Goal: Complete application form: Complete application form

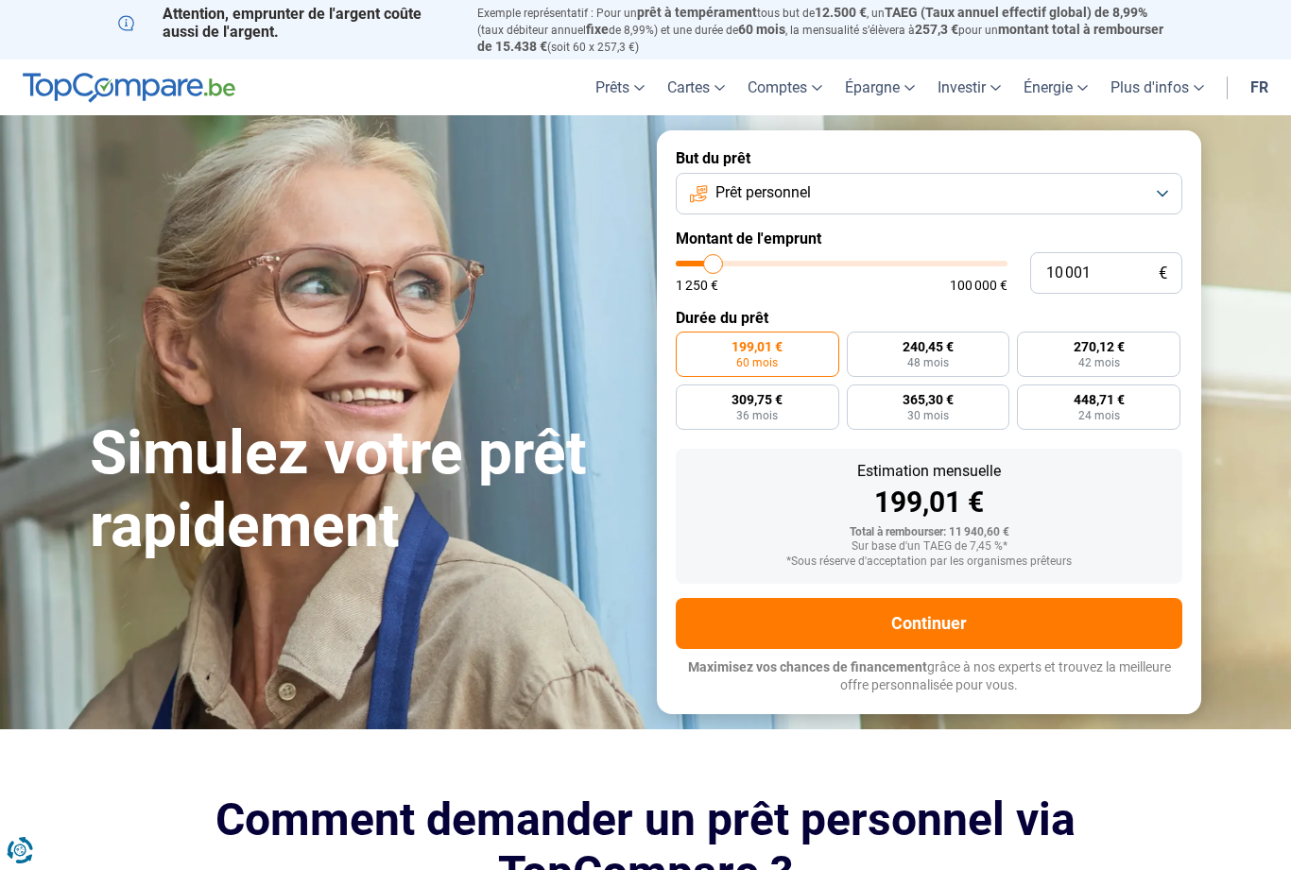
click at [937, 618] on button "Continuer" at bounding box center [929, 623] width 507 height 51
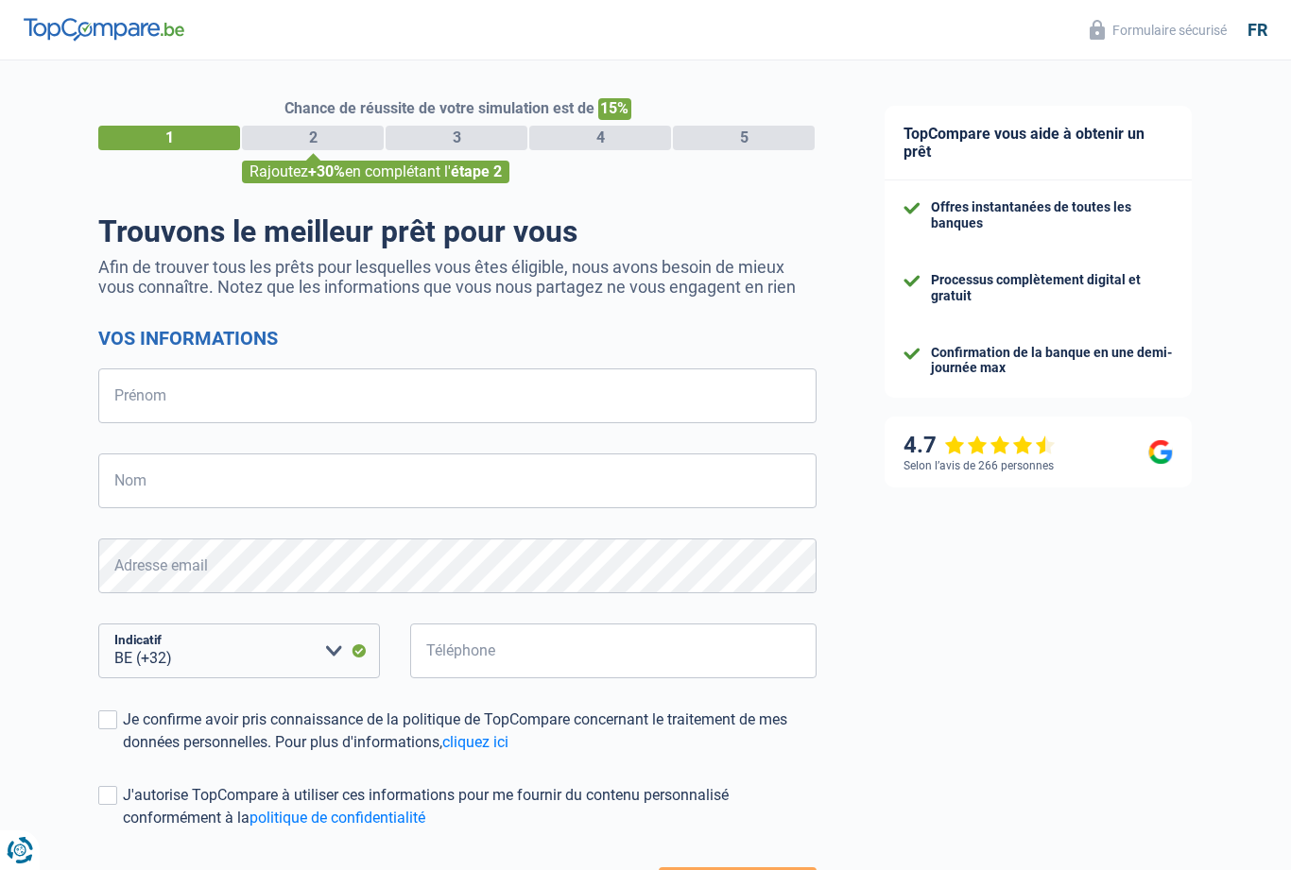
select select "32"
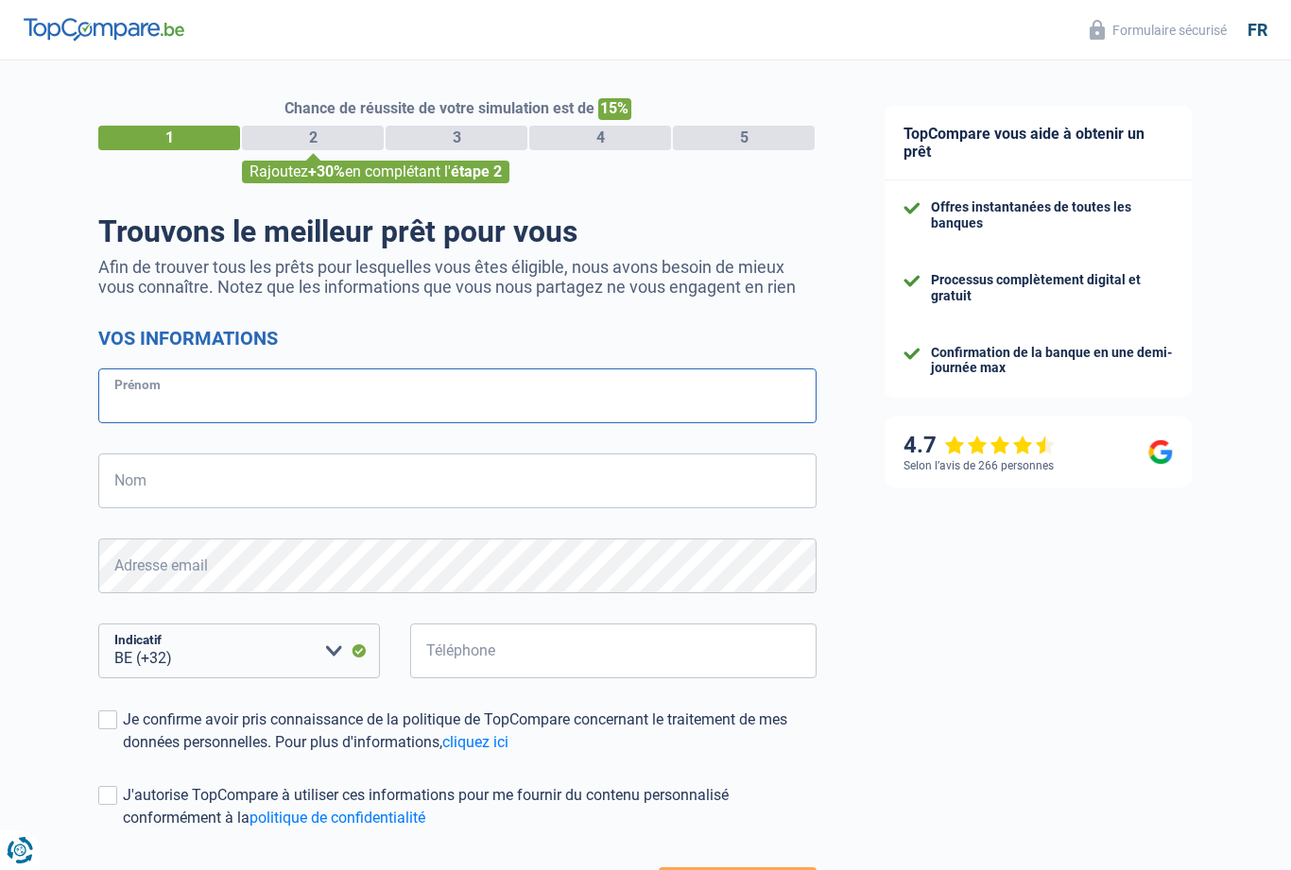
click at [254, 407] on input "Prénom" at bounding box center [457, 396] width 718 height 55
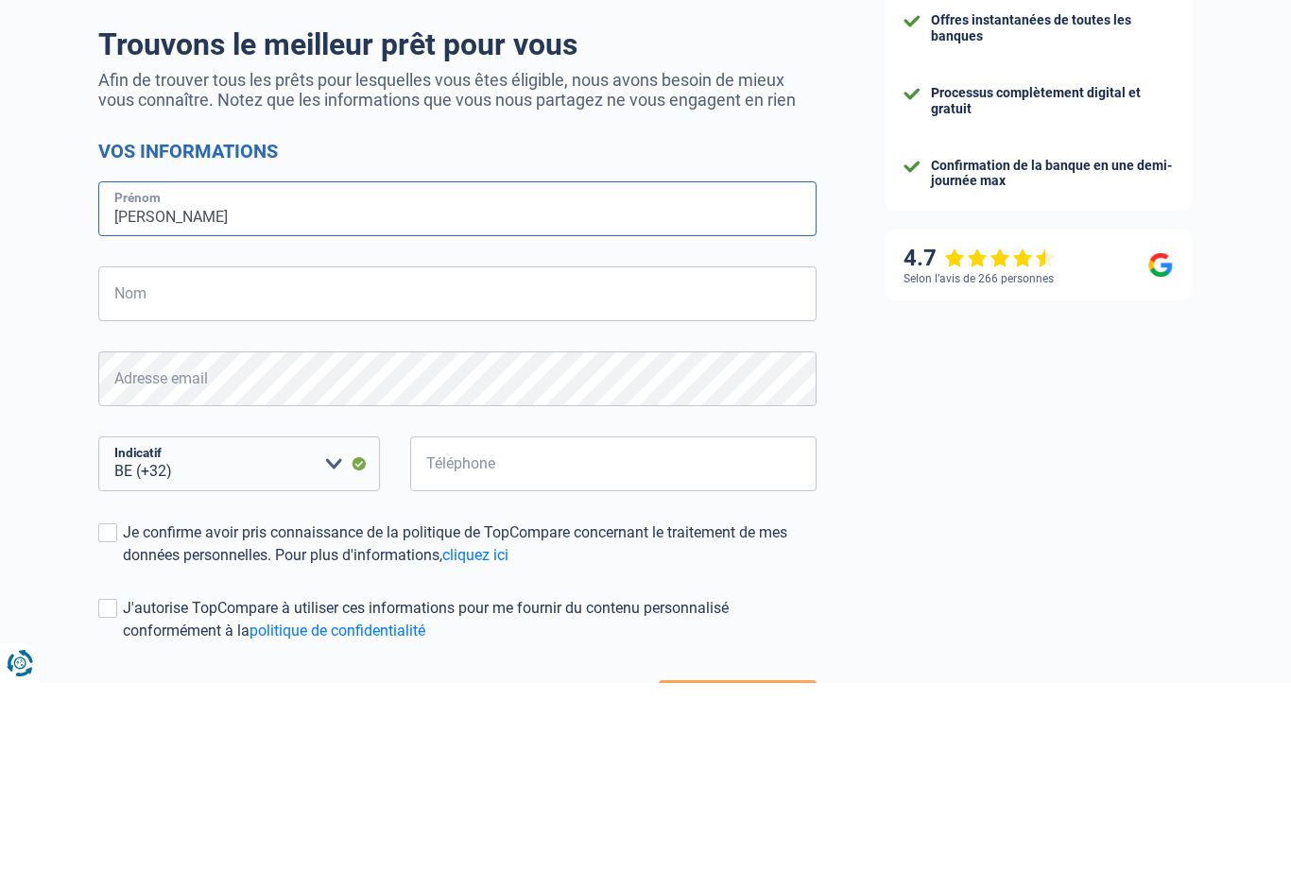
type input "[PERSON_NAME]"
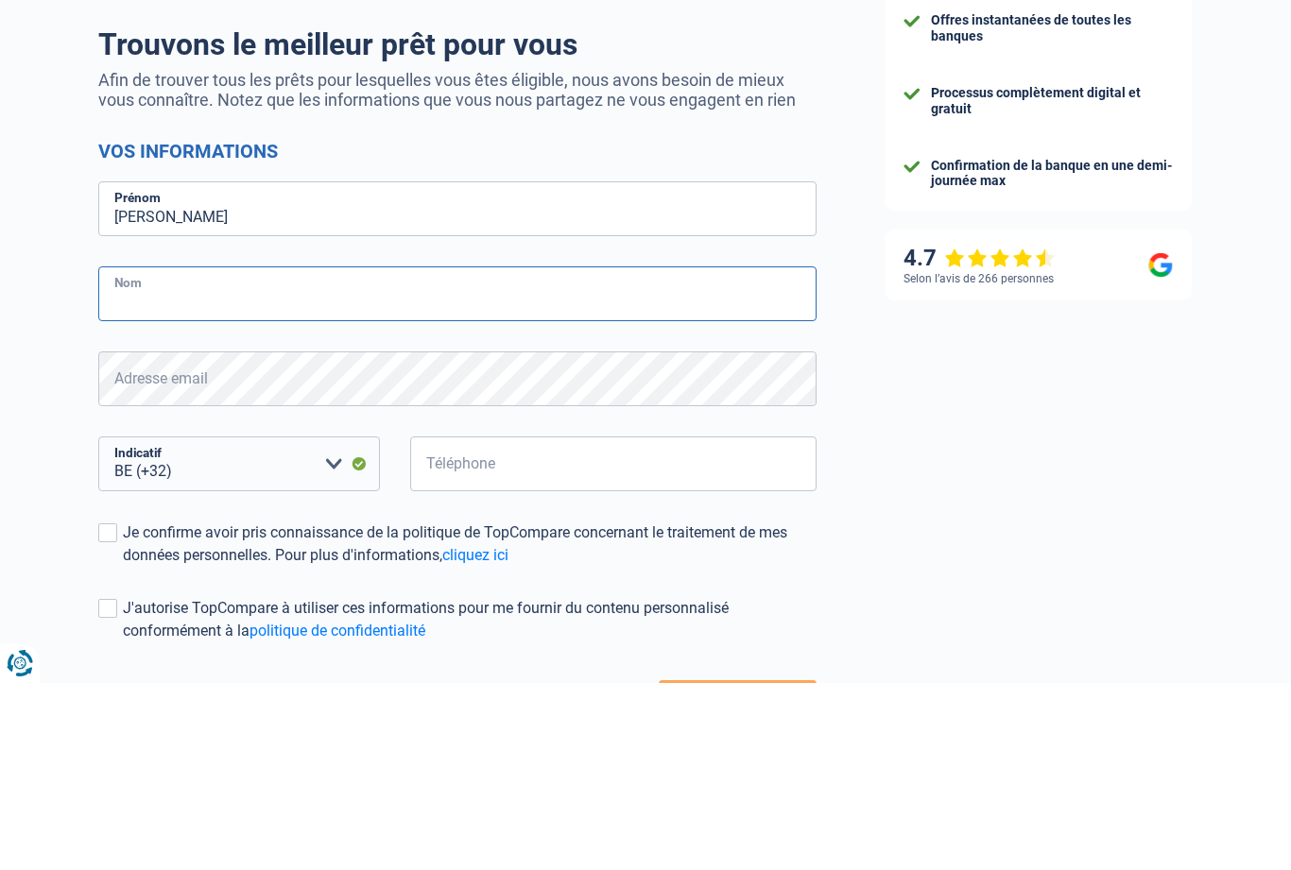
click at [269, 454] on input "Nom" at bounding box center [457, 481] width 718 height 55
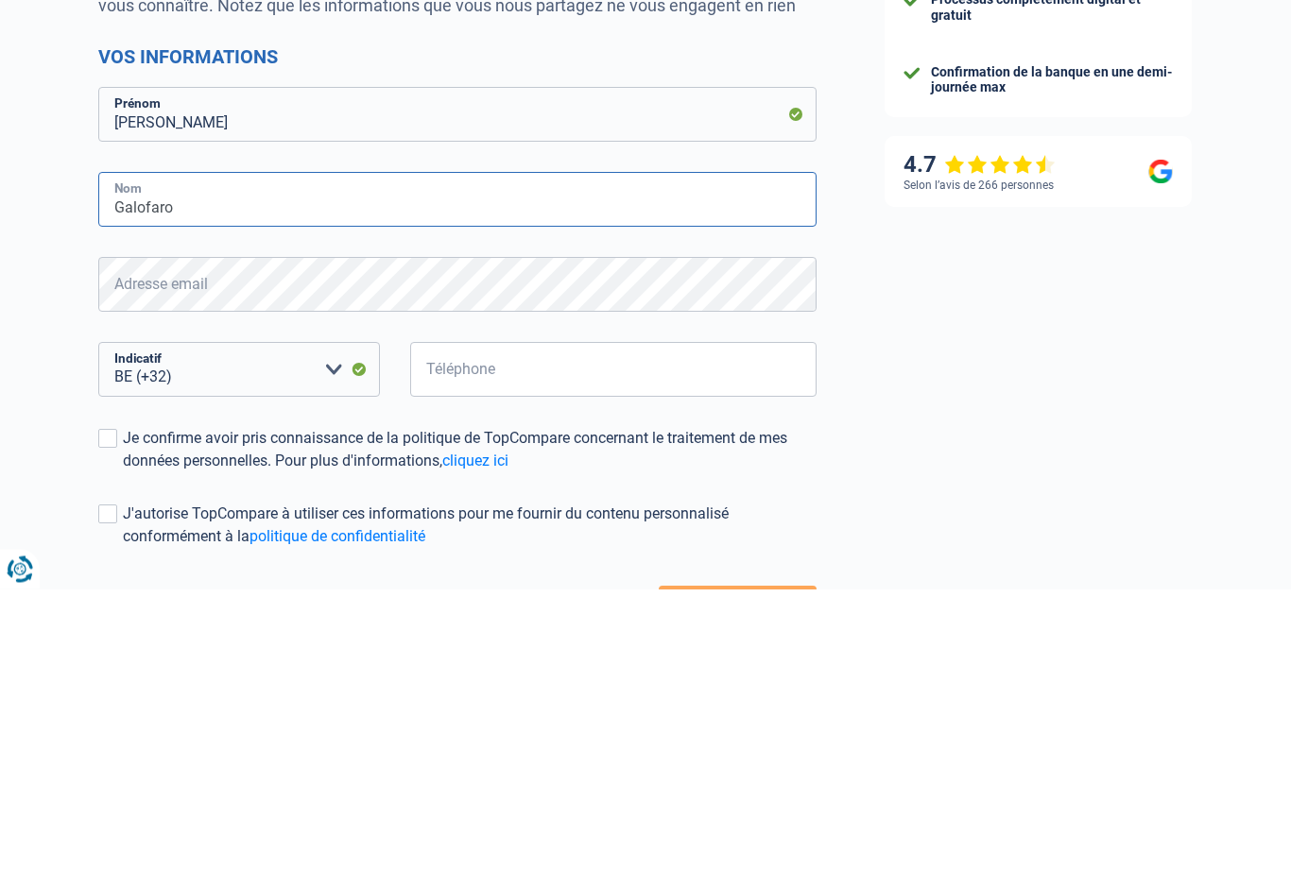
type input "Galofaro"
click at [283, 624] on select "BE (+32) LU (+352) Veuillez sélectionner une option" at bounding box center [239, 651] width 282 height 55
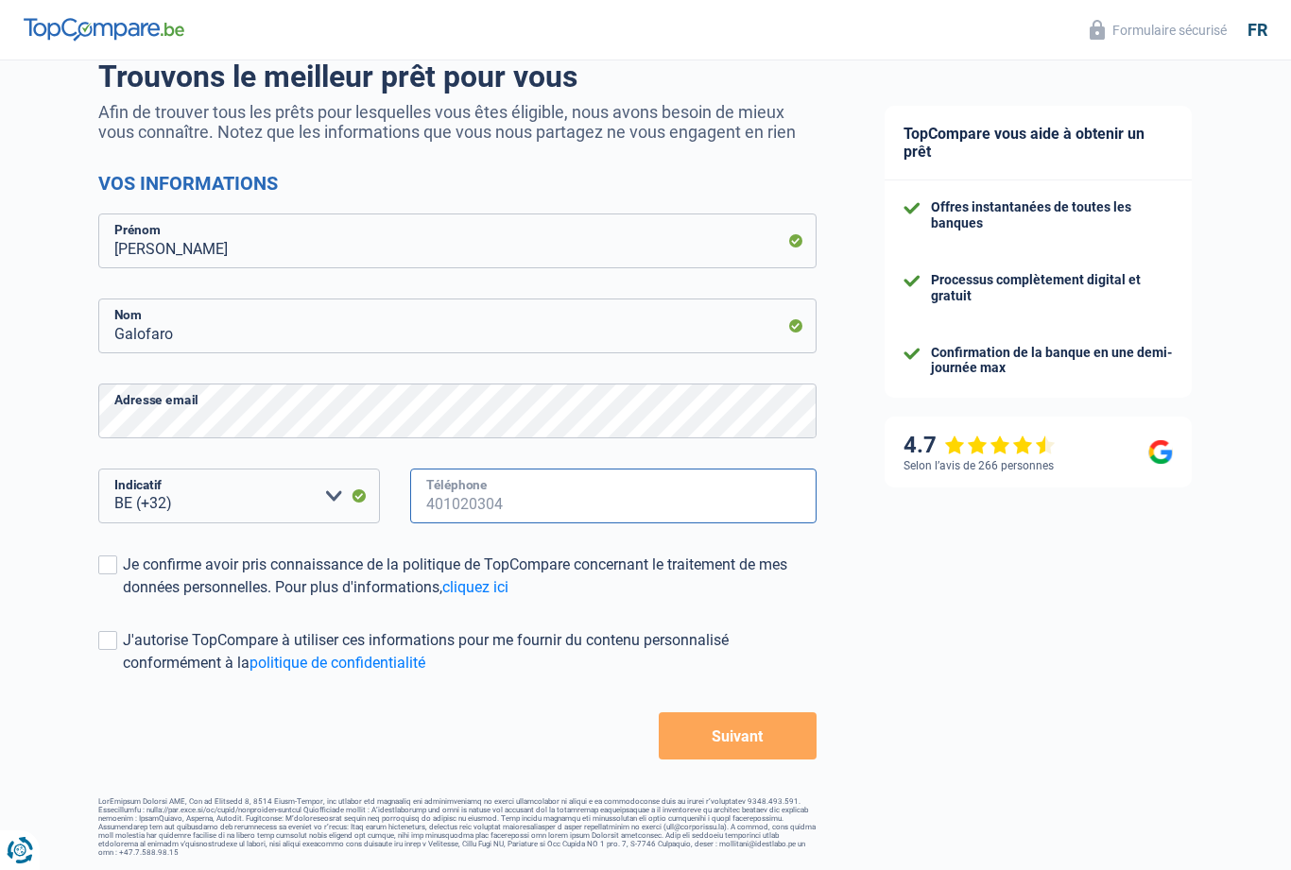
click at [507, 505] on input "Téléphone" at bounding box center [613, 496] width 406 height 55
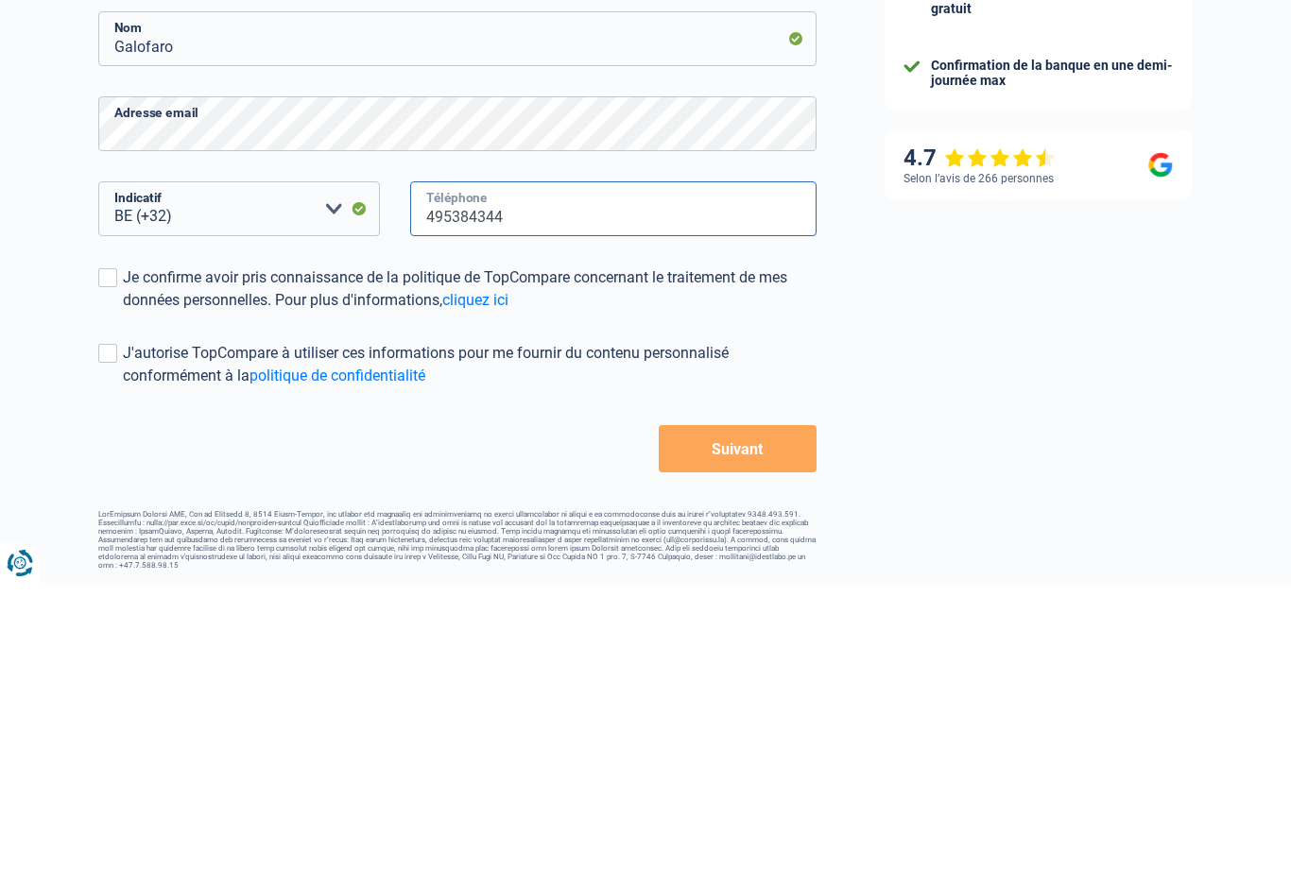
type input "495384344"
click at [120, 554] on label "Je confirme avoir pris connaissance de la politique de TopCompare concernant le…" at bounding box center [457, 576] width 718 height 45
click at [123, 599] on input "Je confirme avoir pris connaissance de la politique de TopCompare concernant le…" at bounding box center [123, 599] width 0 height 0
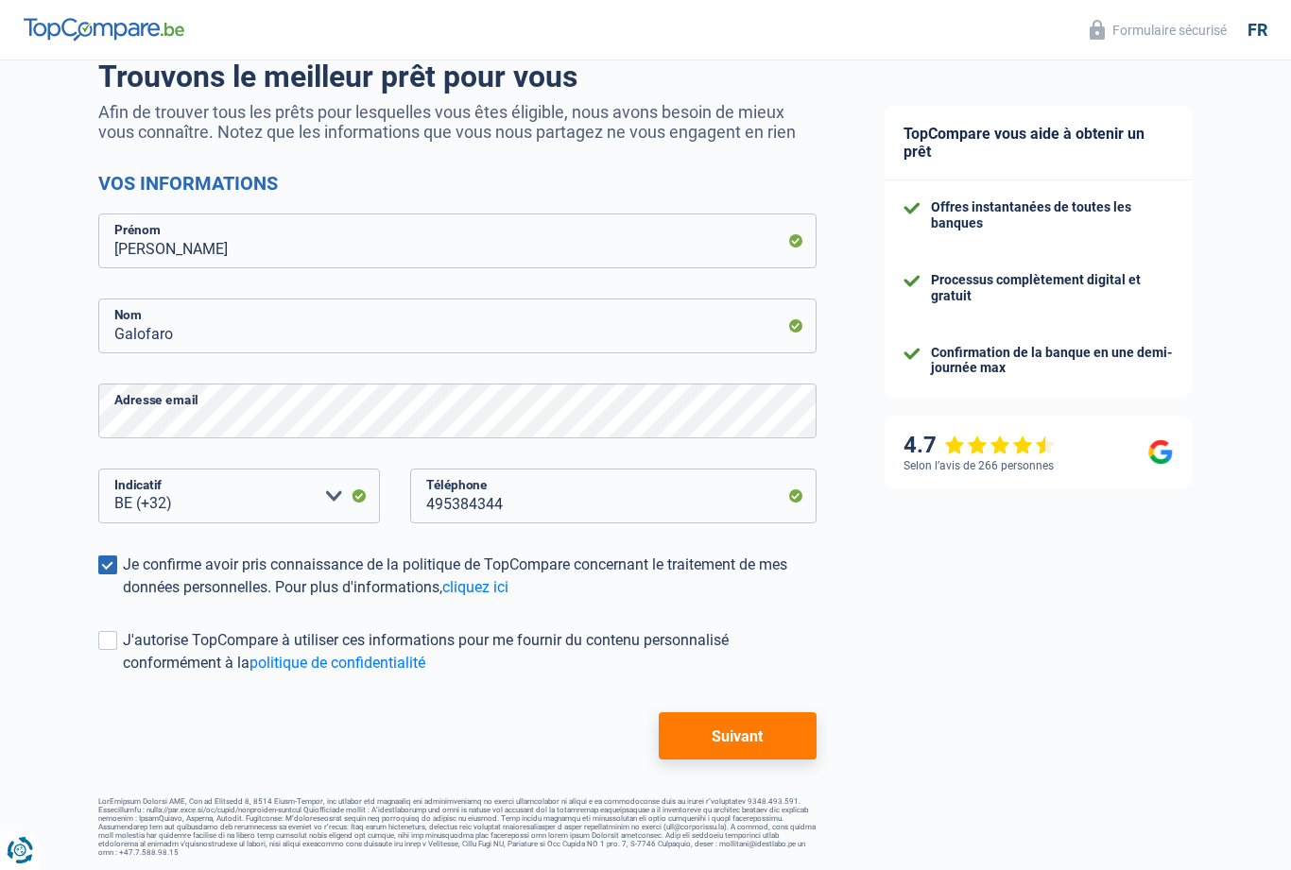
click at [124, 655] on div "J'autorise TopCompare à utiliser ces informations pour me fournir du contenu pe…" at bounding box center [470, 651] width 694 height 45
click at [123, 675] on input "J'autorise TopCompare à utiliser ces informations pour me fournir du contenu pe…" at bounding box center [123, 675] width 0 height 0
click at [749, 744] on button "Suivant" at bounding box center [738, 736] width 158 height 47
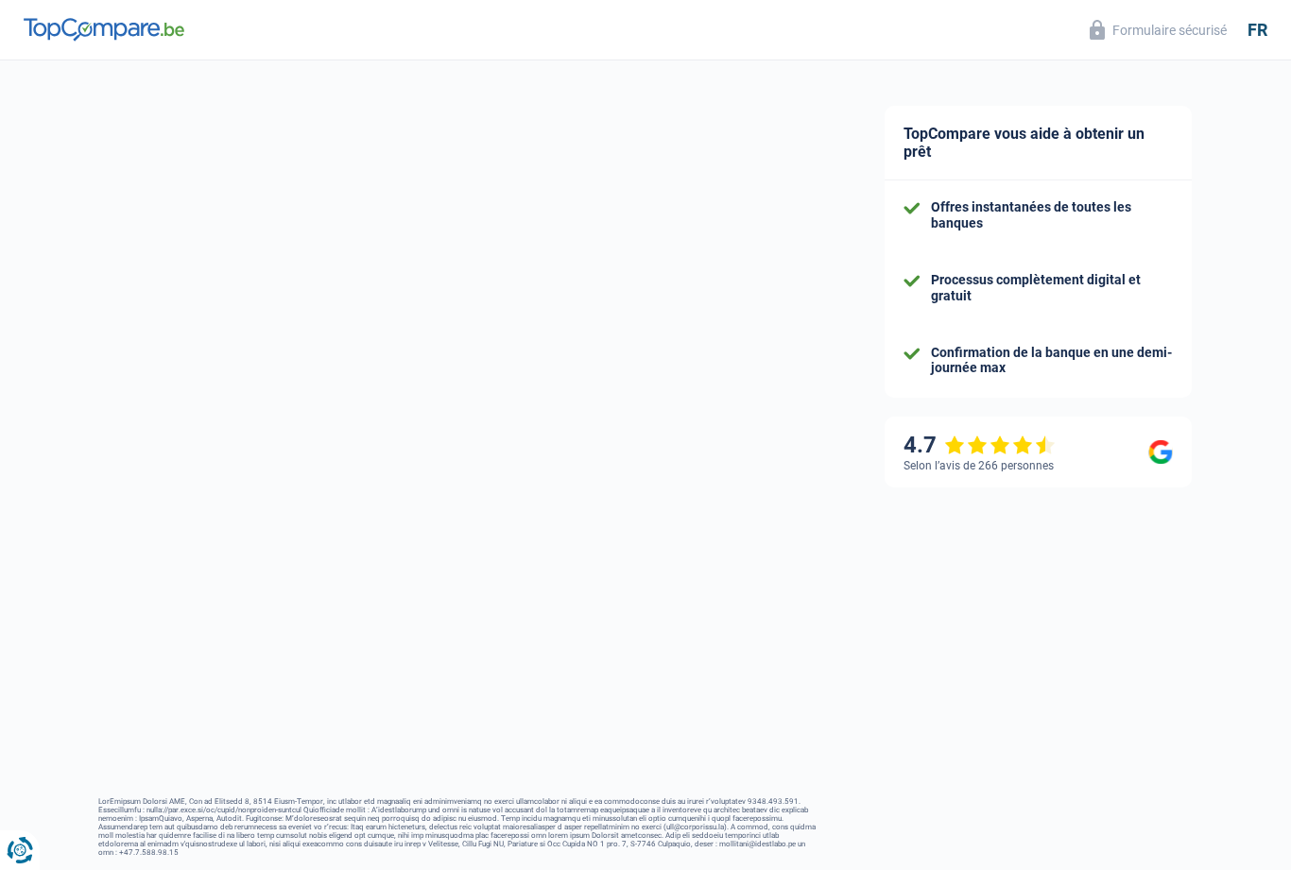
scroll to position [78, 0]
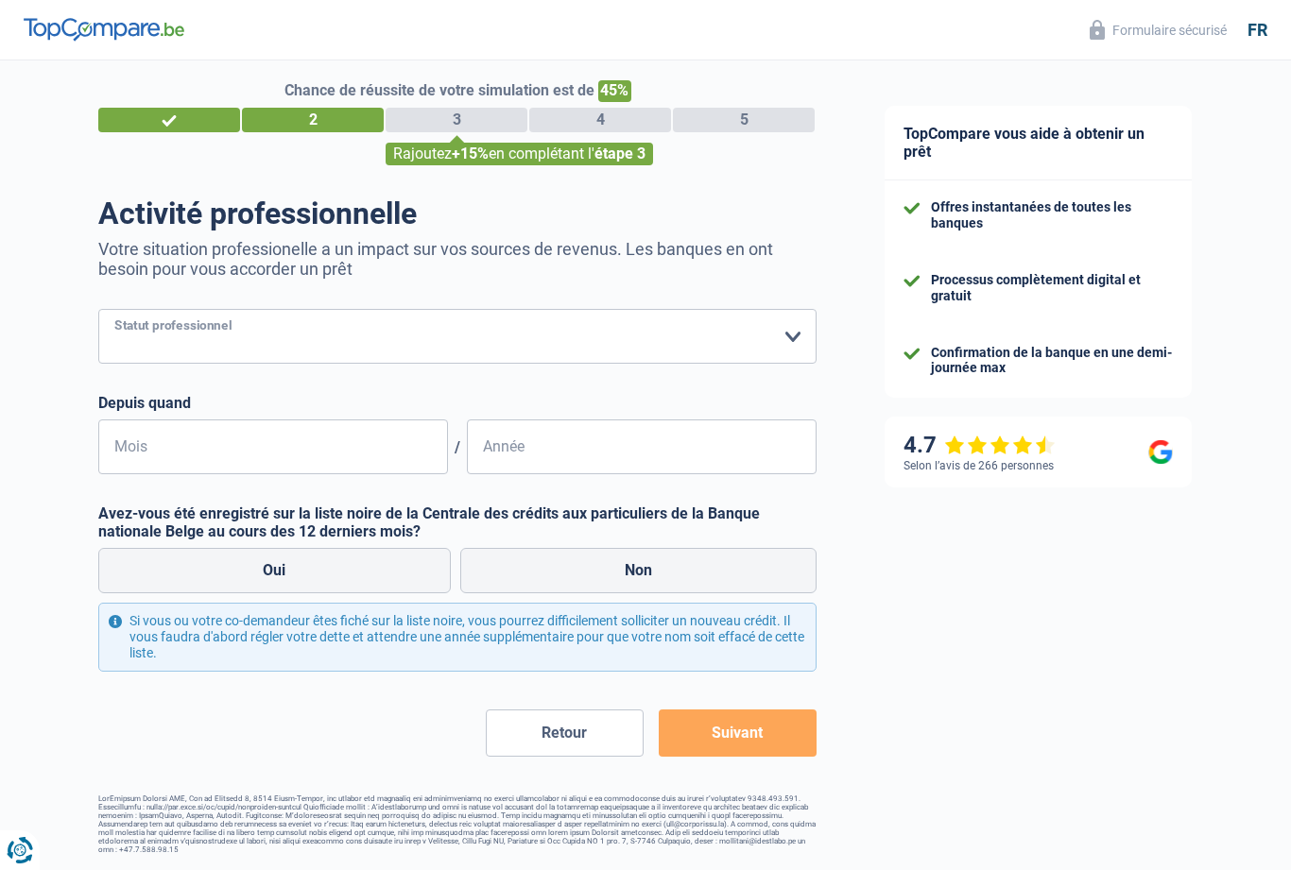
click at [796, 309] on select "Ouvrier Employé privé Employé public Invalide Indépendant Pensionné Chômeur Mut…" at bounding box center [457, 336] width 718 height 55
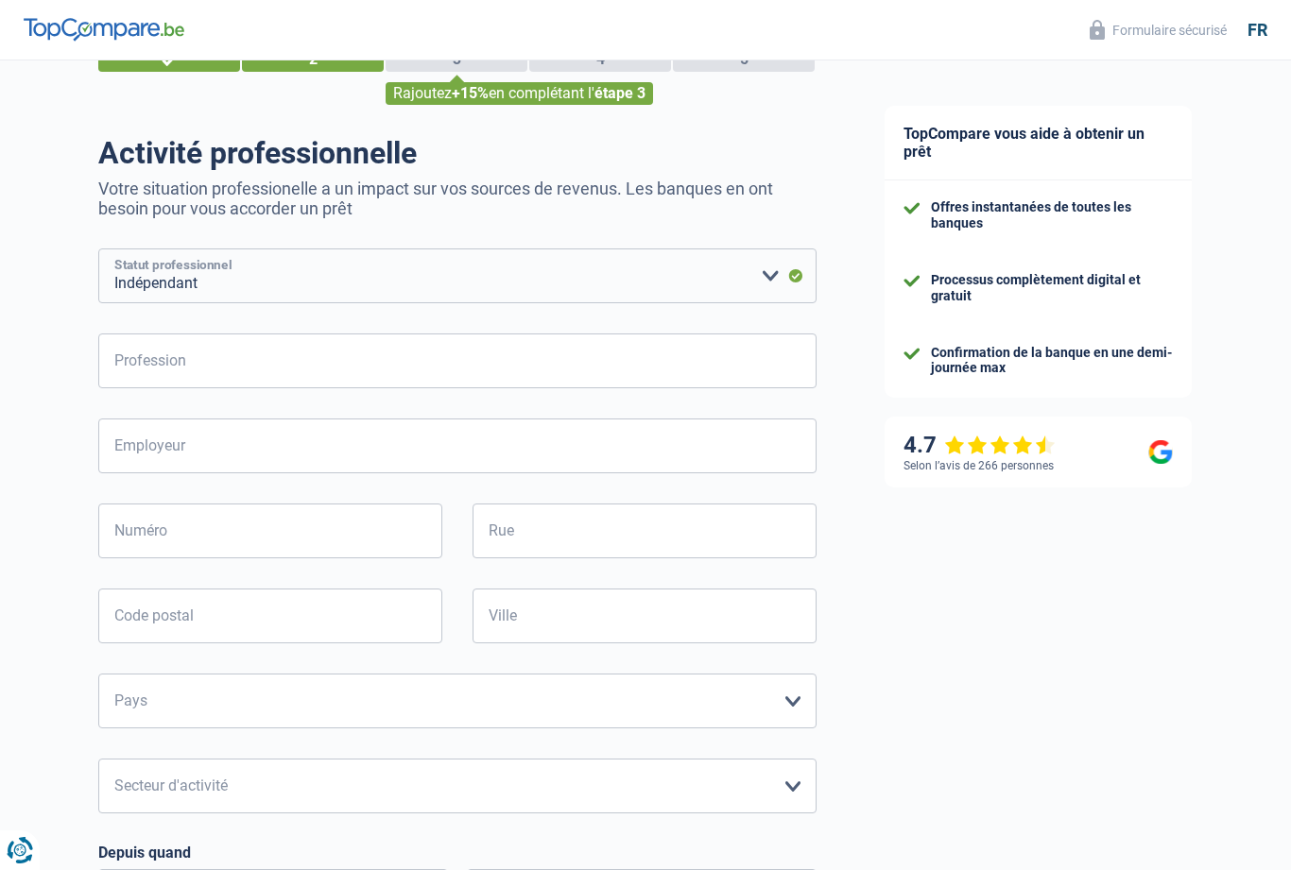
click at [764, 284] on select "Ouvrier Employé privé Employé public Invalide Indépendant Pensionné Chômeur Mut…" at bounding box center [457, 276] width 718 height 55
select select "retired"
type input "SFP : Service Federal des Pensions"
type input "1"
type input "Tour de Midi"
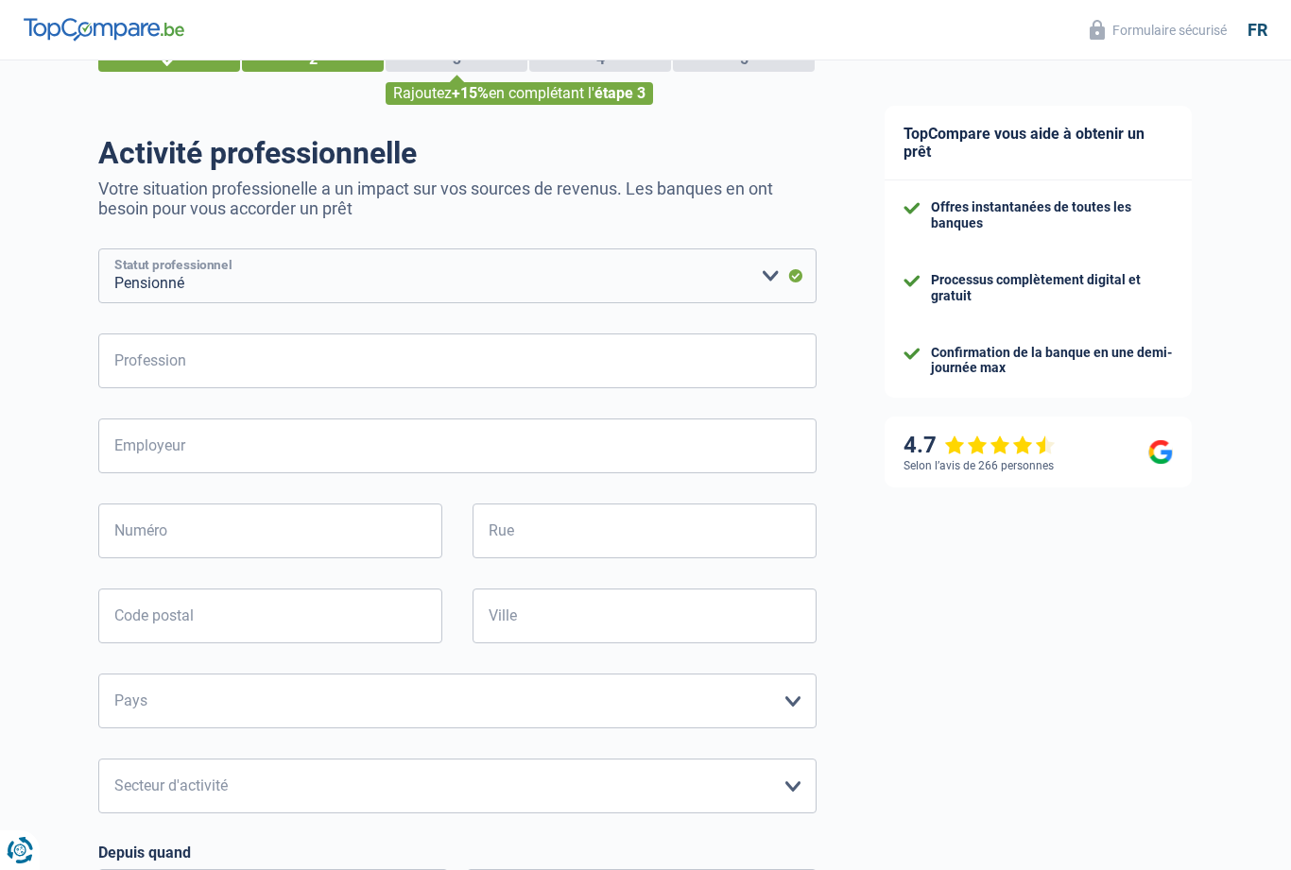
type input "1000"
type input "Bruxelles"
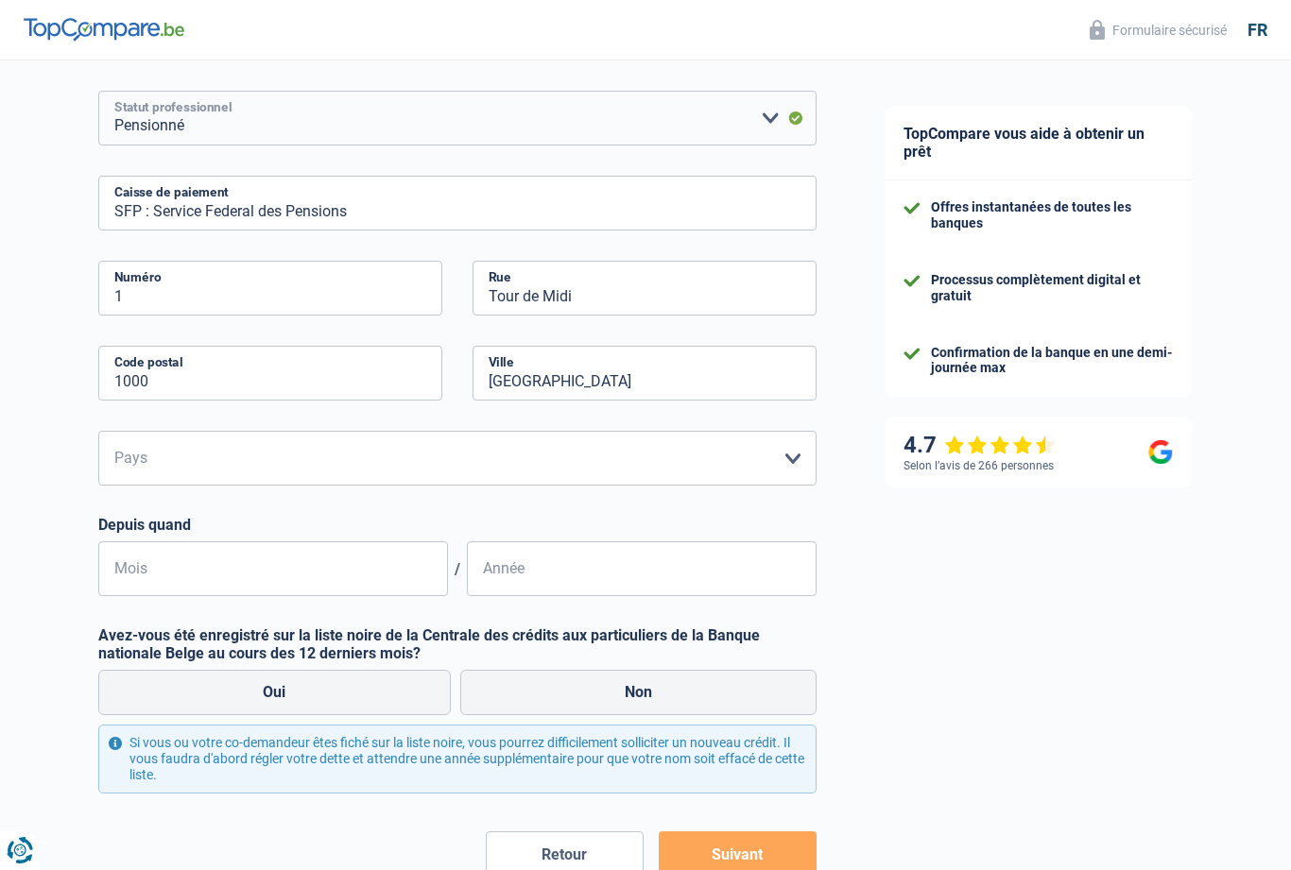
scroll to position [292, 0]
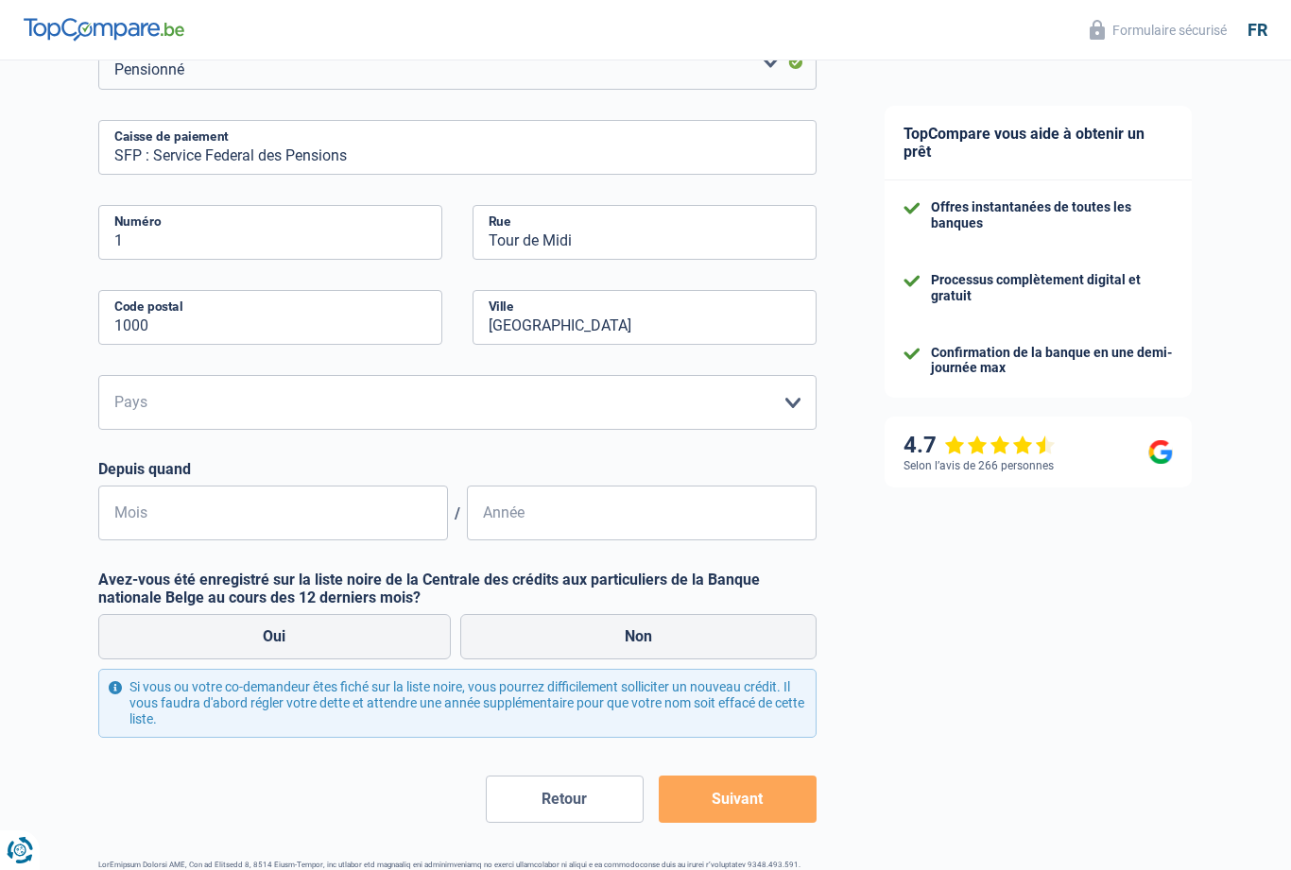
click at [794, 412] on select "Belgique Luxembourg Veuillez sélectionner une option" at bounding box center [457, 402] width 718 height 55
select select "BE"
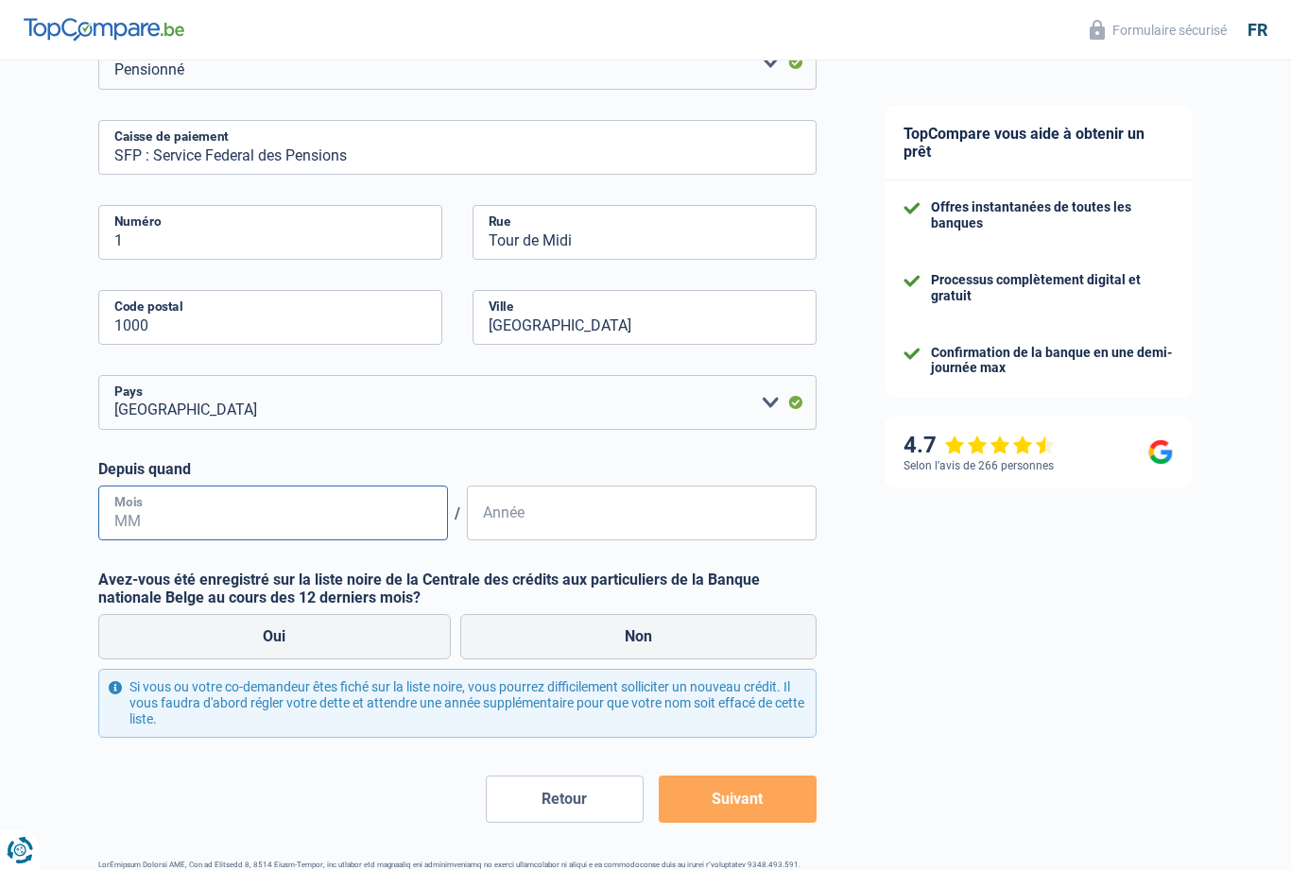
click at [304, 522] on input "Mois" at bounding box center [273, 513] width 350 height 55
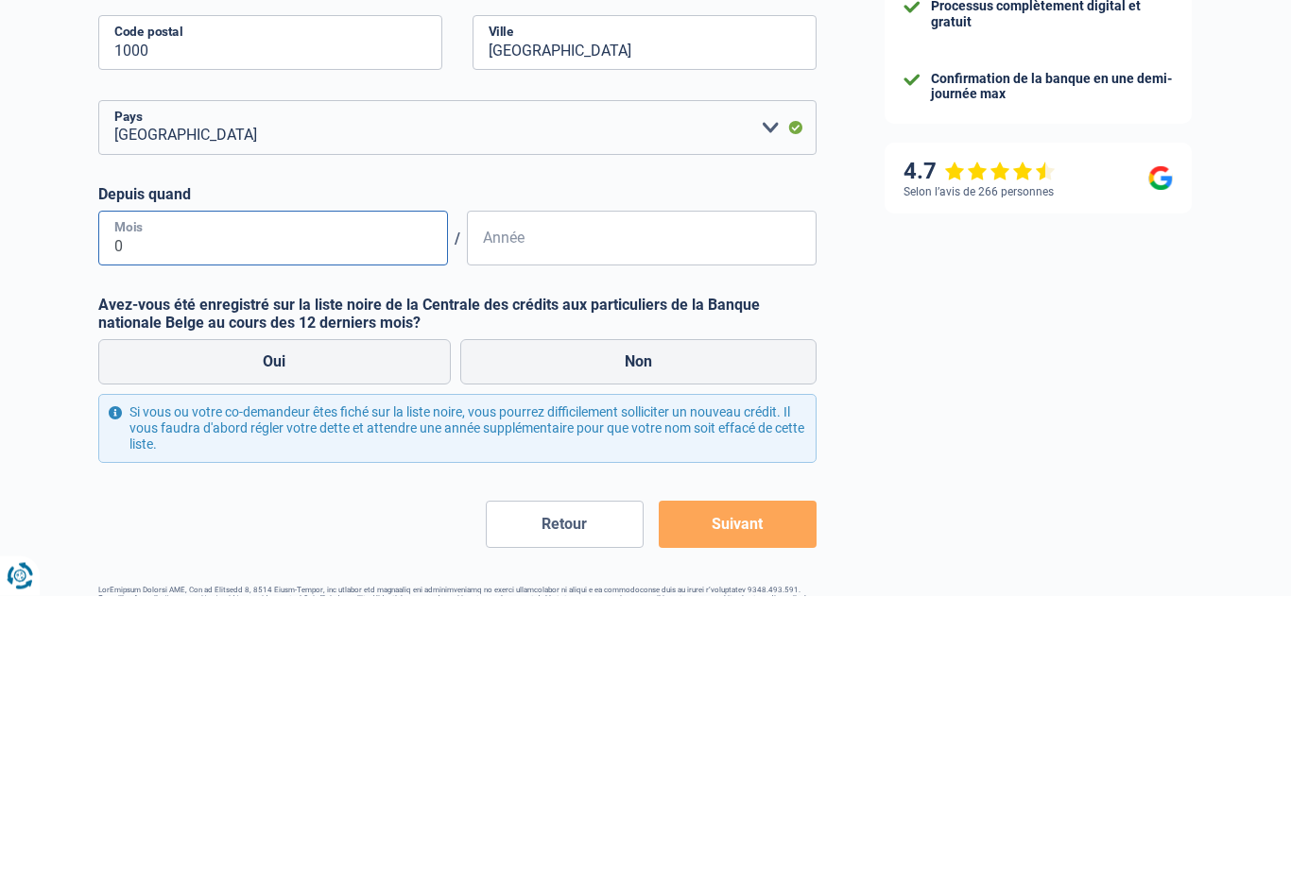
type input "03"
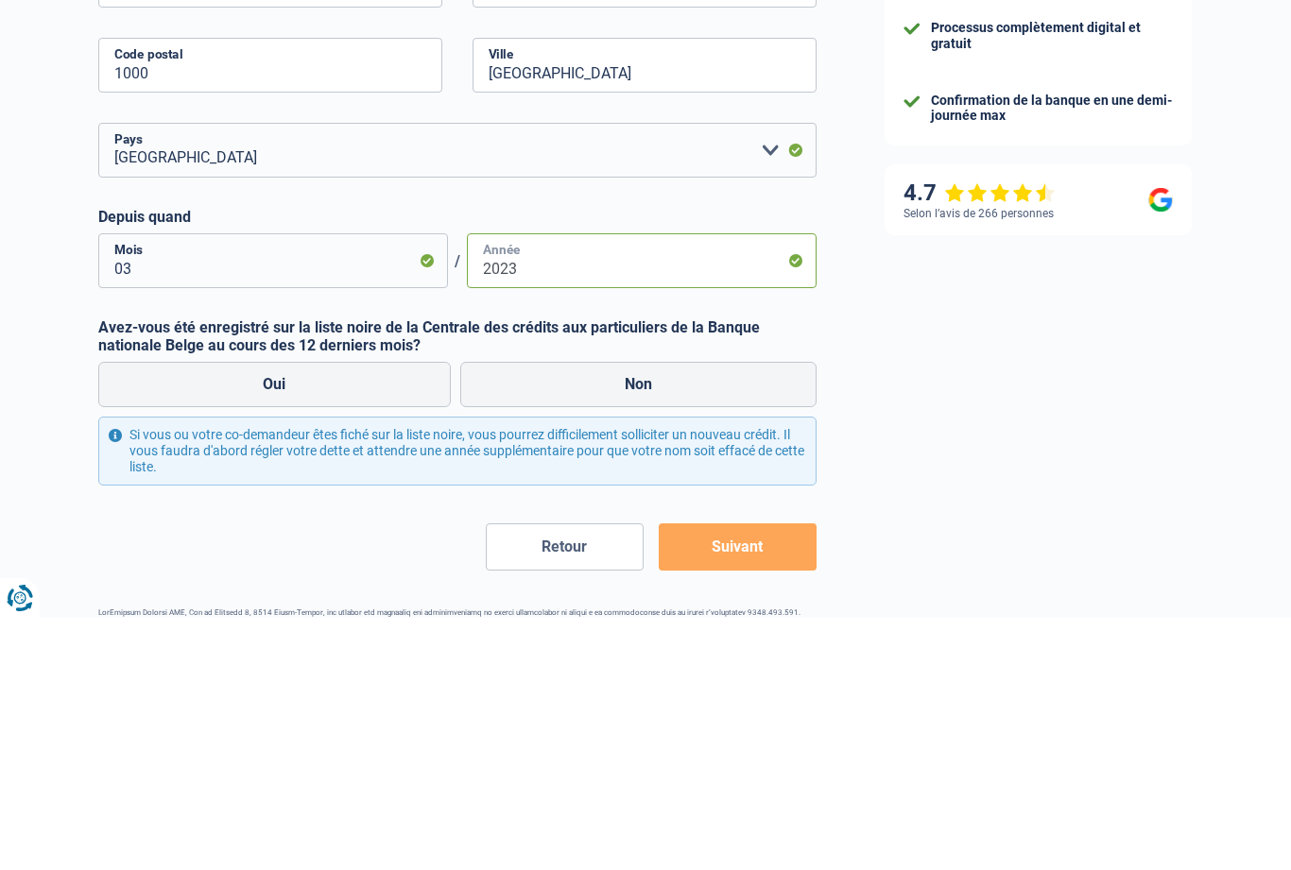
type input "2023"
click at [629, 614] on label "Non" at bounding box center [638, 636] width 357 height 45
click at [629, 614] on input "Non" at bounding box center [638, 636] width 357 height 45
radio input "true"
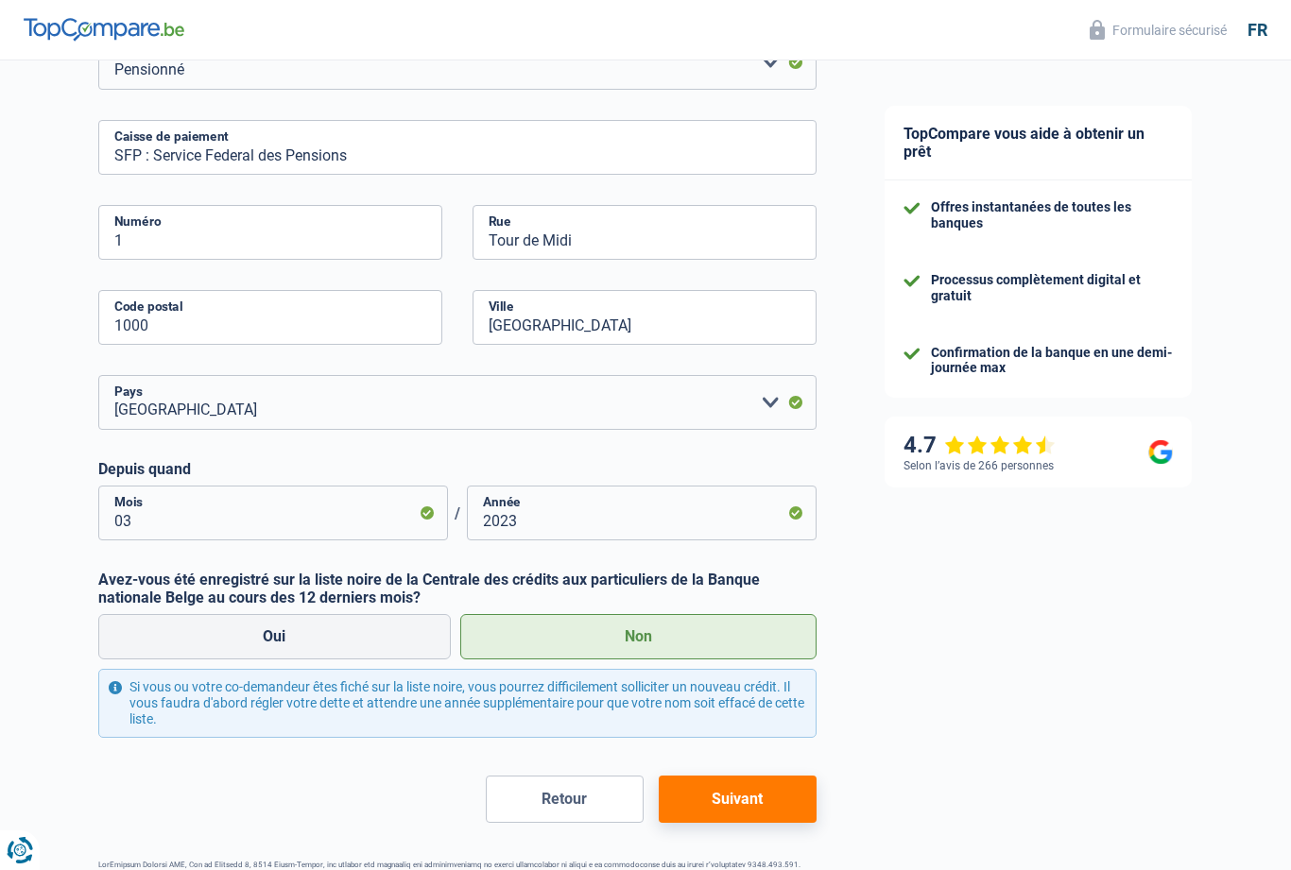
click at [757, 794] on button "Suivant" at bounding box center [738, 799] width 158 height 47
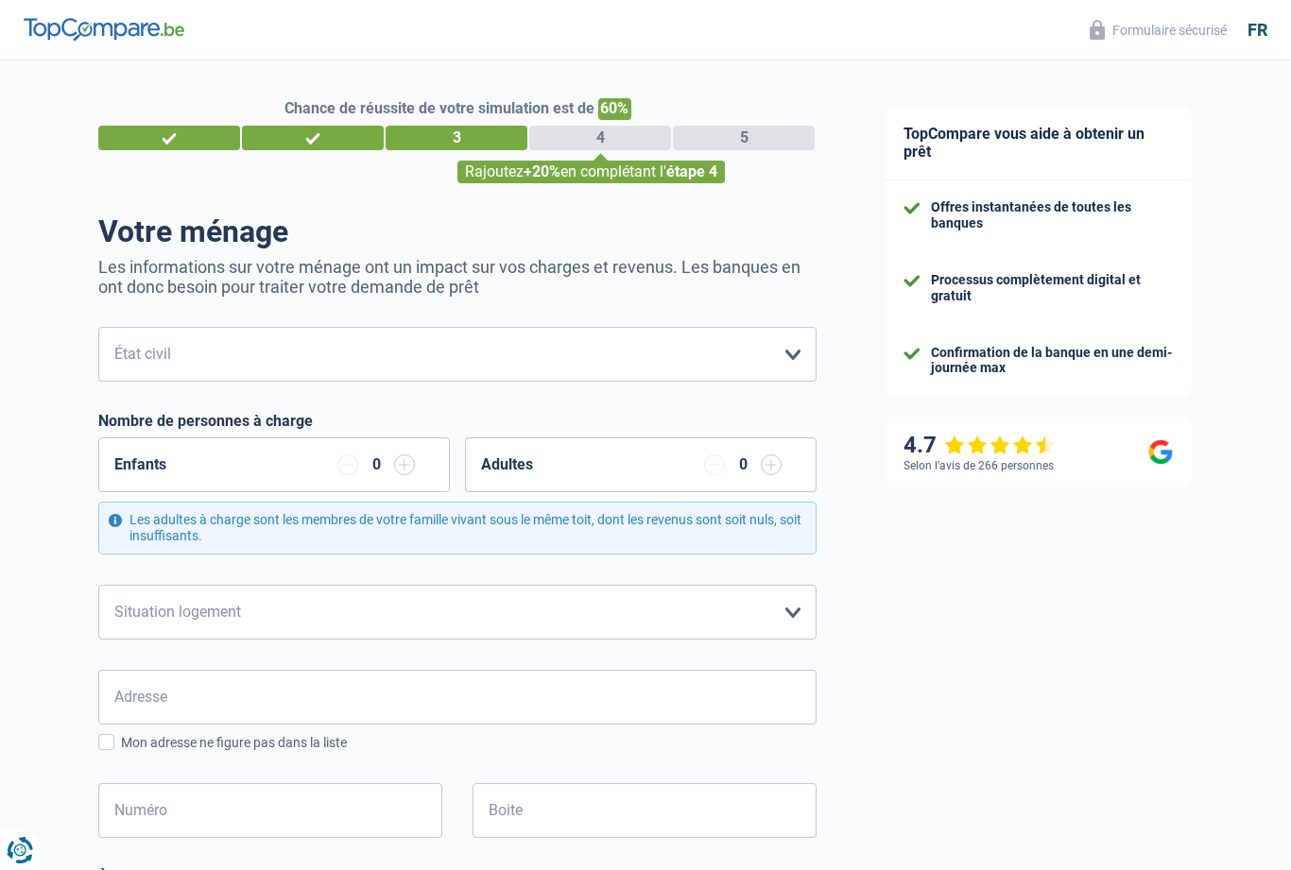
click at [789, 369] on select "Célibataire Marié(e) Cohabitant(e) légal(e) Divorcé(e) Veuf(ve) Séparé (de fait…" at bounding box center [457, 354] width 718 height 55
select select "separated"
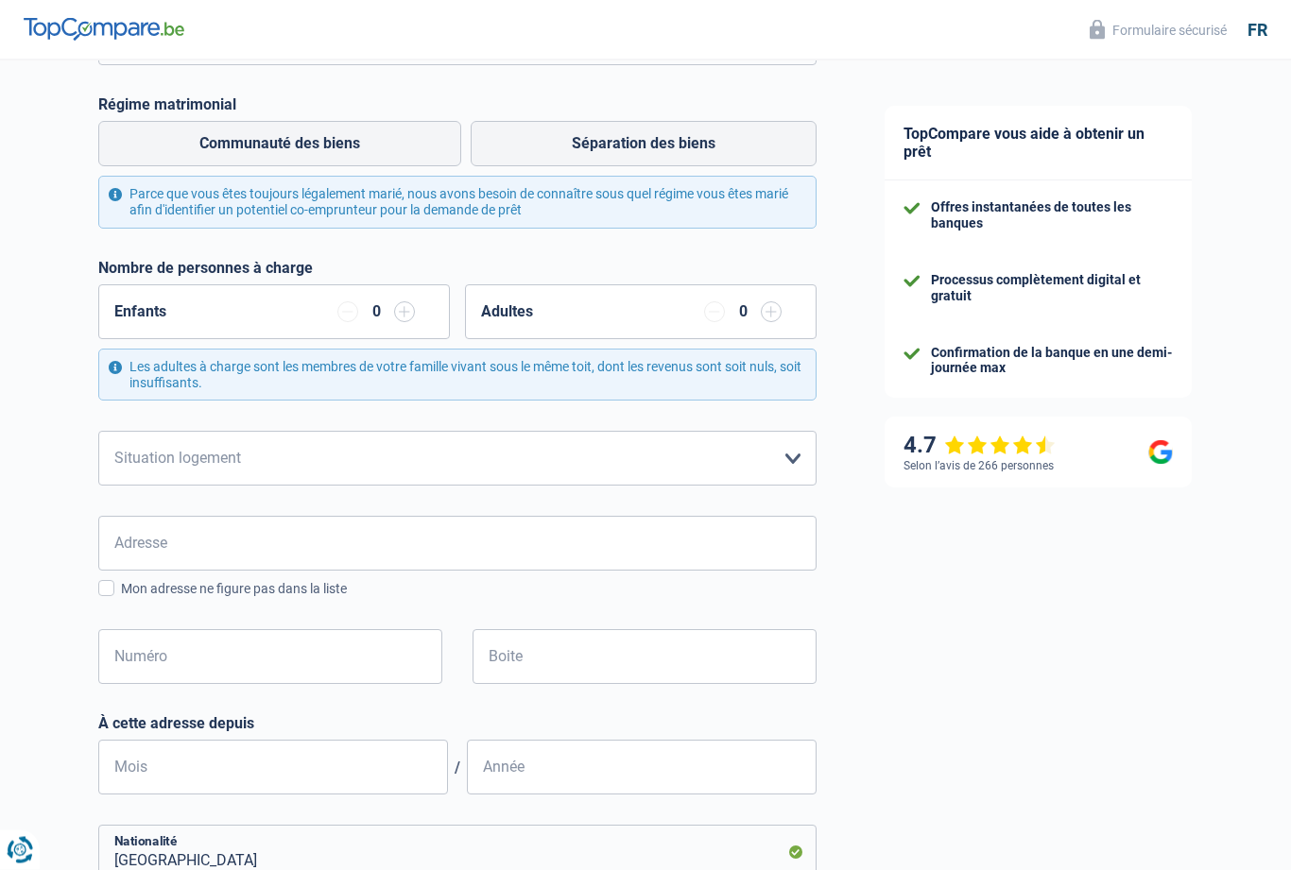
scroll to position [317, 0]
click at [798, 455] on select "Locataire Propriétaire avec prêt hypothécaire Propriétaire sans prêt hypothécai…" at bounding box center [457, 458] width 718 height 55
select select "ownerWithoutMortgage"
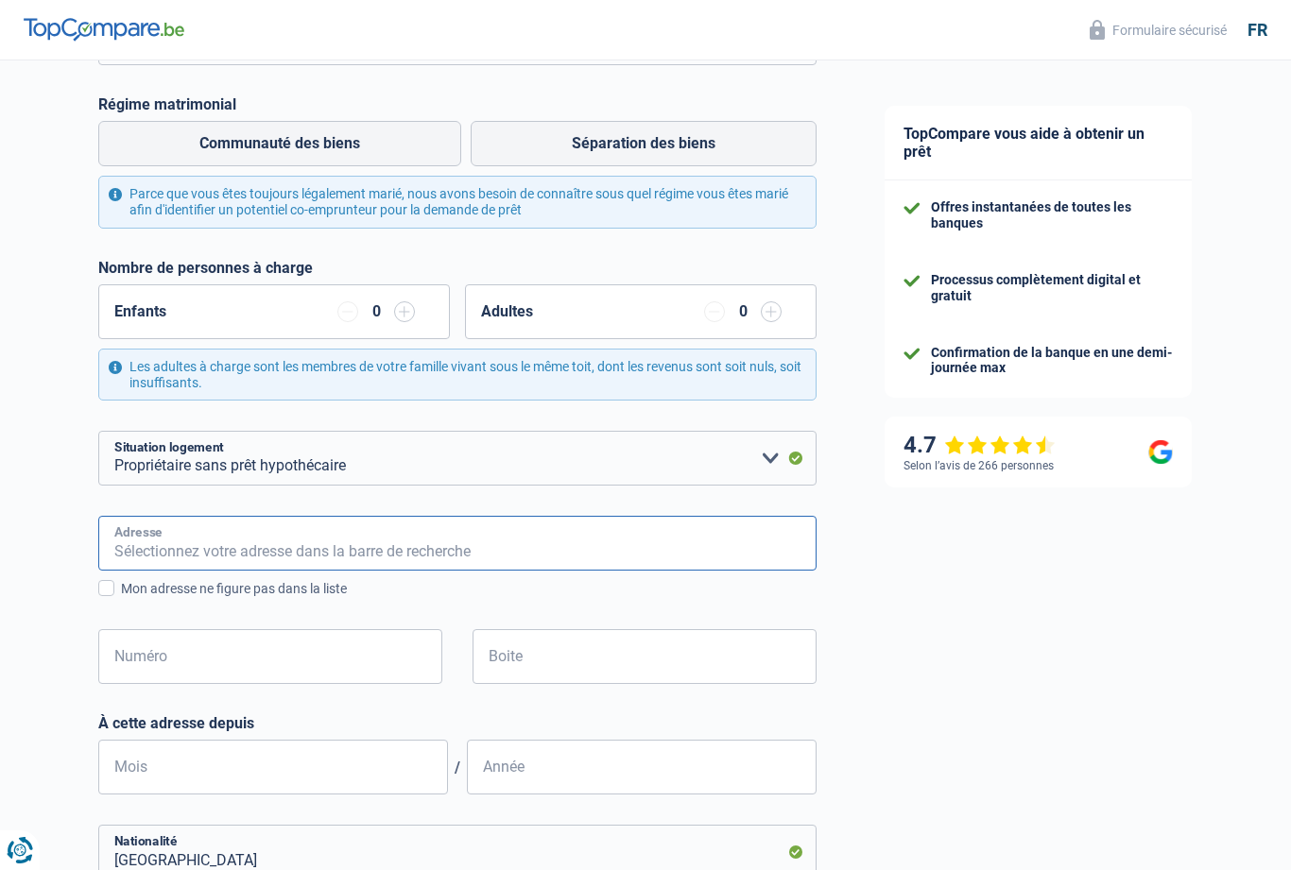
click at [267, 548] on input "Adresse" at bounding box center [457, 543] width 718 height 55
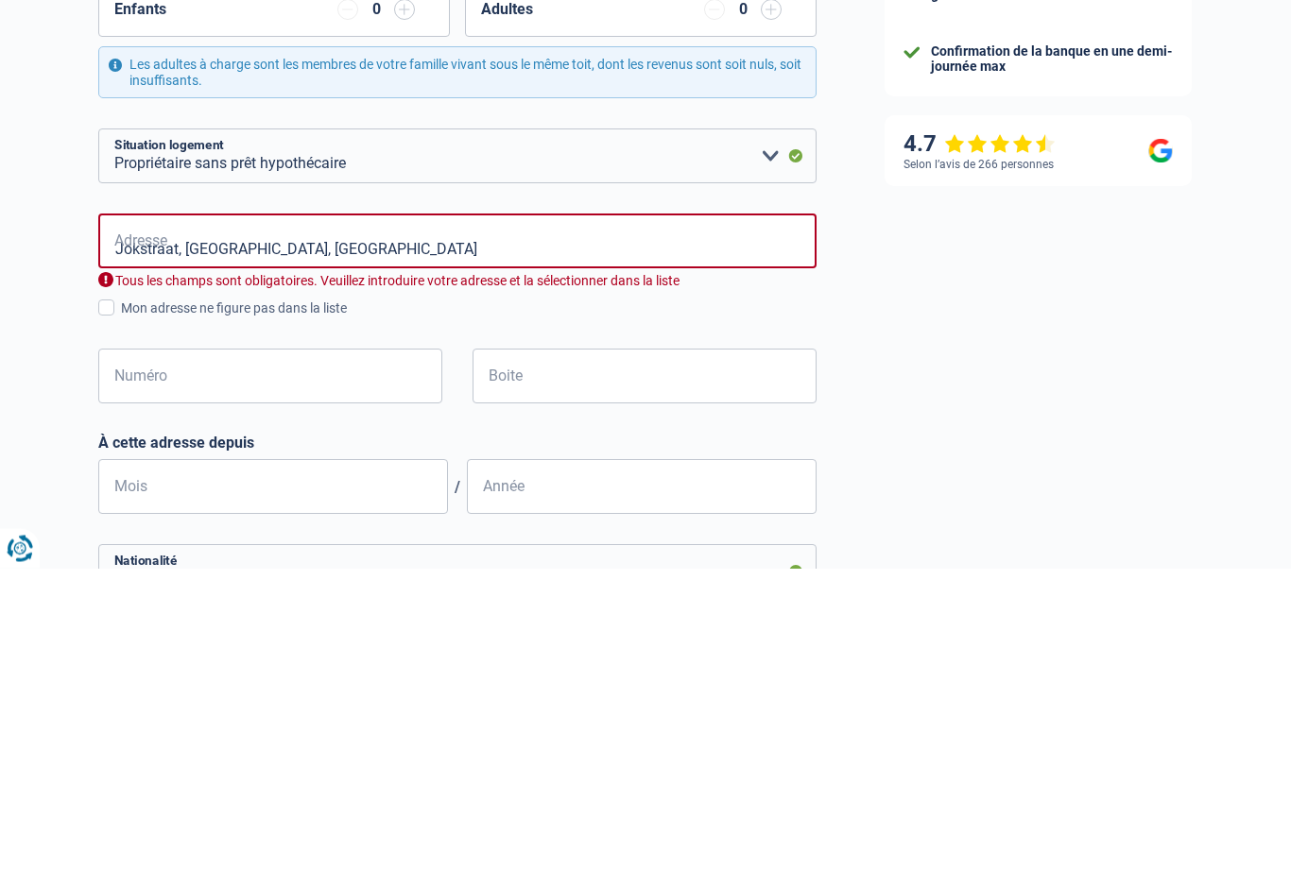
type input "Jokstraat, 8420, De Haan, BE"
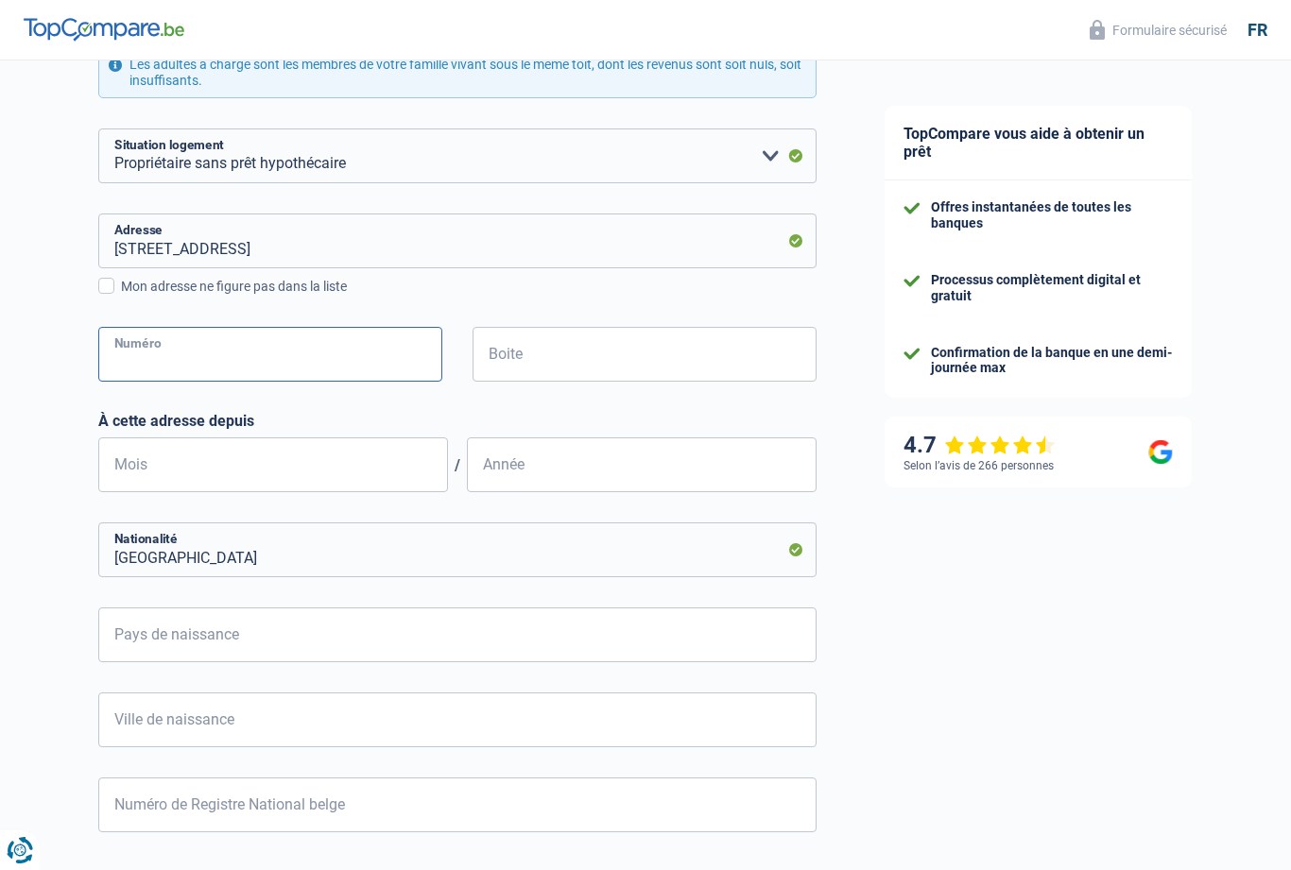
click at [253, 355] on input "Numéro" at bounding box center [270, 354] width 344 height 55
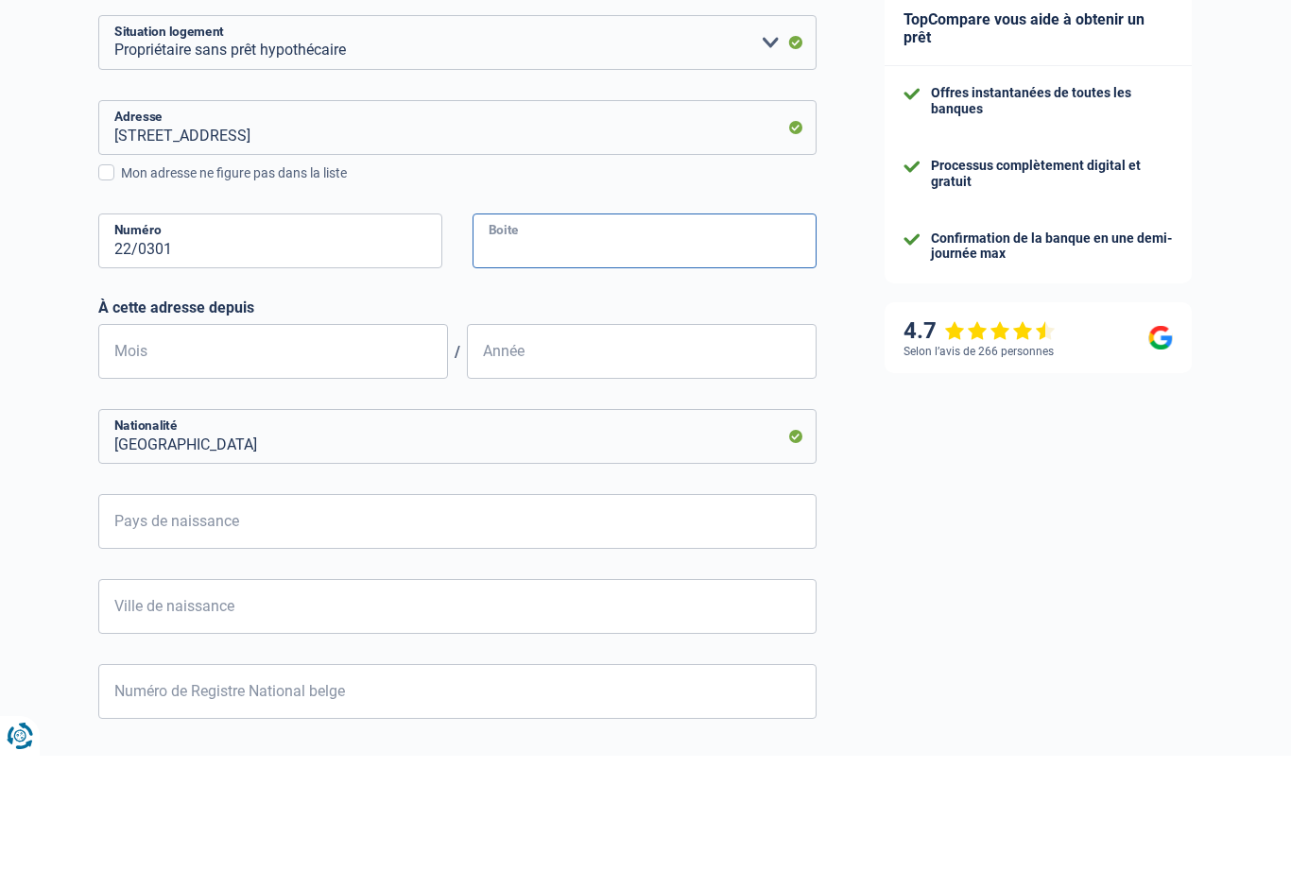
click at [620, 328] on input "Boite" at bounding box center [645, 355] width 344 height 55
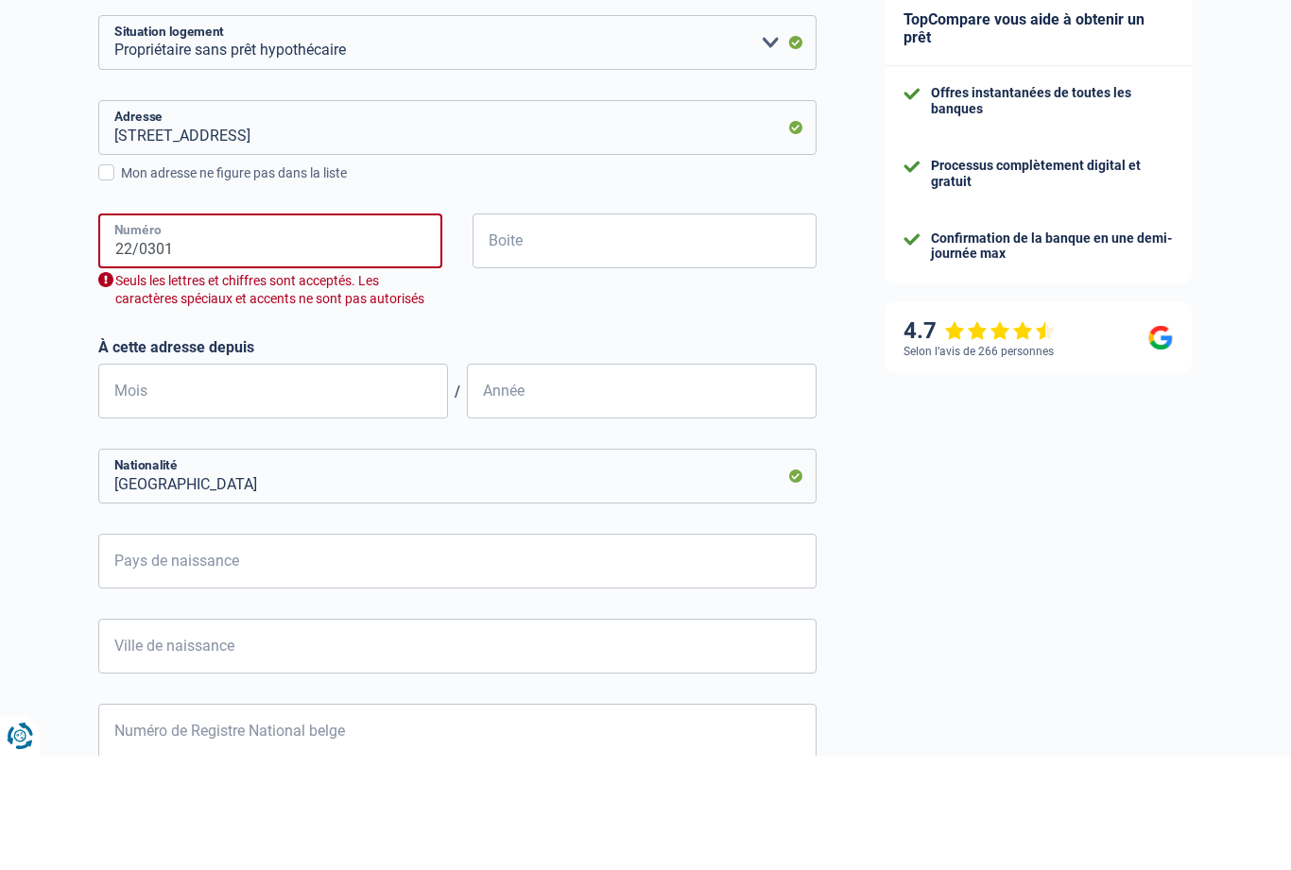
click at [208, 328] on input "22/0301" at bounding box center [270, 355] width 344 height 55
click at [577, 328] on input "Boite" at bounding box center [645, 355] width 344 height 55
click at [201, 328] on input "22/0301" at bounding box center [270, 355] width 344 height 55
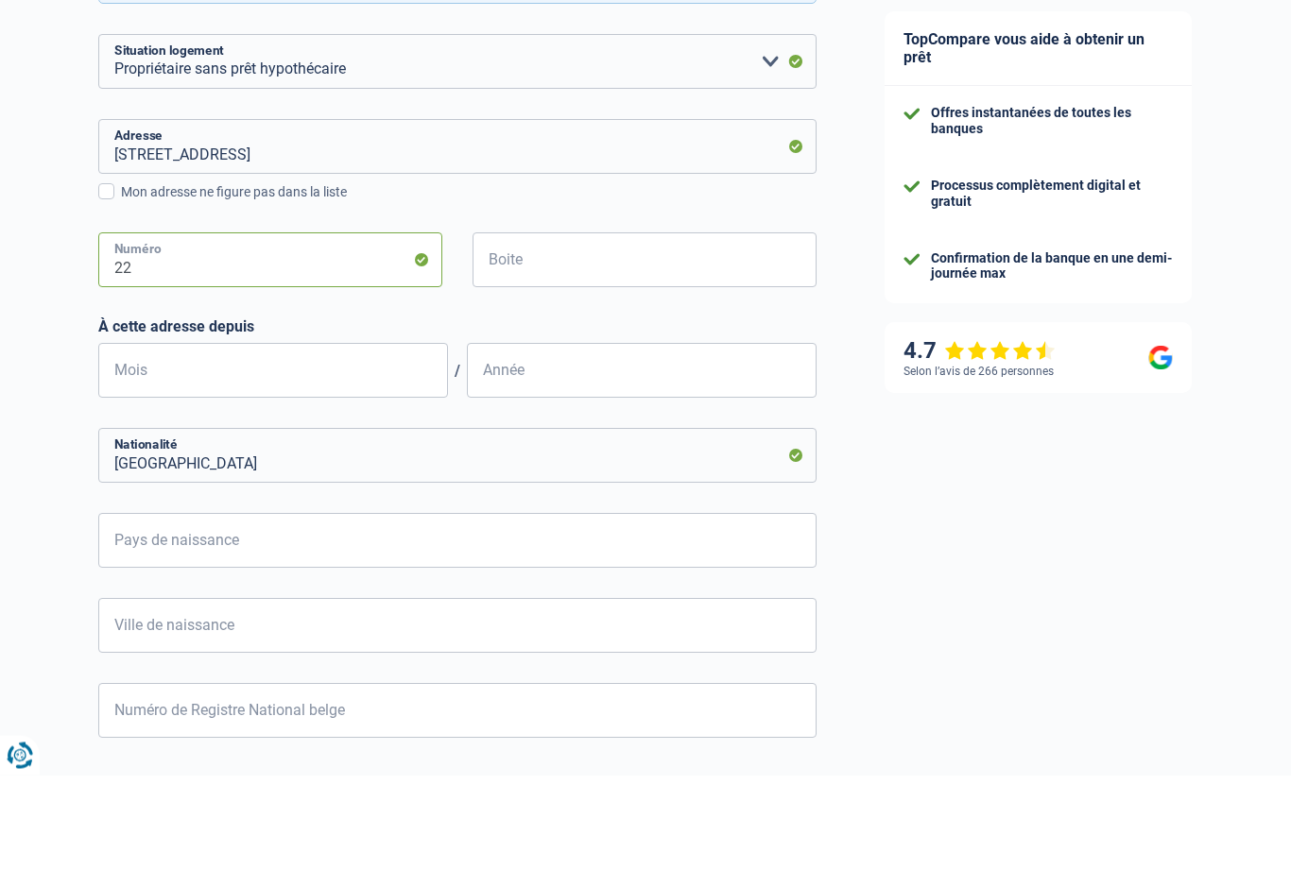
type input "22"
click at [576, 328] on input "Boite" at bounding box center [645, 355] width 344 height 55
type input "0301"
click at [365, 439] on input "Mois" at bounding box center [273, 466] width 350 height 55
type input "06"
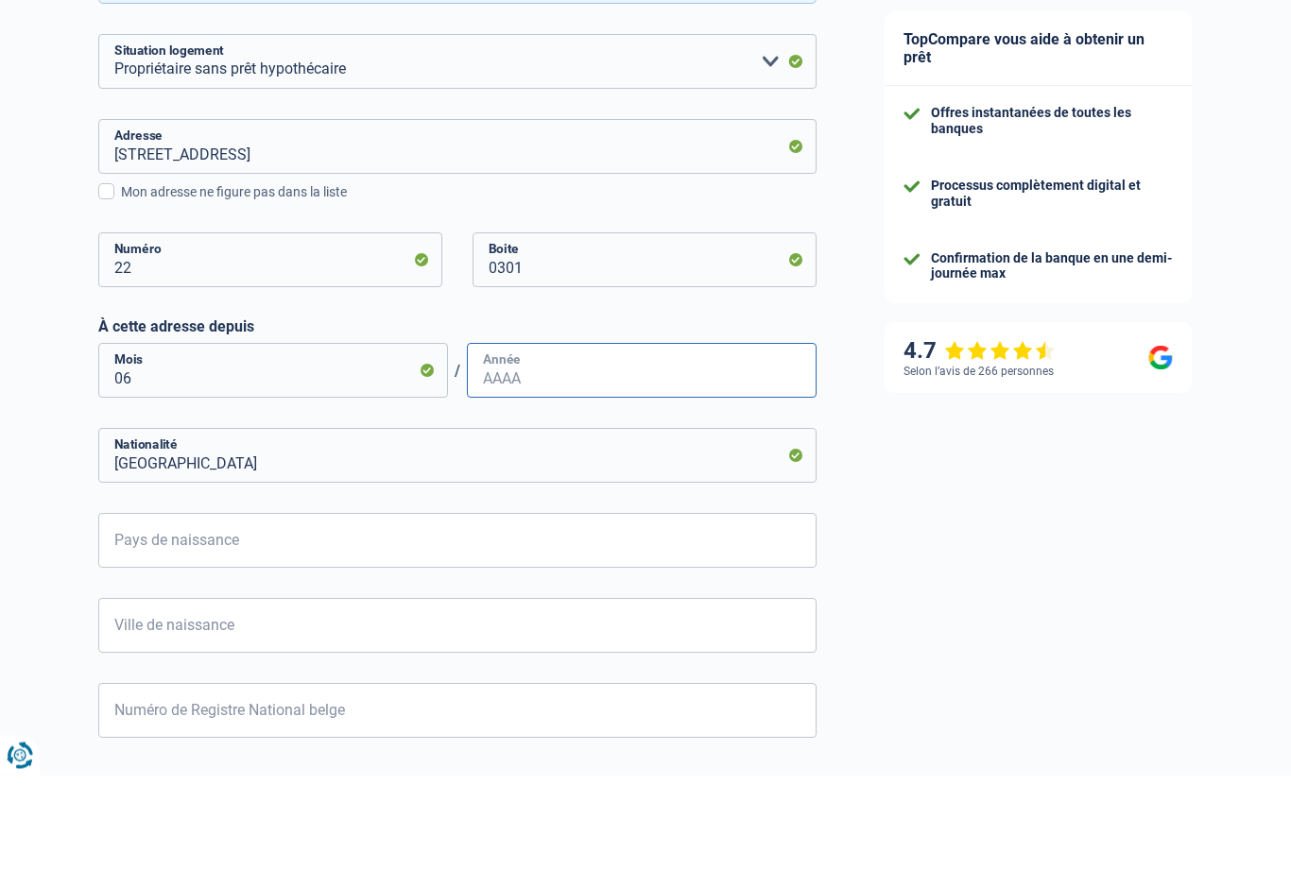
click at [564, 439] on input "Année" at bounding box center [642, 466] width 350 height 55
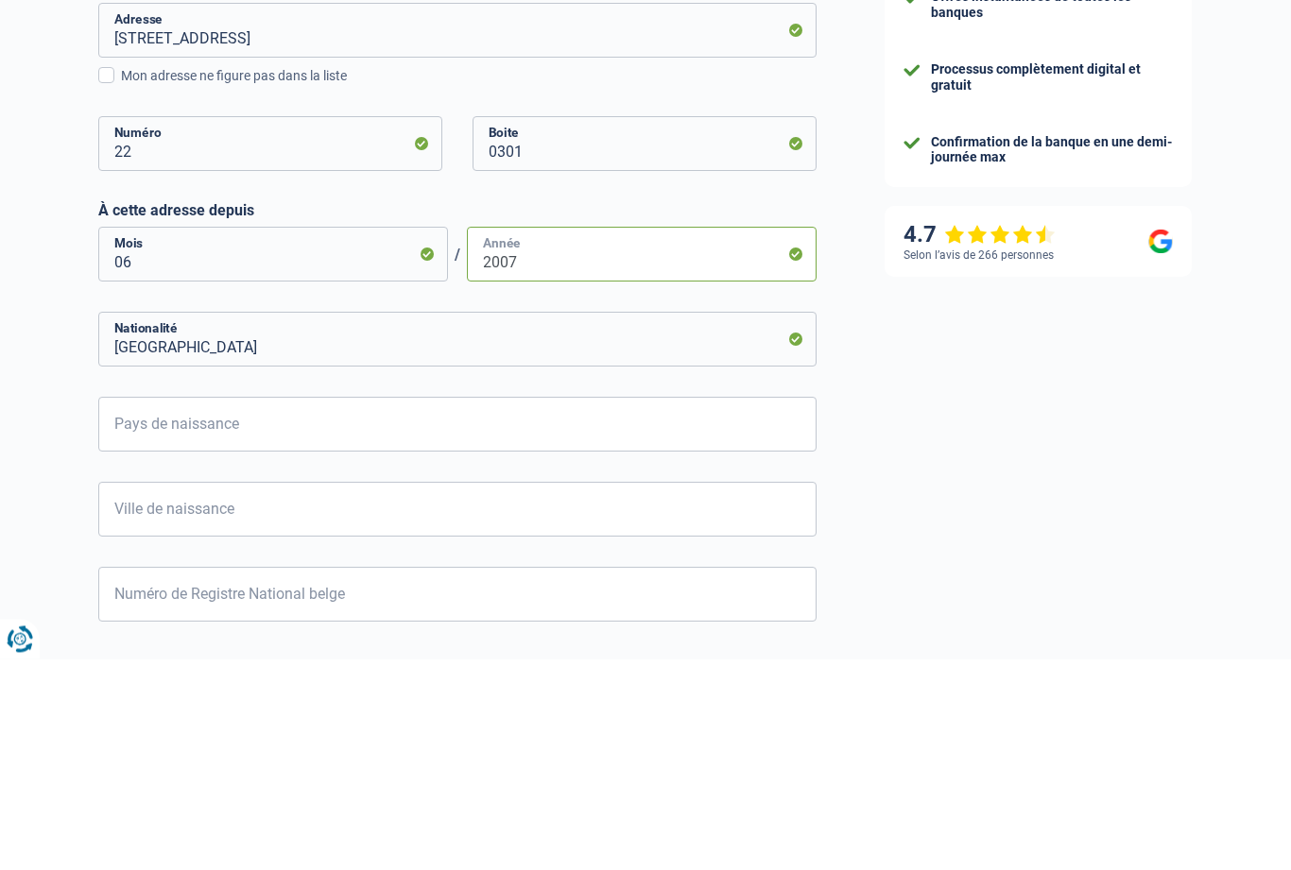
type input "2007"
click at [554, 524] on input "Belgique" at bounding box center [457, 551] width 718 height 55
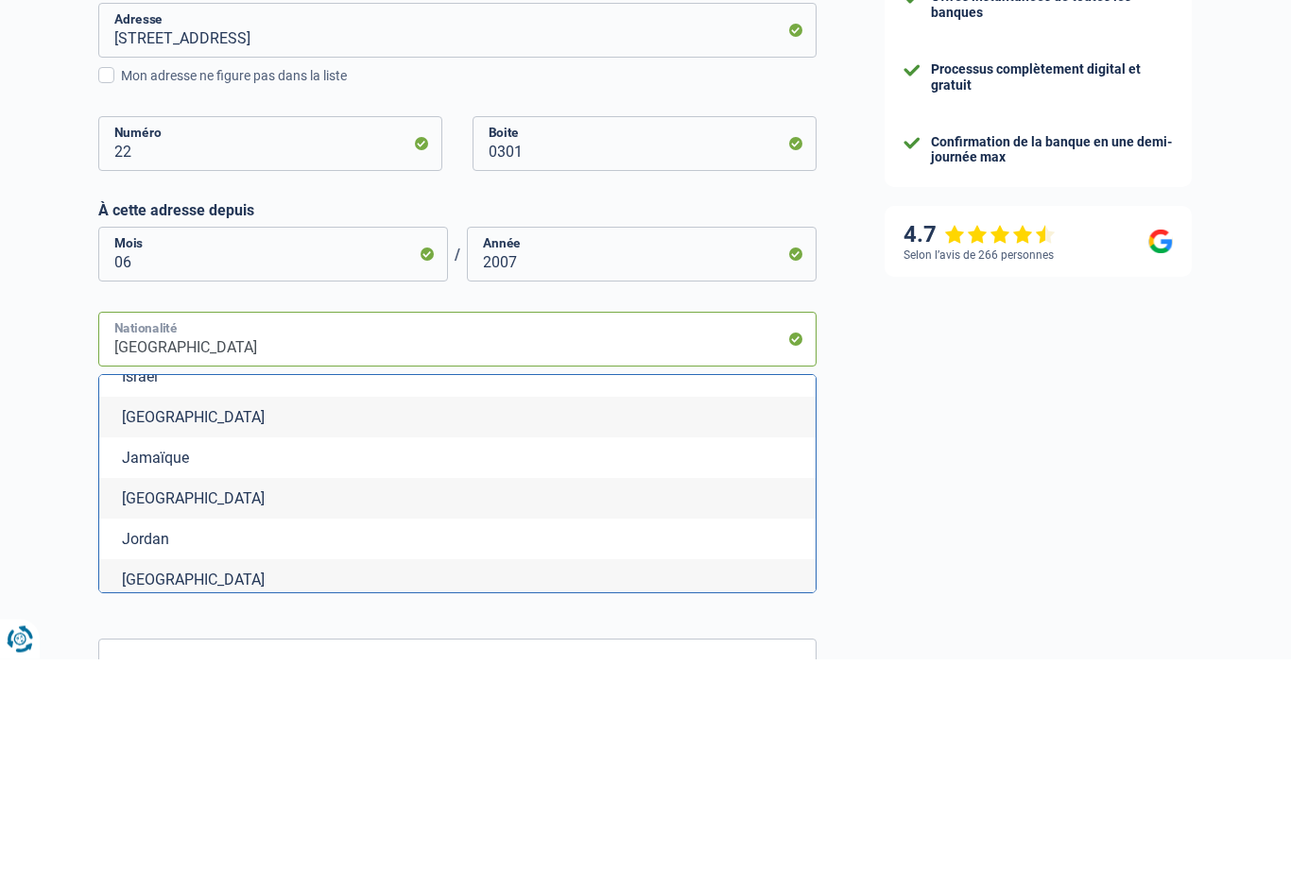
scroll to position [3454, 0]
click at [241, 607] on li "Italie" at bounding box center [457, 627] width 716 height 41
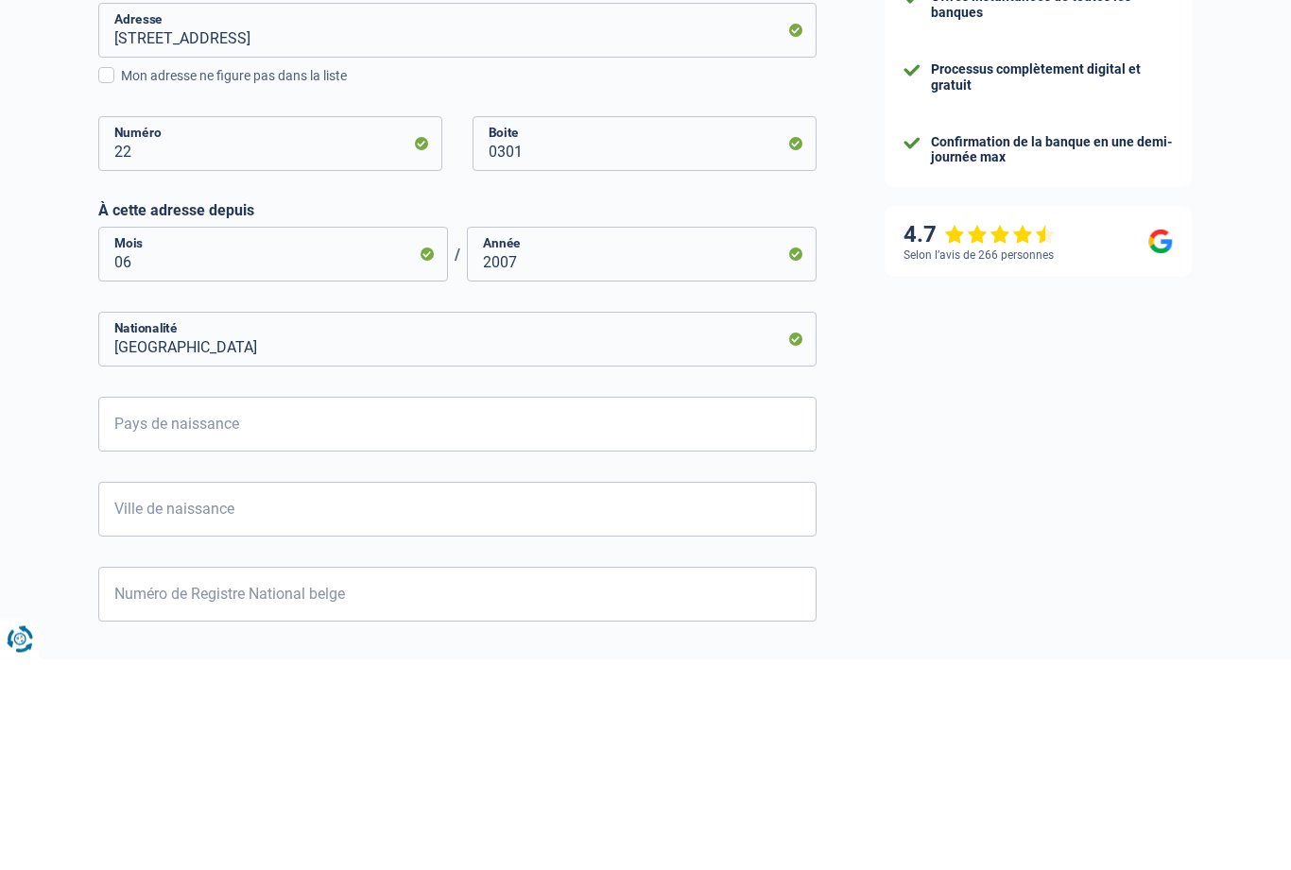
type input "Italie"
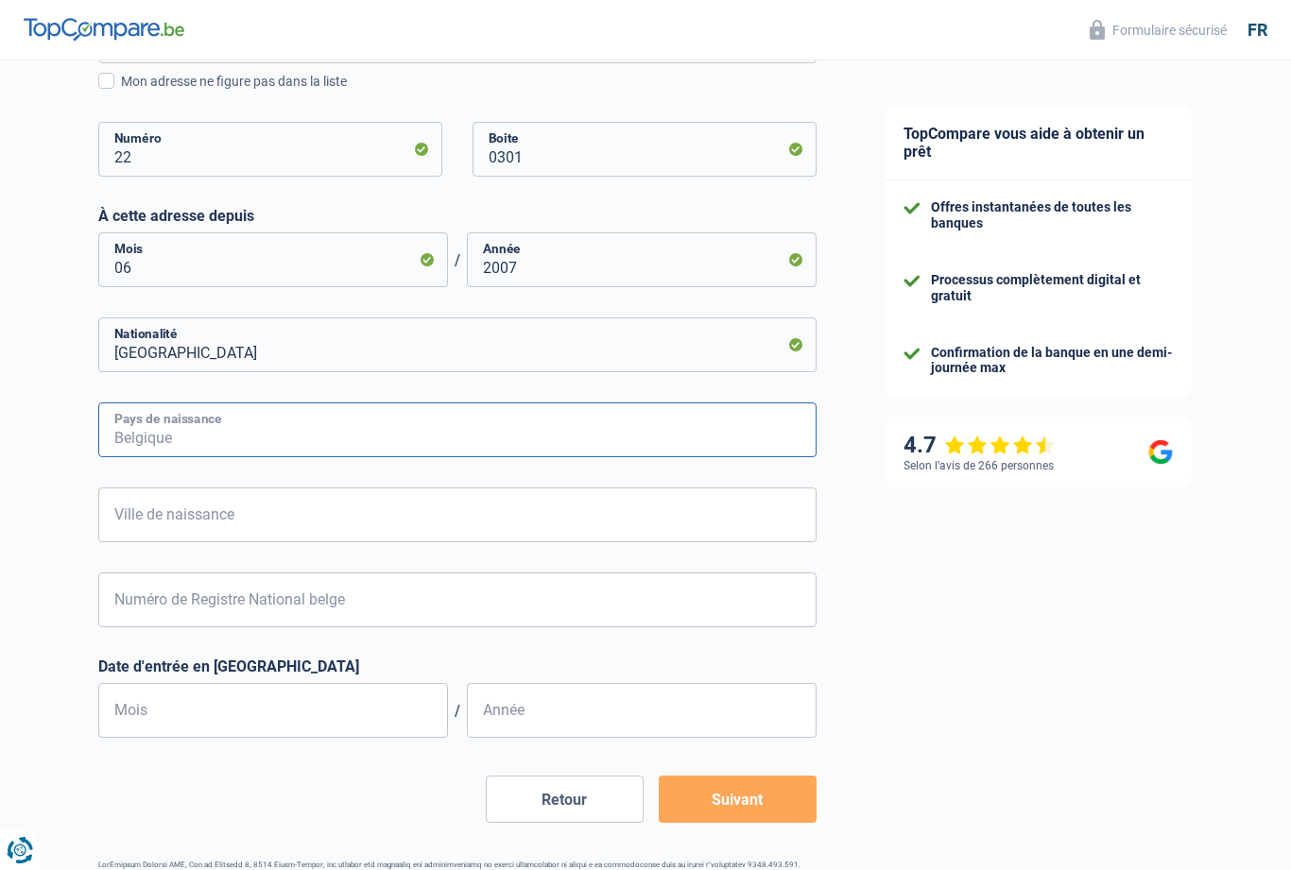
click at [233, 436] on input "Pays de naissance" at bounding box center [457, 430] width 718 height 55
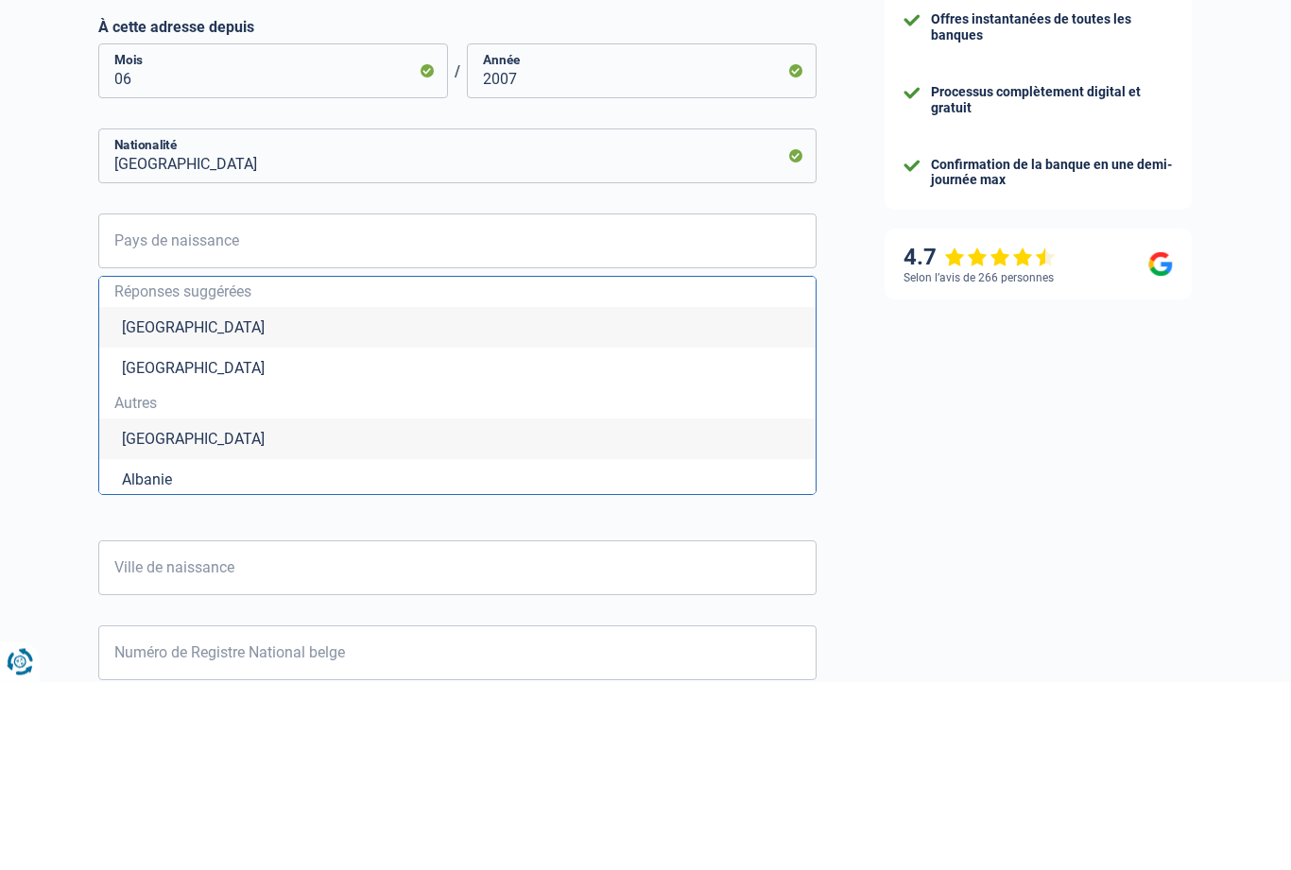
click at [183, 496] on li "Belgique" at bounding box center [457, 516] width 716 height 41
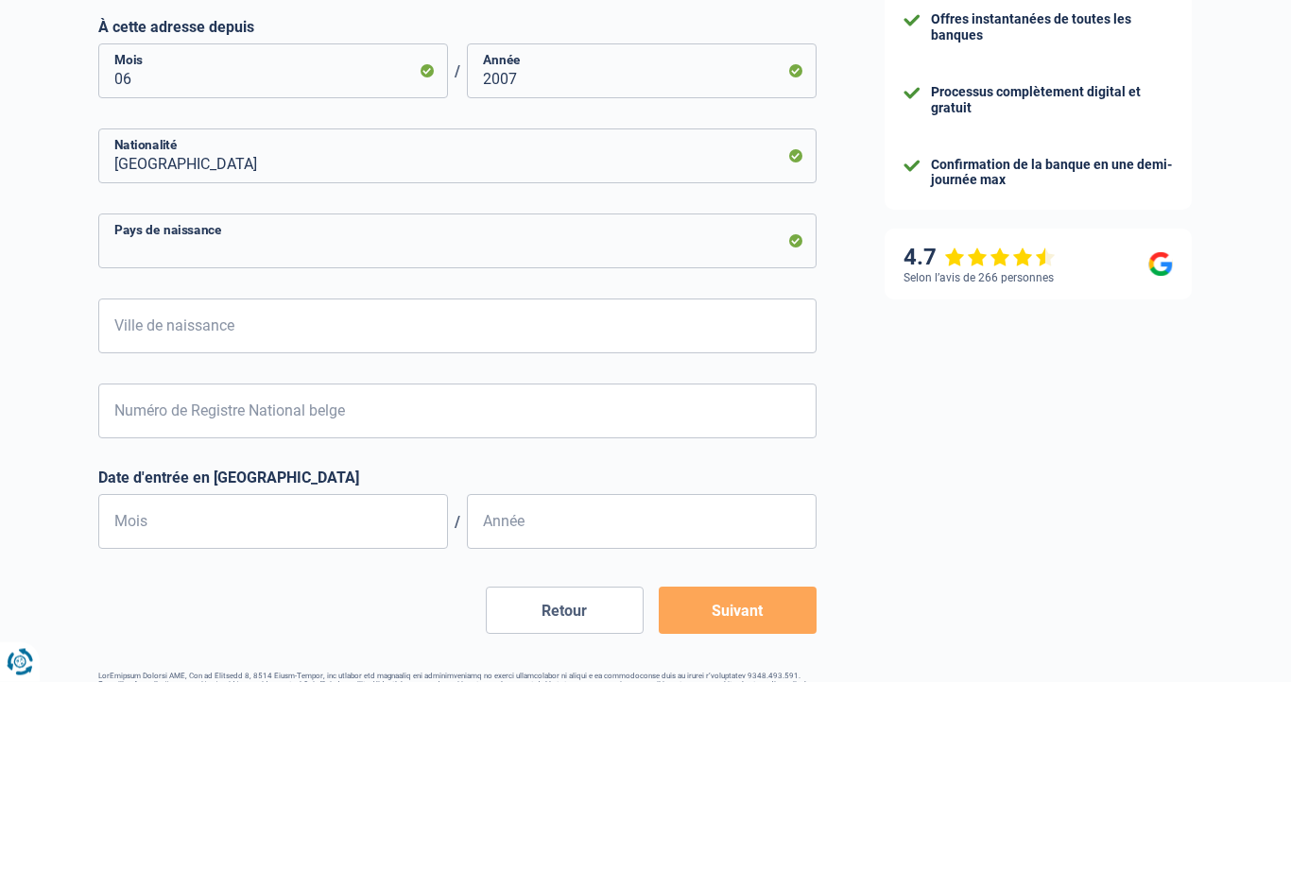
type input "Belgique"
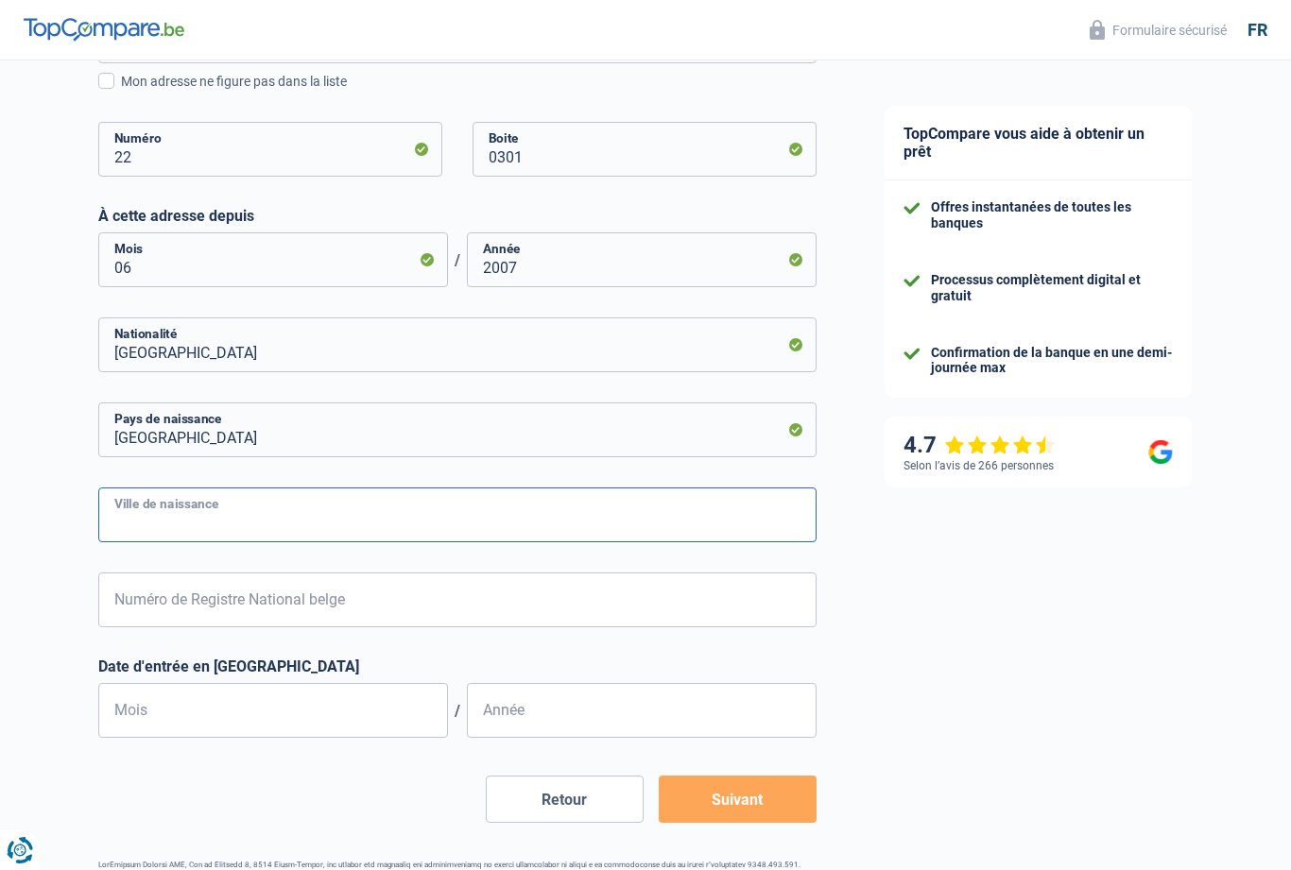
click at [225, 516] on input "Ville de naissance" at bounding box center [457, 515] width 718 height 55
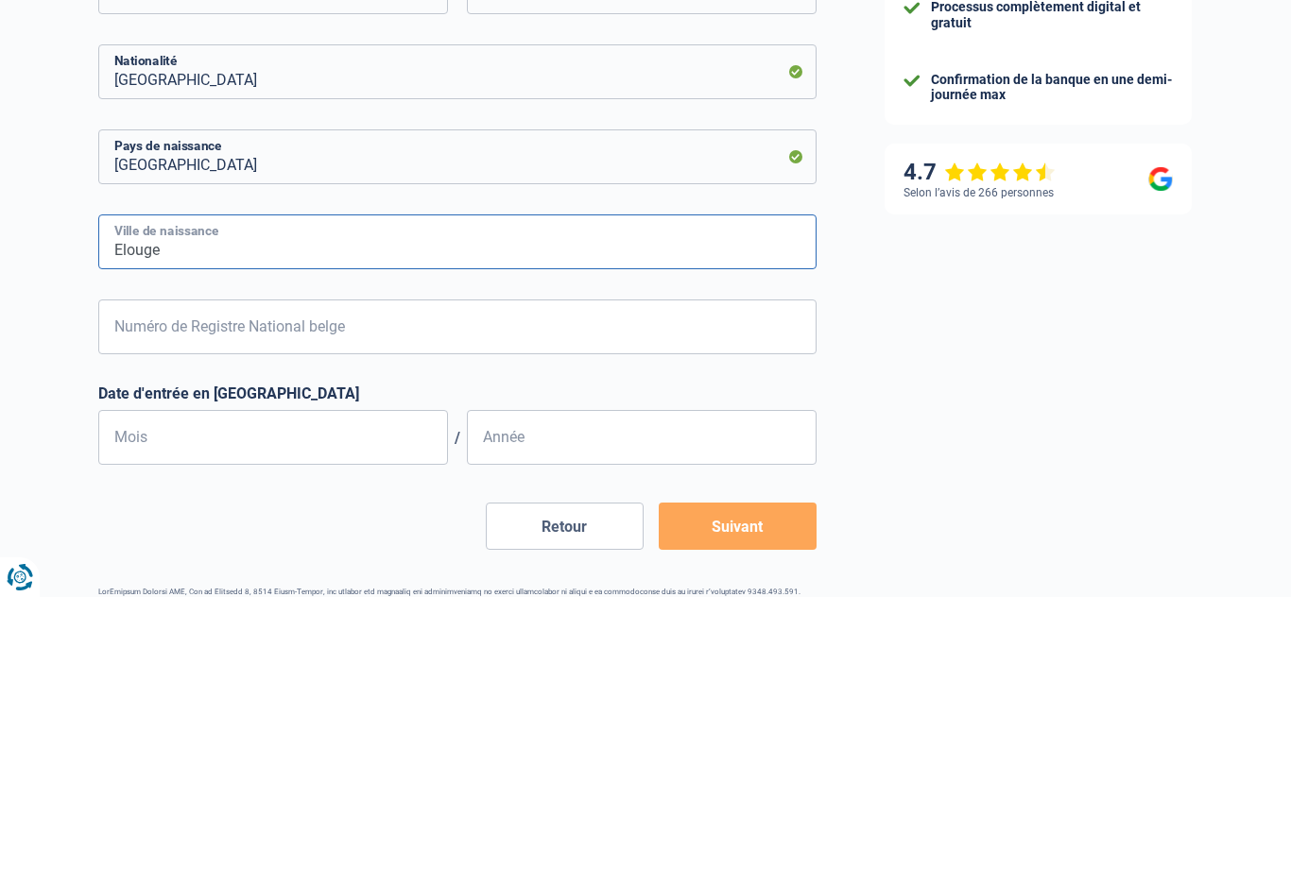
type input "Elouge"
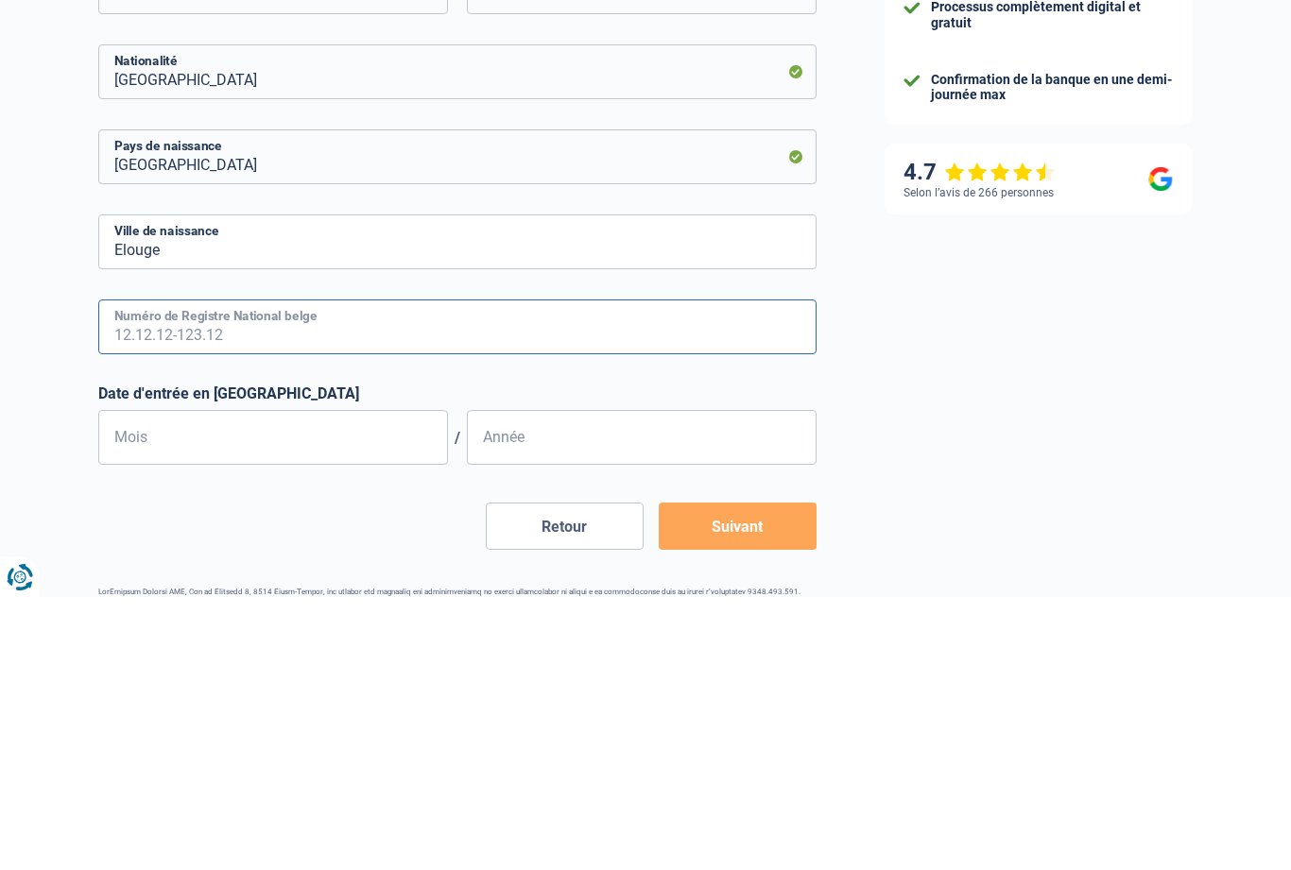
click at [351, 573] on input "Numéro de Registre National belge" at bounding box center [457, 600] width 718 height 55
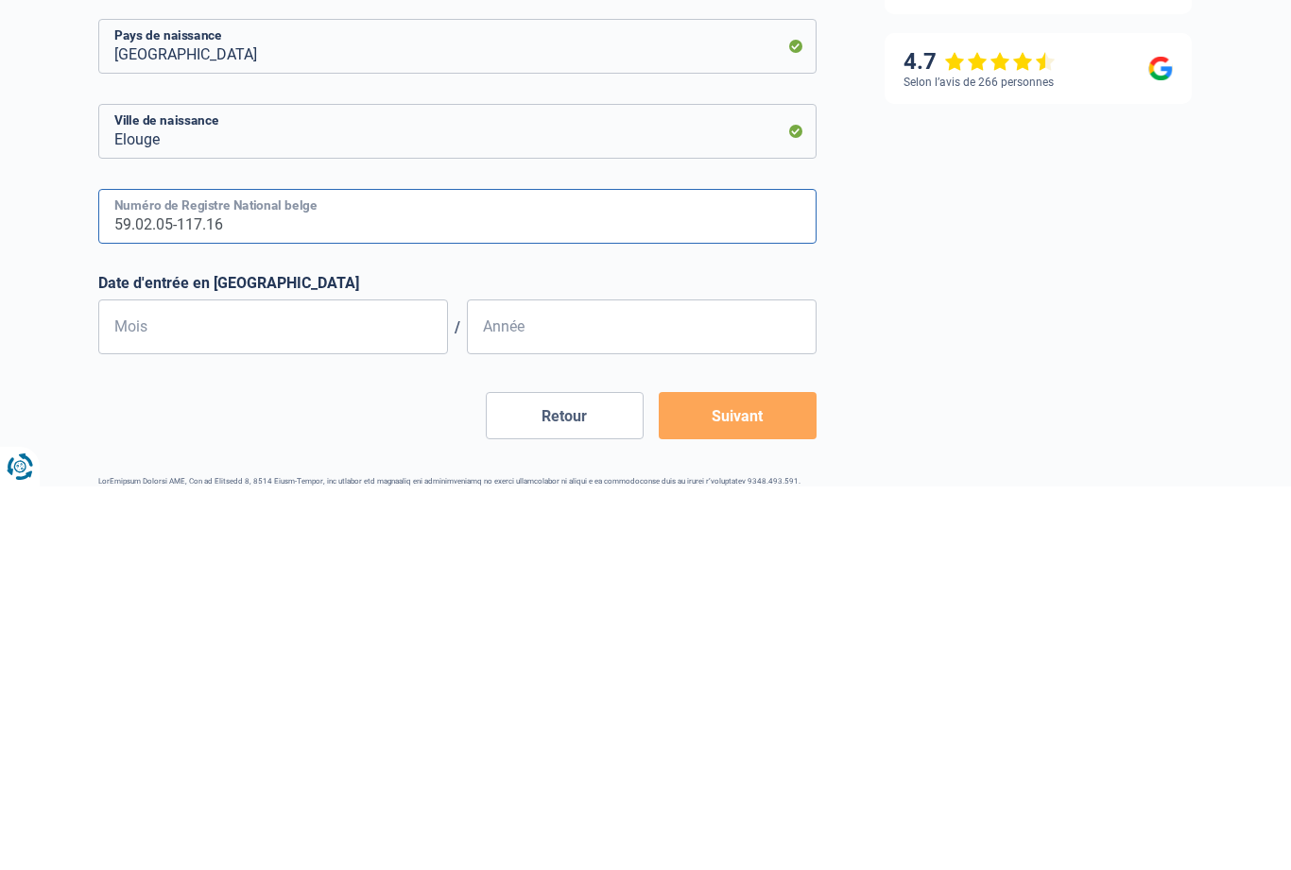
type input "59.02.05-117.16"
click at [328, 683] on input "Mois" at bounding box center [273, 710] width 350 height 55
click at [748, 776] on button "Suivant" at bounding box center [738, 799] width 158 height 47
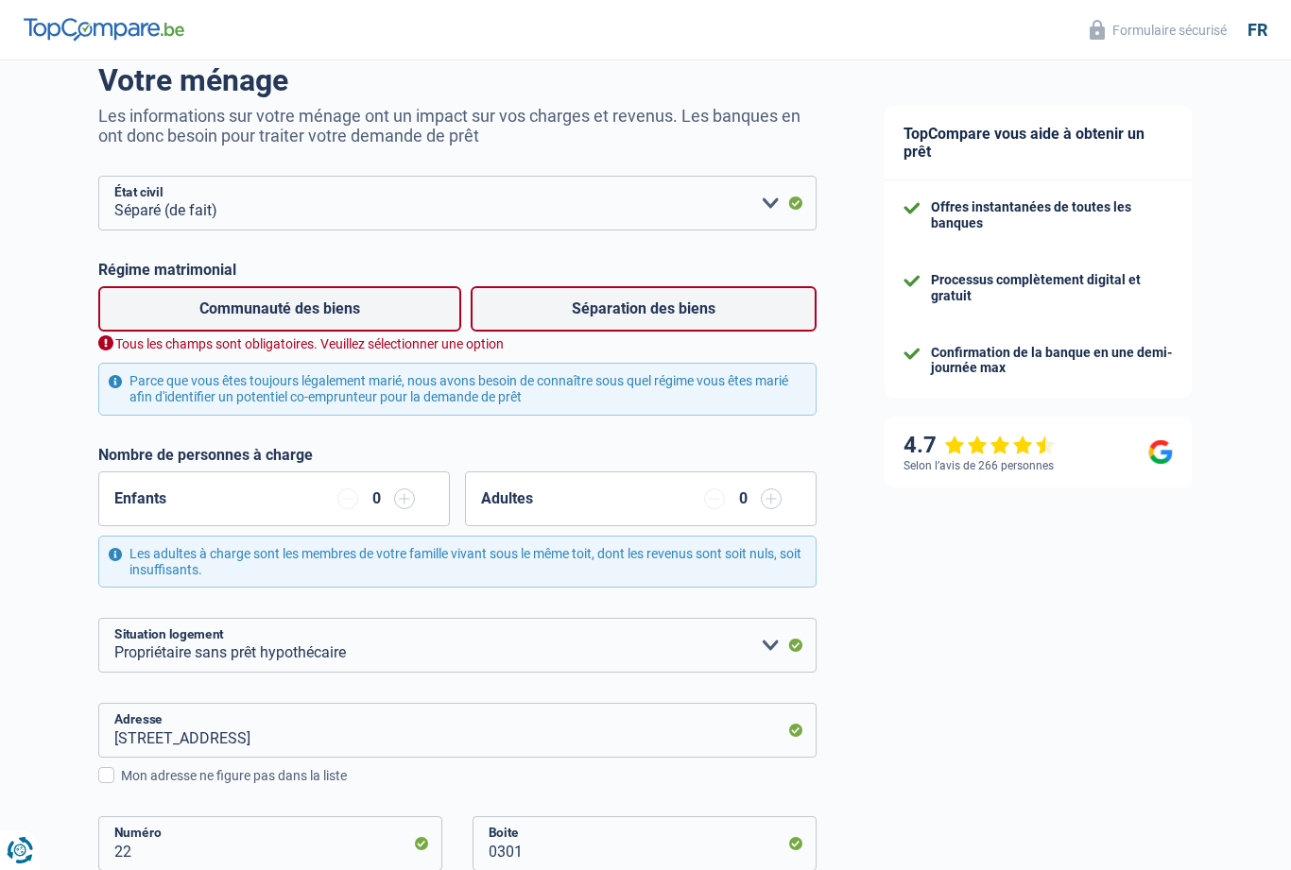
scroll to position [150, 0]
click at [397, 322] on label "Communauté des biens" at bounding box center [279, 309] width 363 height 45
click at [397, 322] on input "Communauté des biens" at bounding box center [279, 309] width 363 height 45
radio input "true"
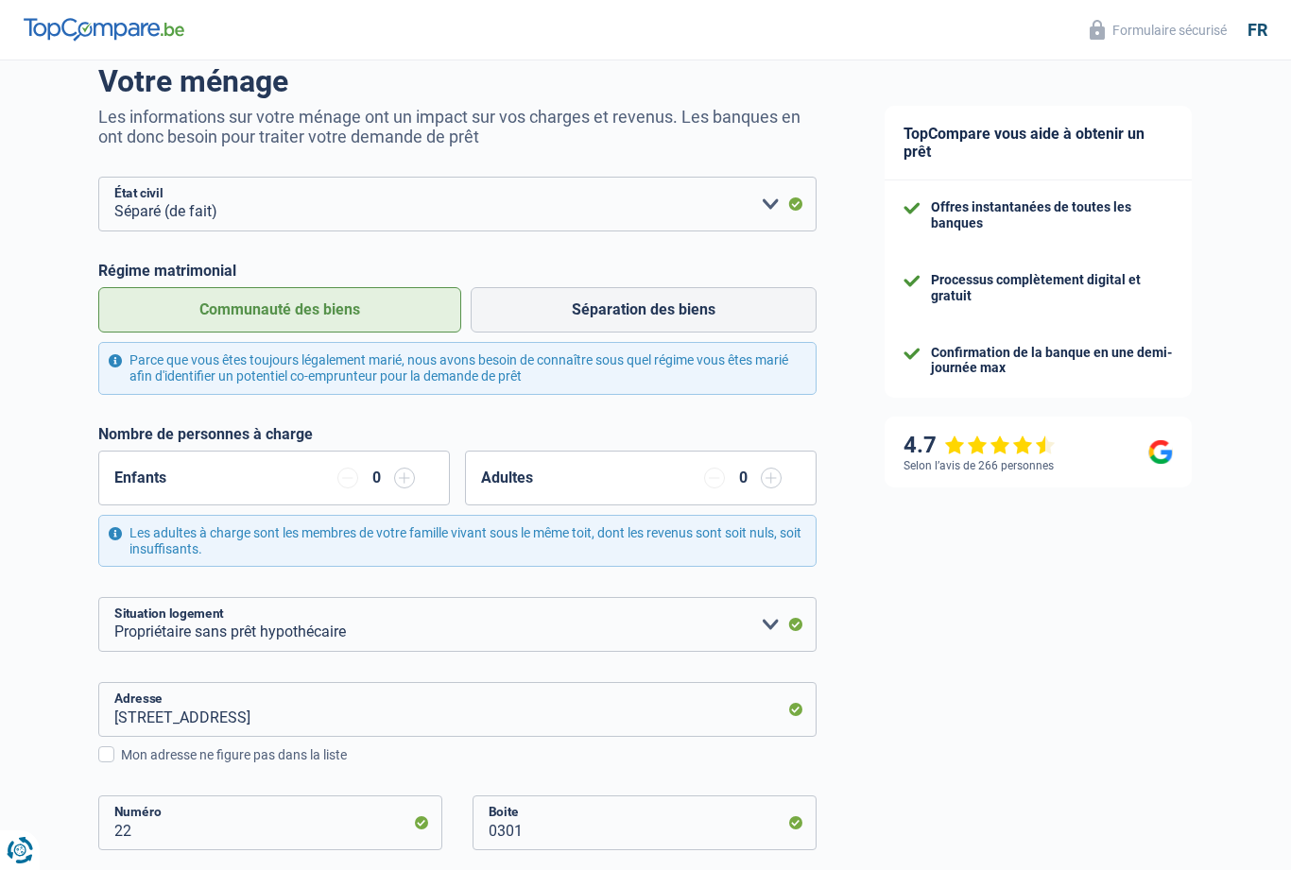
click at [648, 312] on label "Séparation des biens" at bounding box center [644, 309] width 346 height 45
click at [648, 312] on input "Séparation des biens" at bounding box center [644, 309] width 346 height 45
radio input "true"
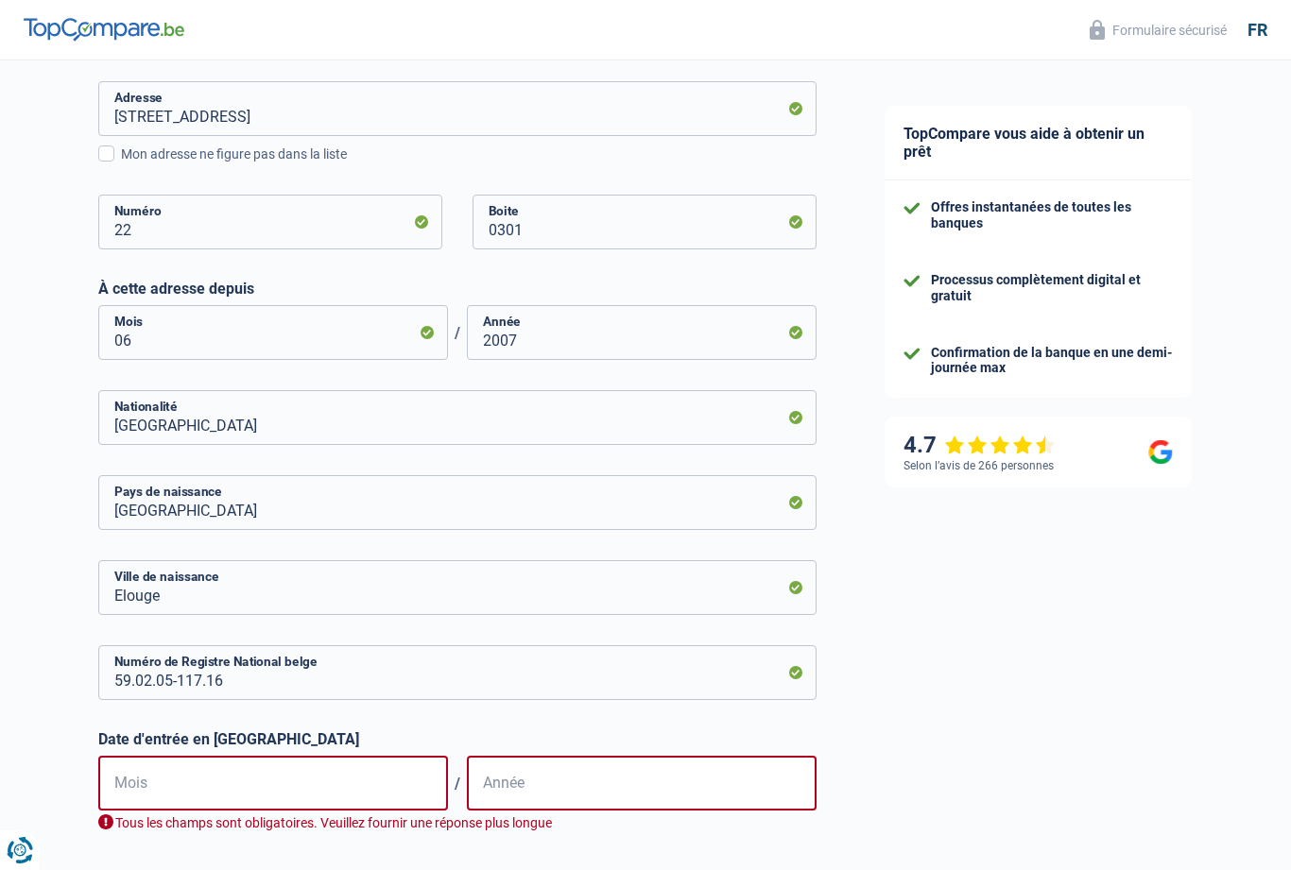
scroll to position [846, 0]
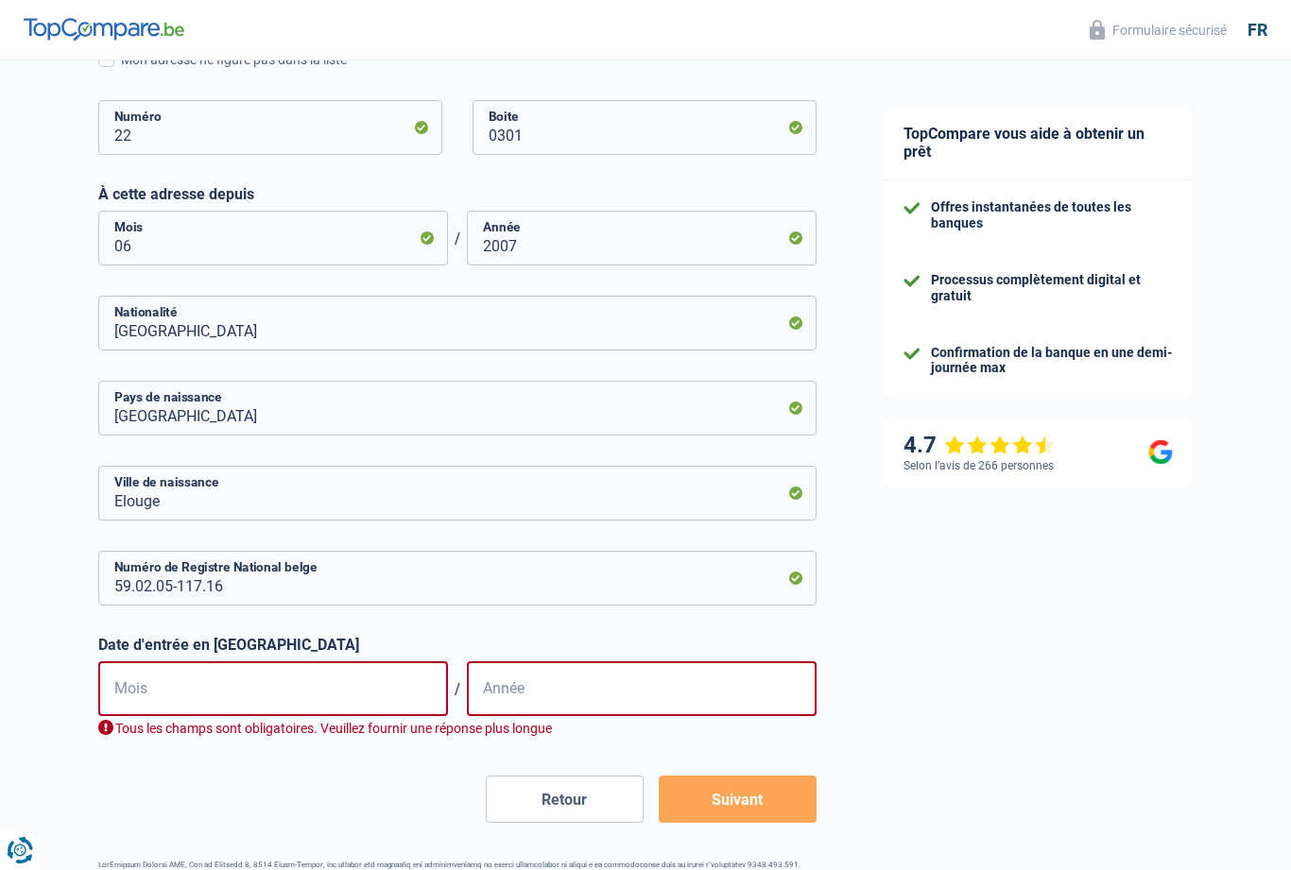
click at [749, 796] on button "Suivant" at bounding box center [738, 799] width 158 height 47
click at [229, 685] on input "Mois" at bounding box center [273, 689] width 350 height 55
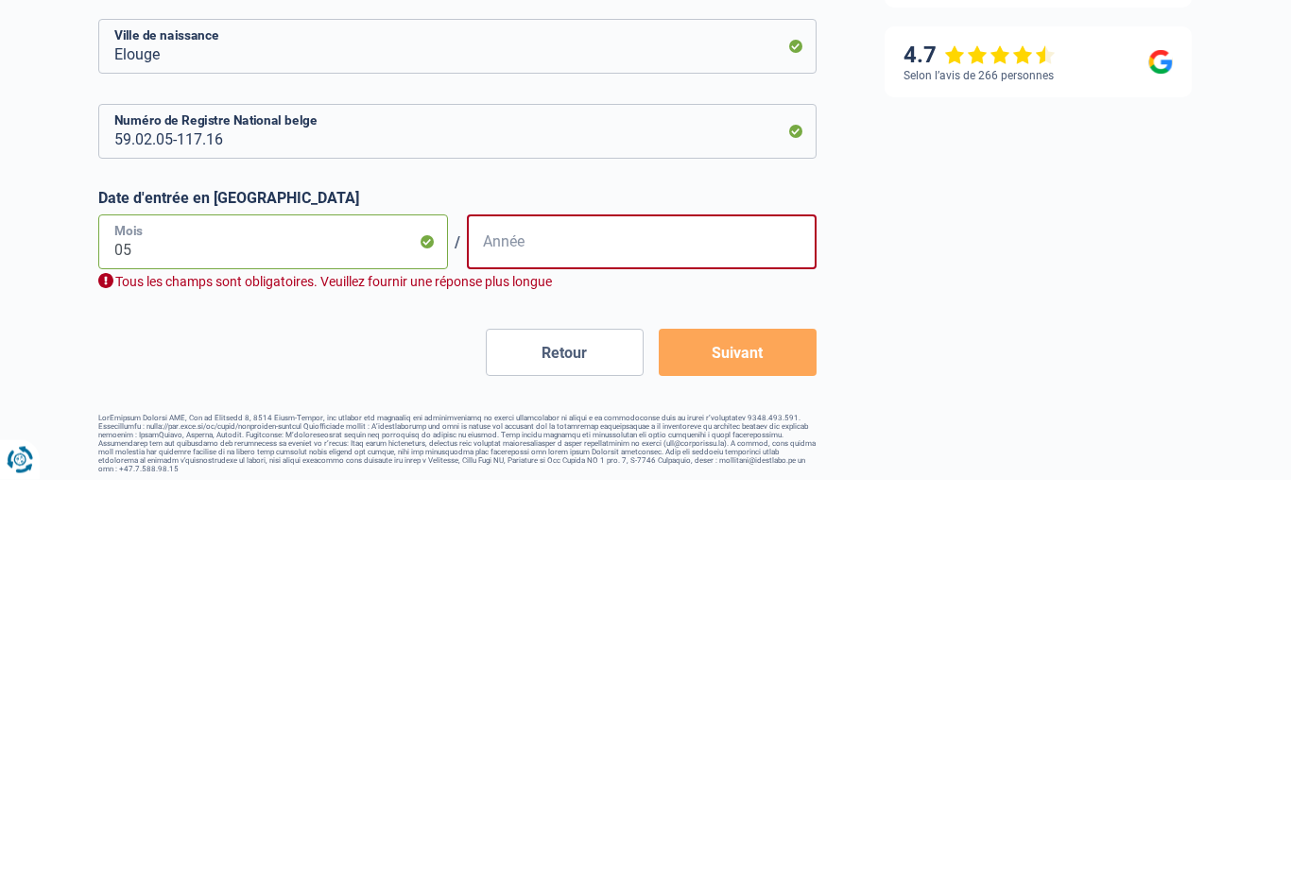
click at [164, 606] on input "05" at bounding box center [273, 633] width 350 height 55
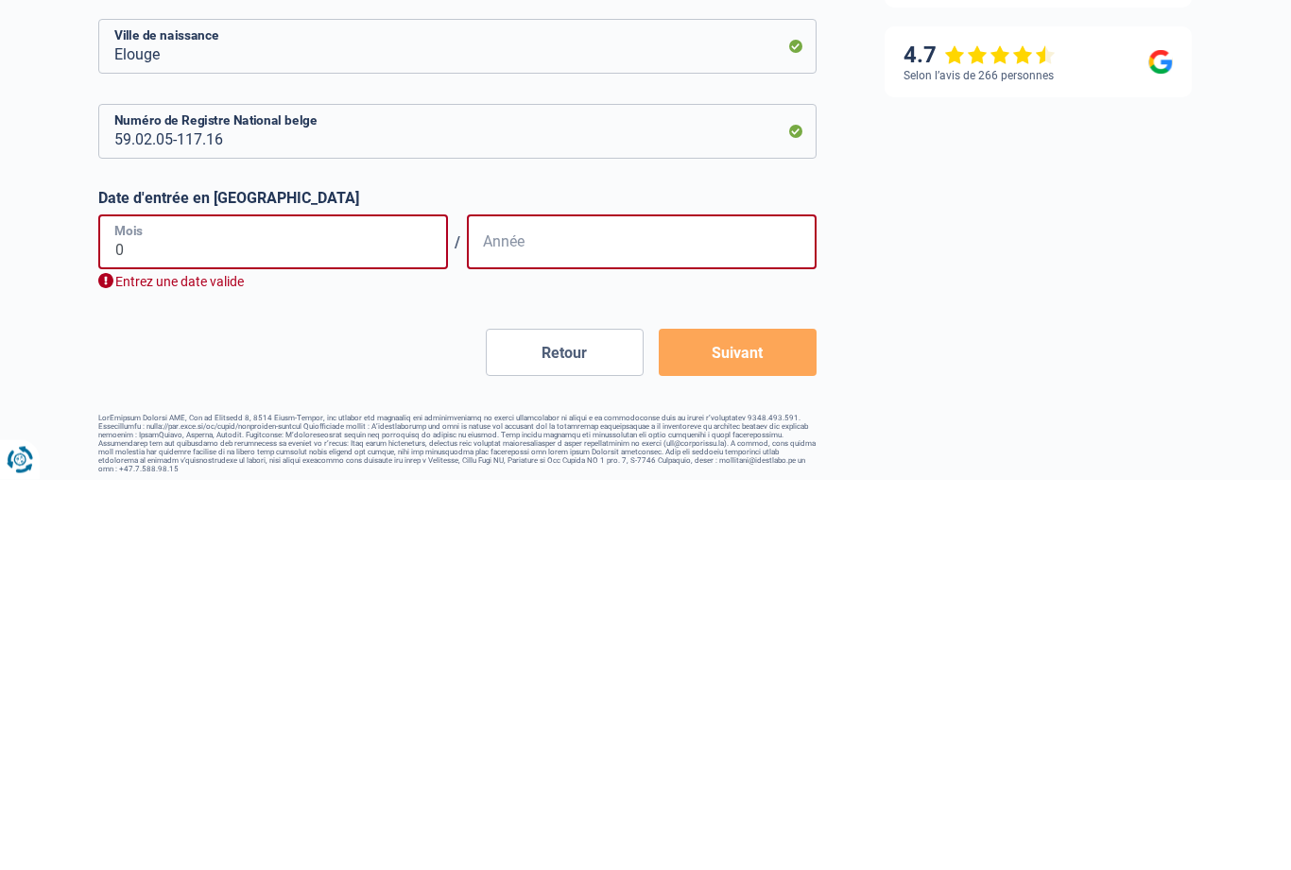
type input "02"
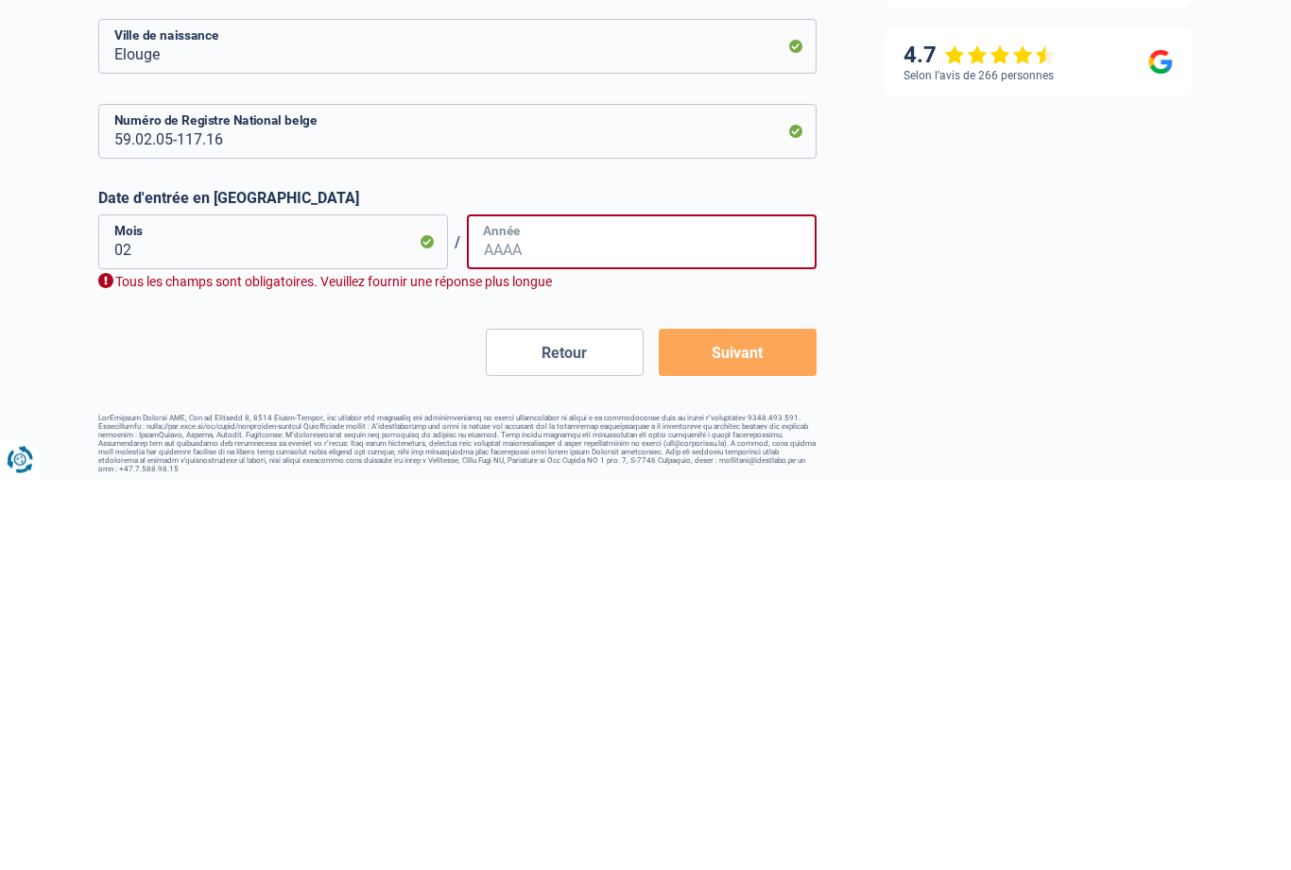
click at [559, 606] on input "Année" at bounding box center [642, 633] width 350 height 55
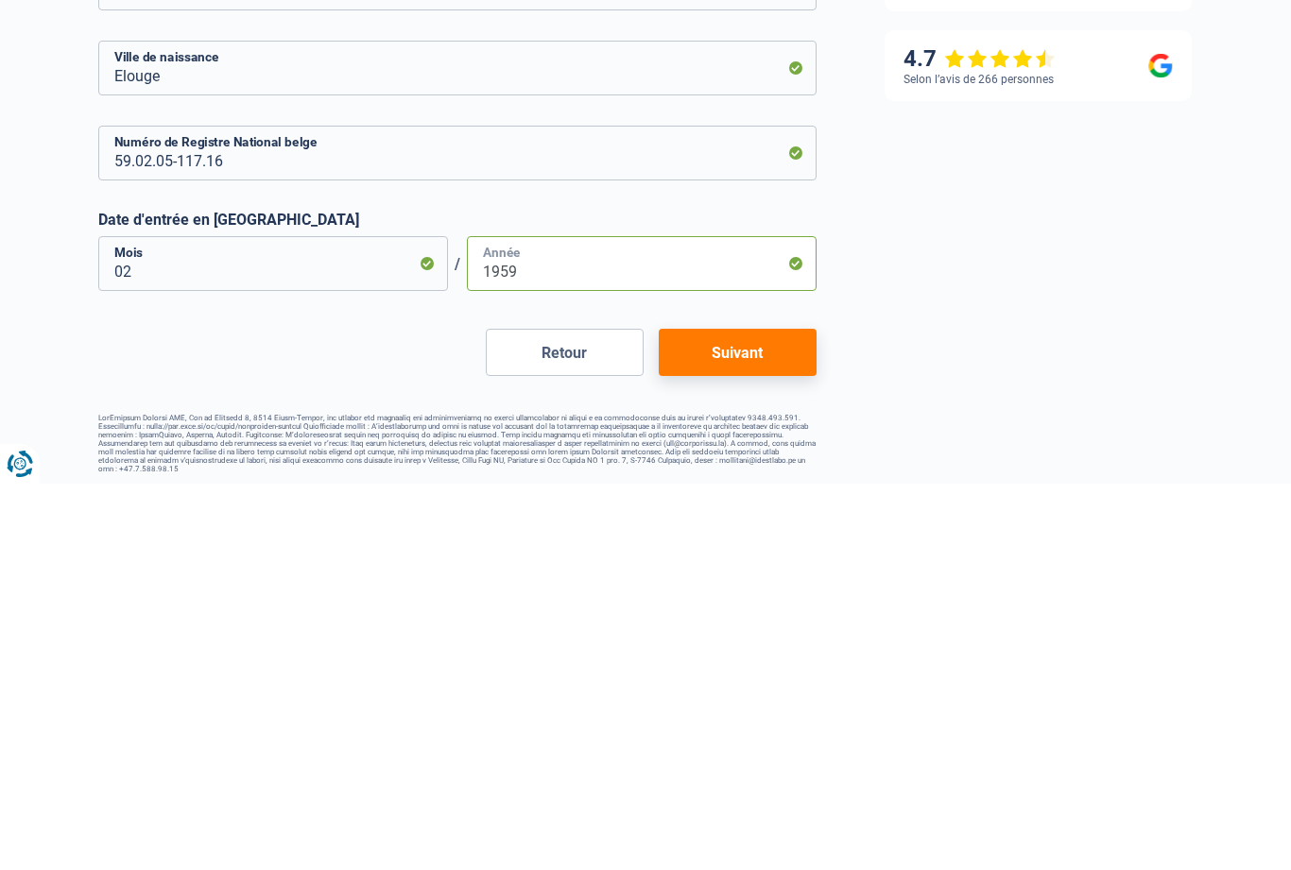
type input "1959"
click at [753, 715] on button "Suivant" at bounding box center [738, 738] width 158 height 47
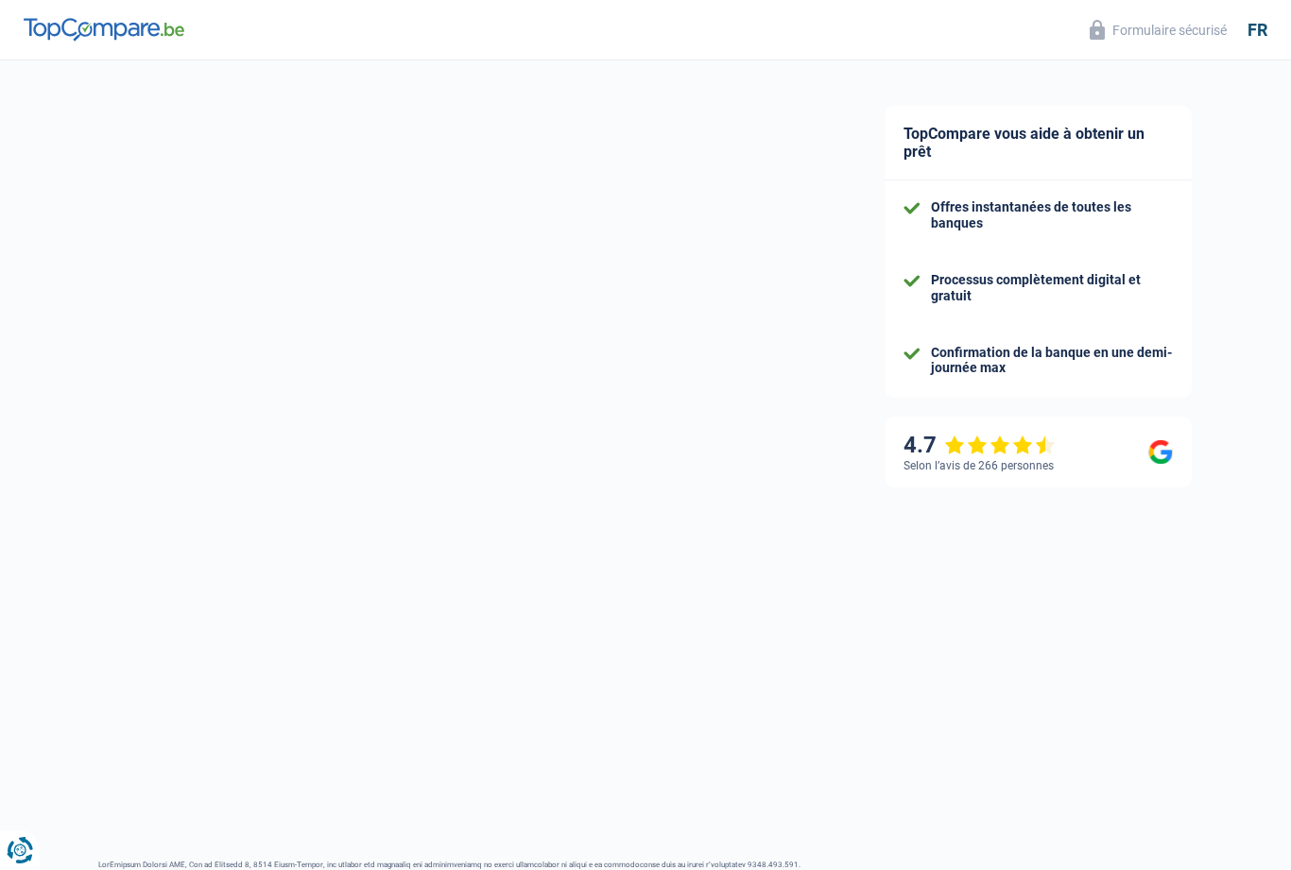
scroll to position [131, 0]
select select "pension"
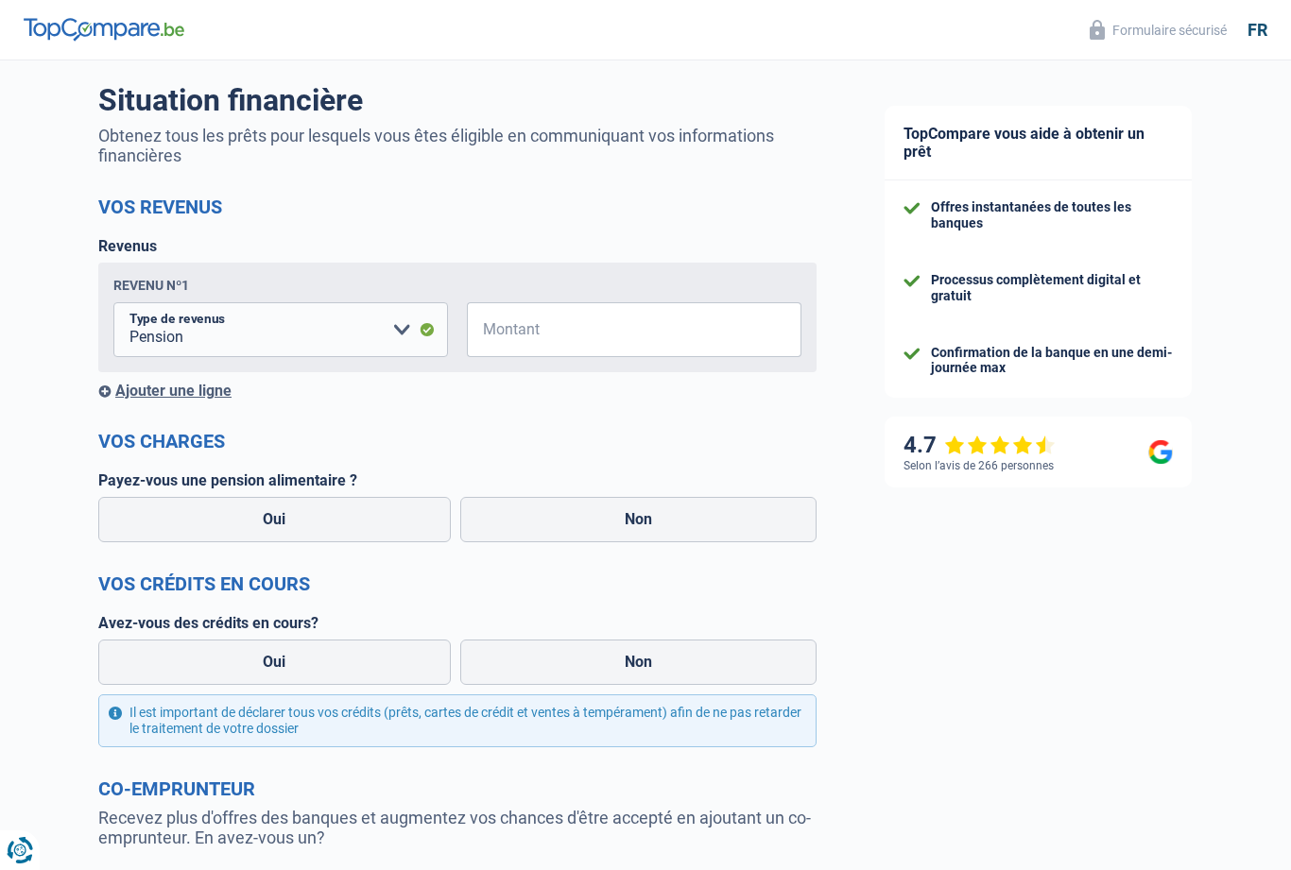
scroll to position [0, 0]
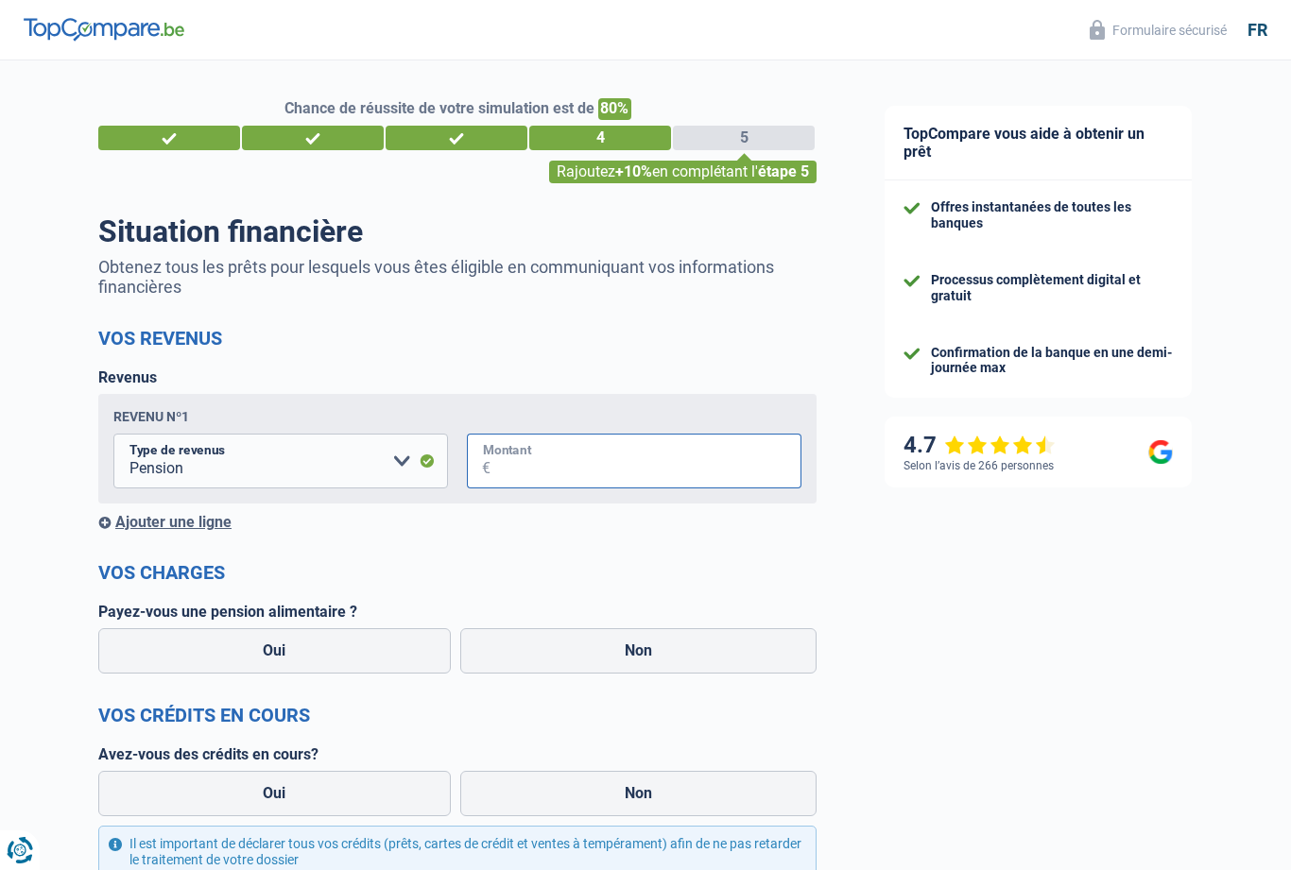
click at [609, 464] on input "Montant" at bounding box center [645, 461] width 311 height 55
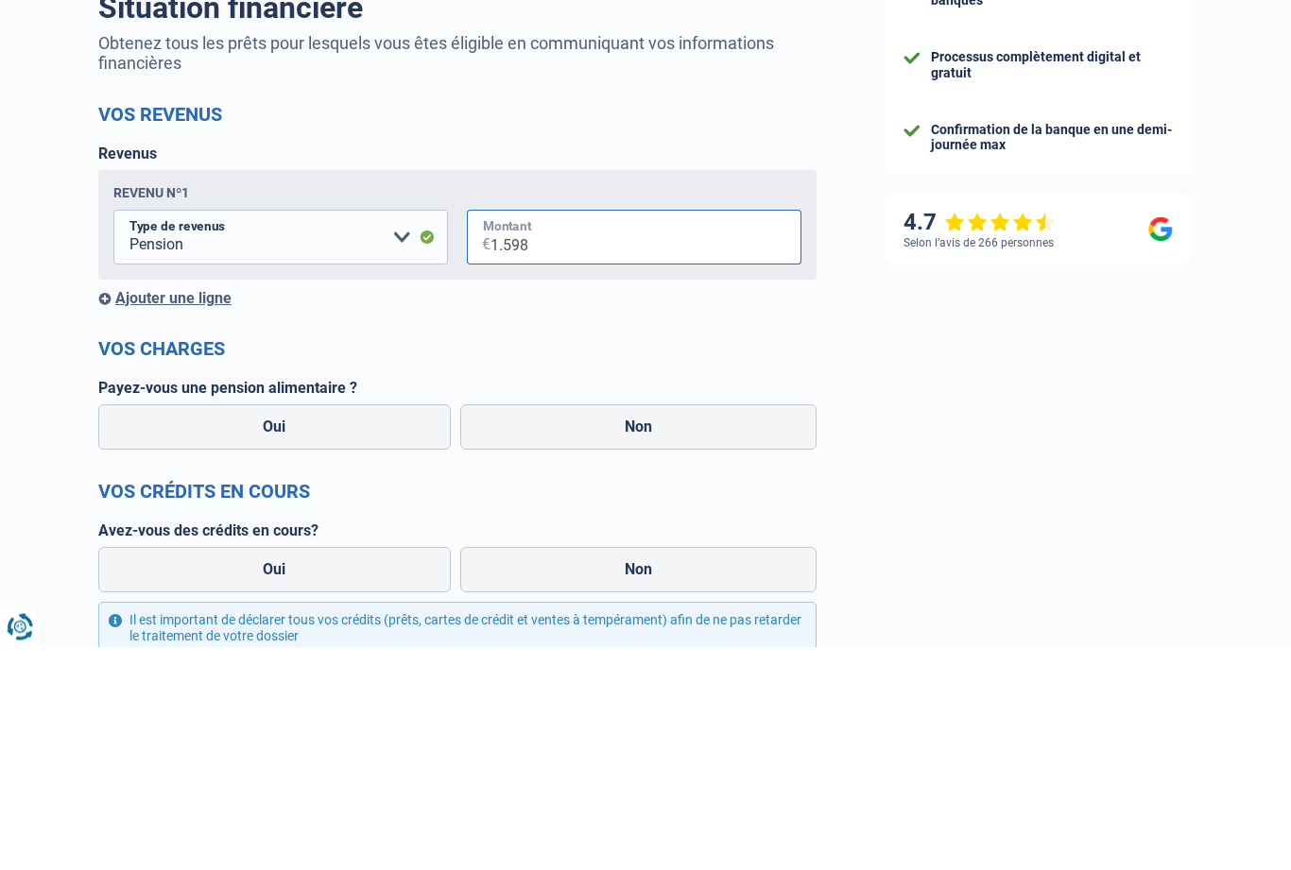
type input "15.987"
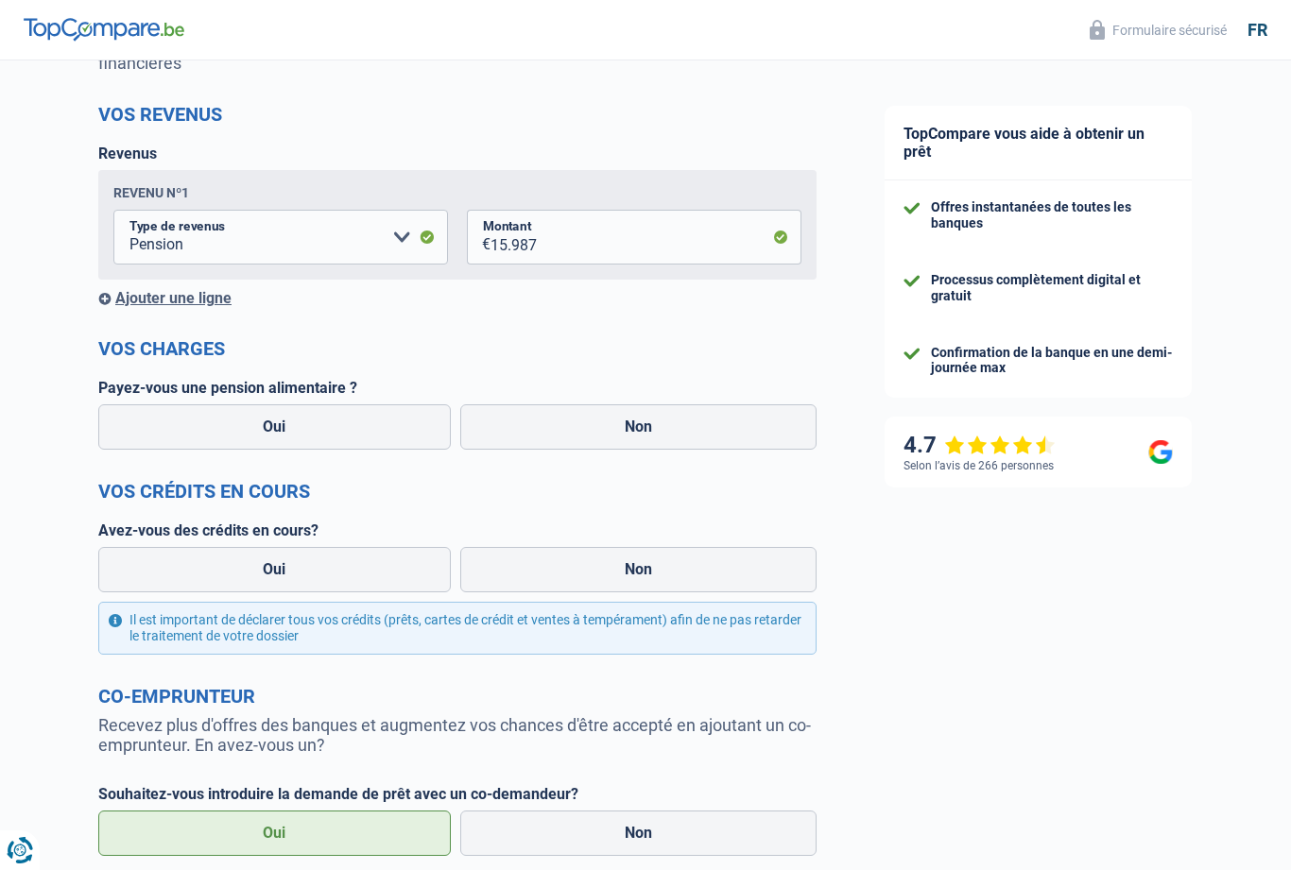
click at [639, 438] on label "Non" at bounding box center [638, 426] width 357 height 45
click at [639, 438] on input "Non" at bounding box center [638, 426] width 357 height 45
radio input "true"
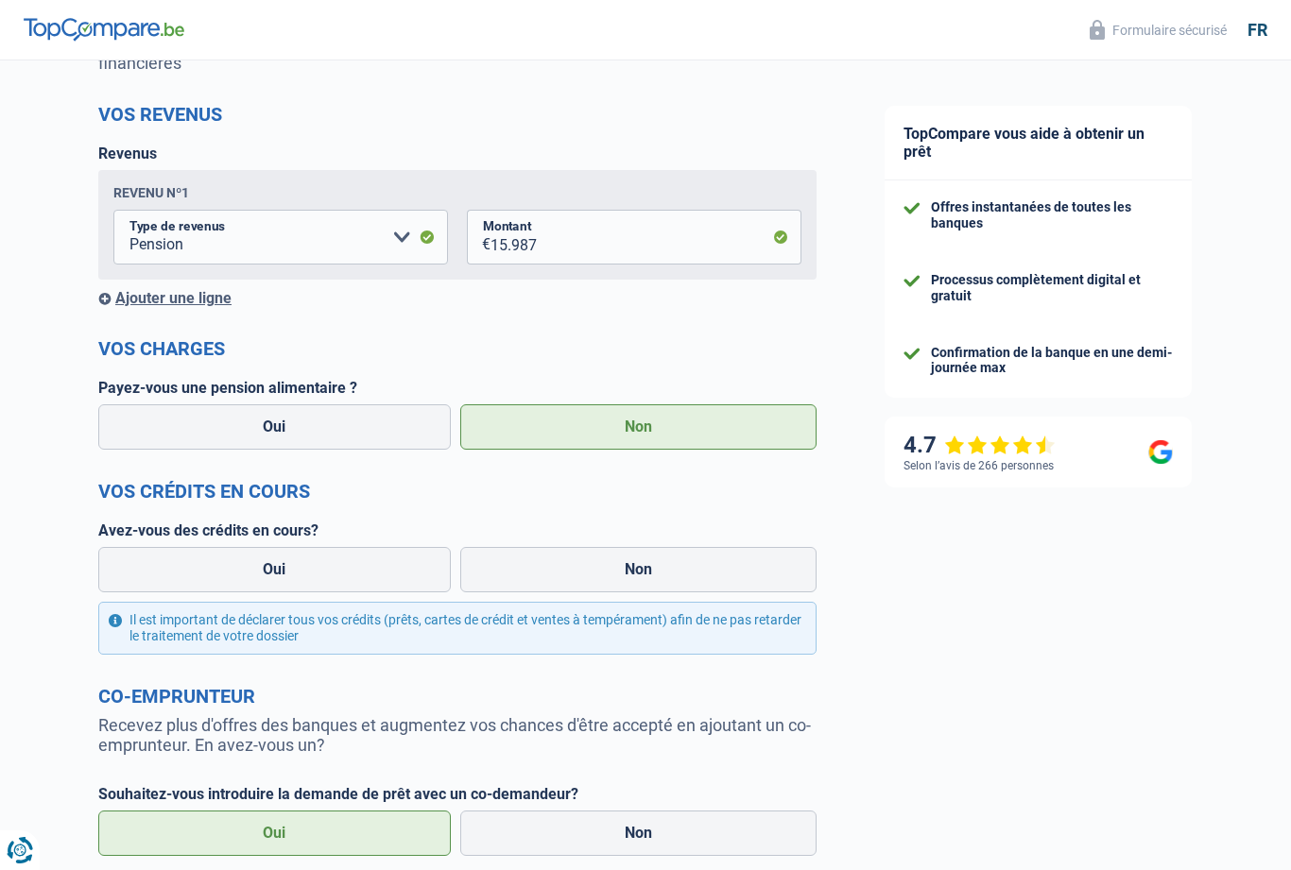
click at [289, 573] on label "Oui" at bounding box center [274, 569] width 353 height 45
click at [289, 573] on input "Oui" at bounding box center [274, 569] width 353 height 45
radio input "true"
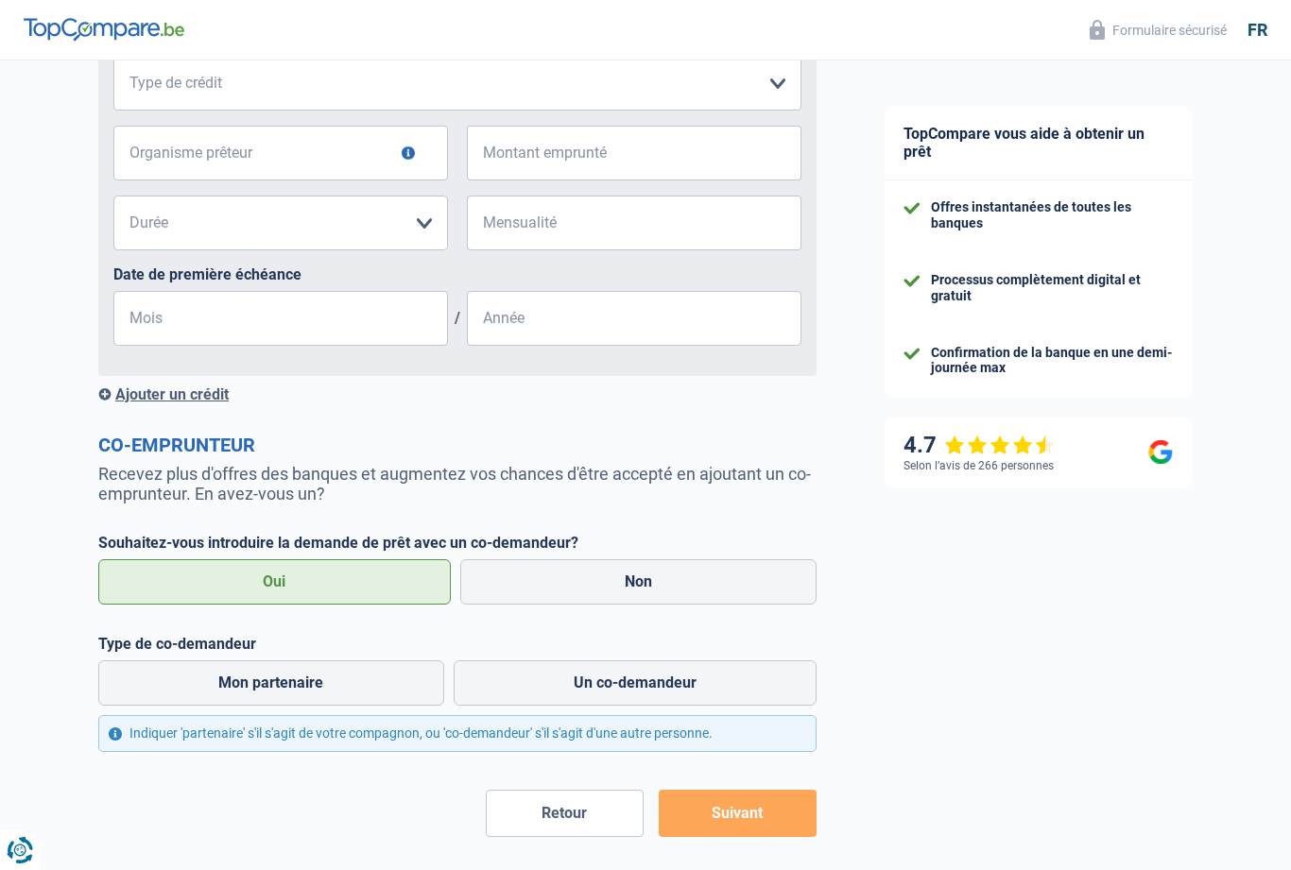
scroll to position [911, 0]
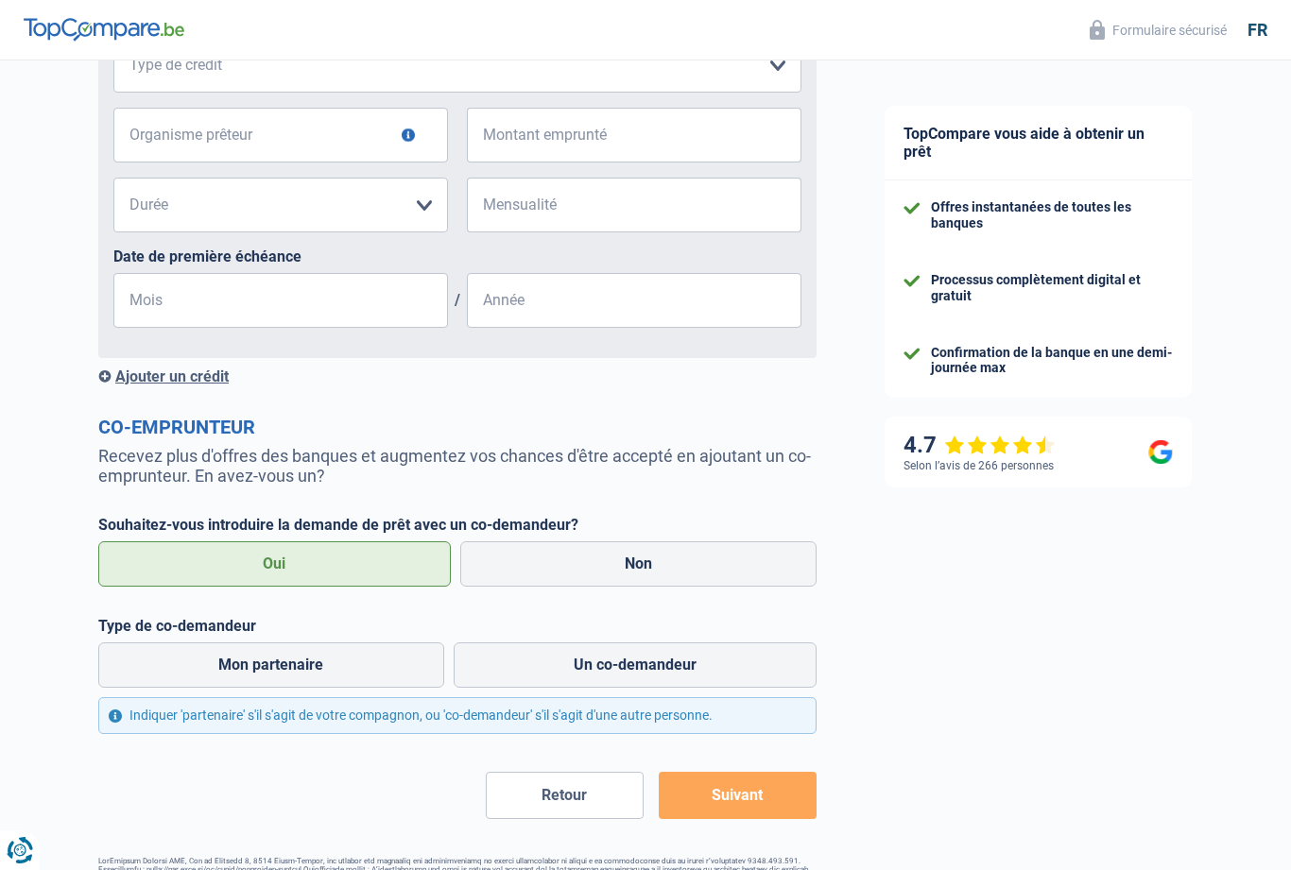
click at [651, 581] on label "Non" at bounding box center [638, 564] width 357 height 45
click at [651, 581] on input "Non" at bounding box center [638, 564] width 357 height 45
radio input "true"
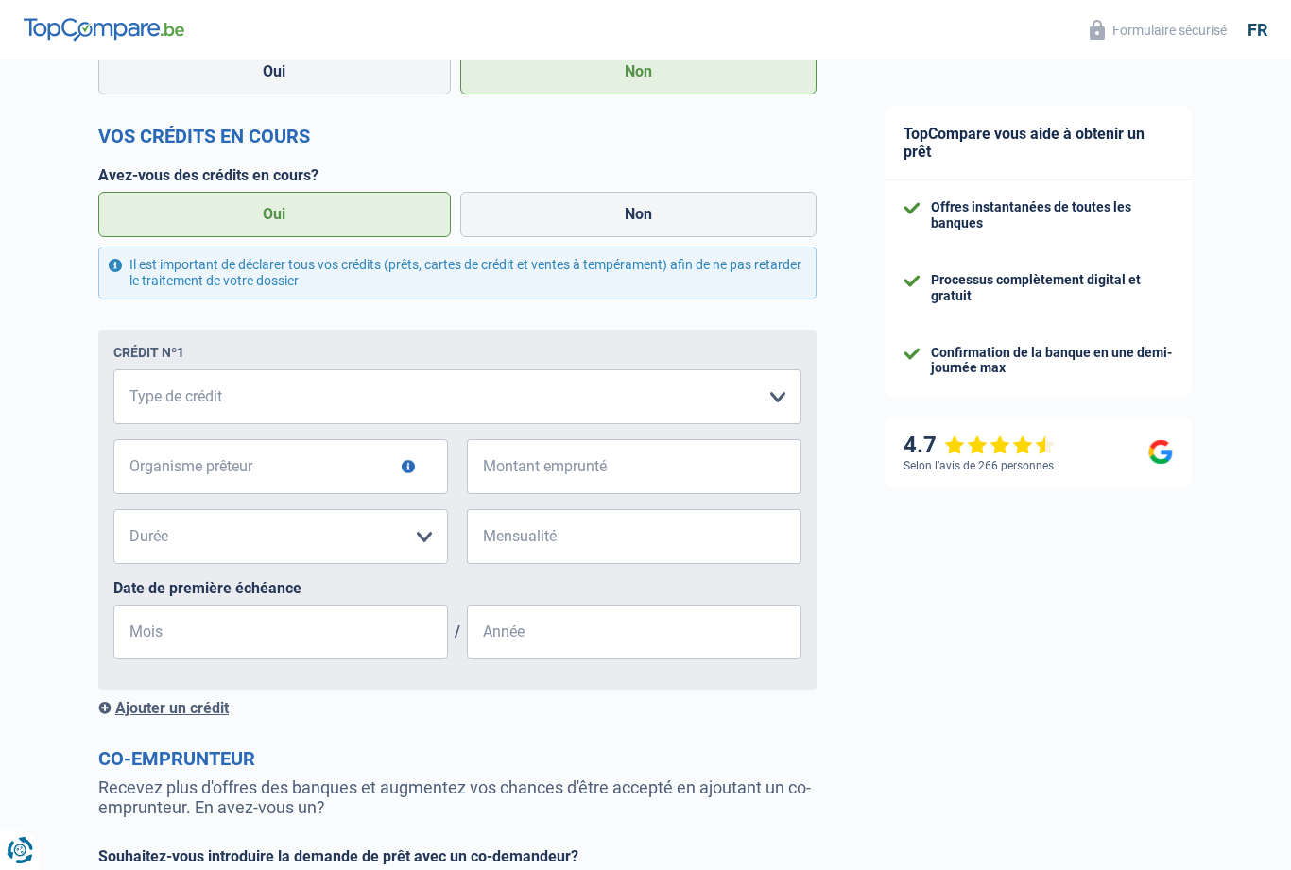
scroll to position [564, 0]
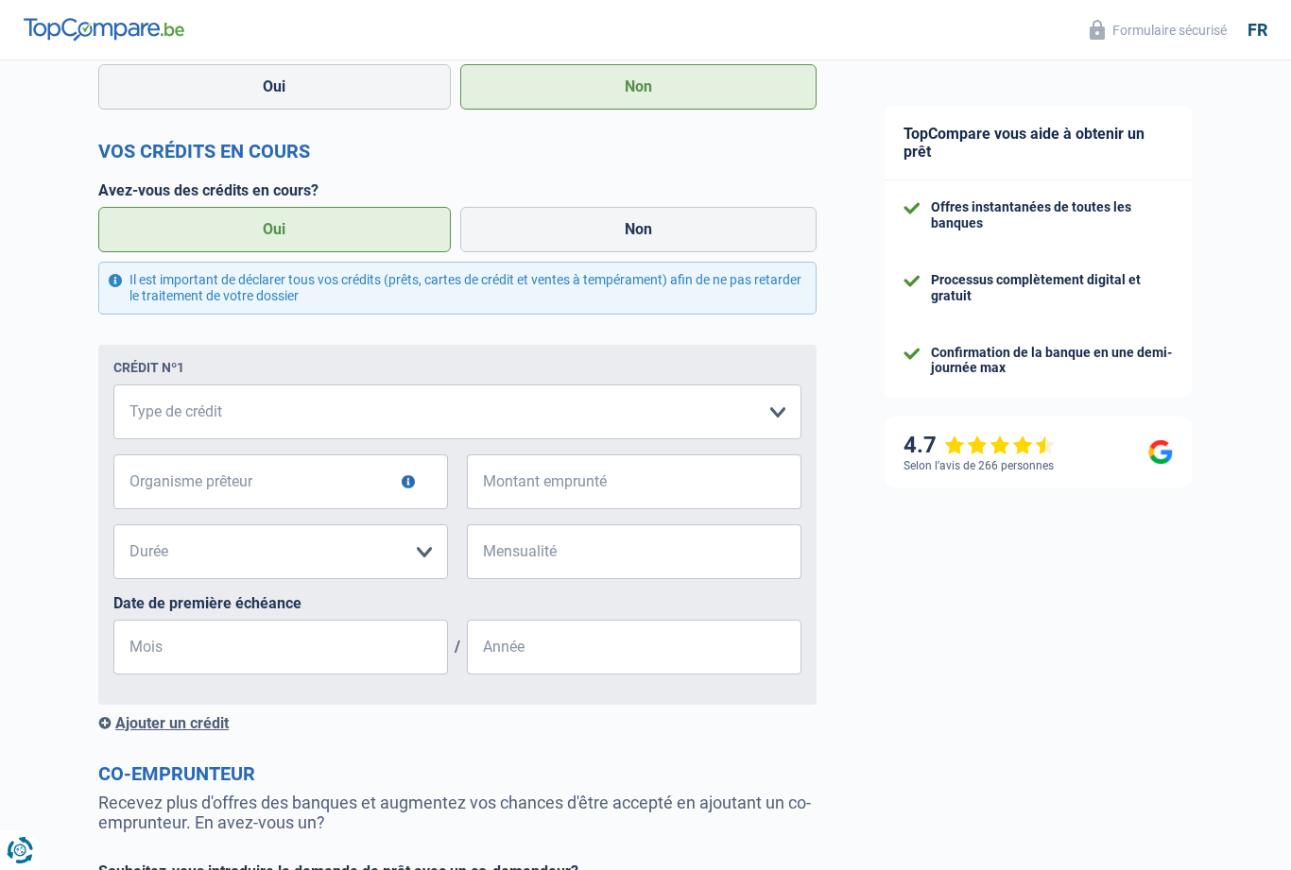
click at [639, 236] on label "Non" at bounding box center [638, 229] width 357 height 45
click at [639, 236] on input "Non" at bounding box center [638, 229] width 357 height 45
radio input "true"
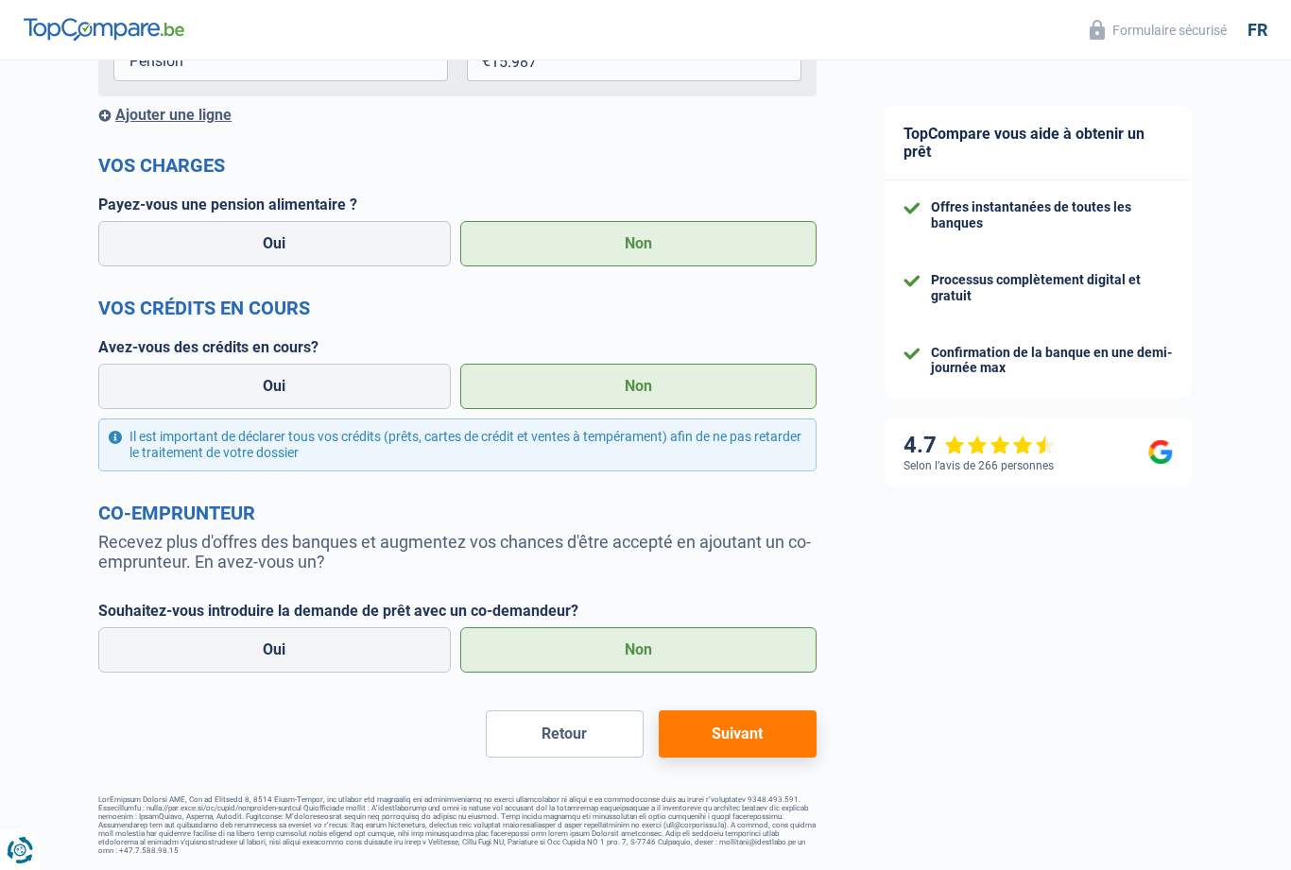
scroll to position [346, 0]
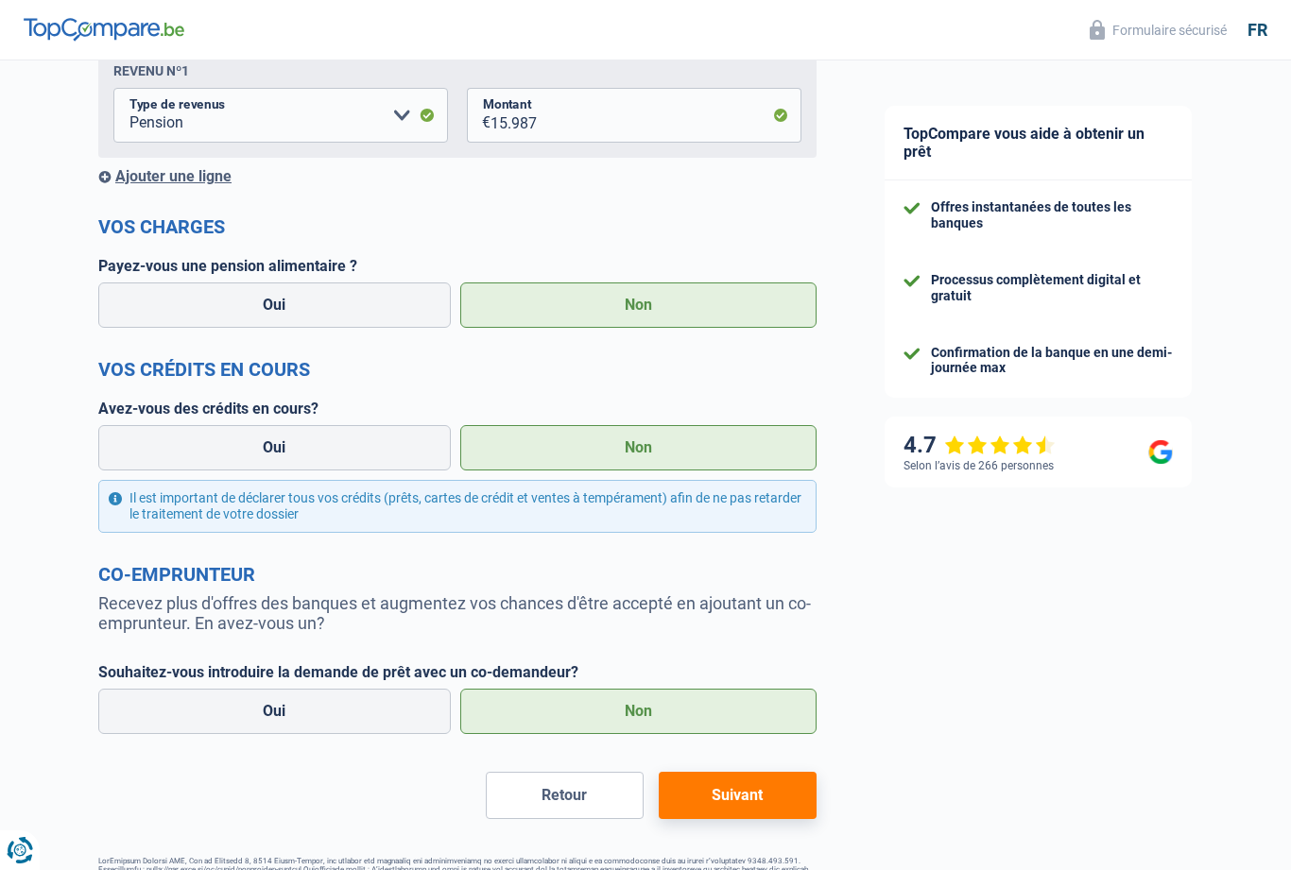
click at [777, 790] on button "Suivant" at bounding box center [738, 795] width 158 height 47
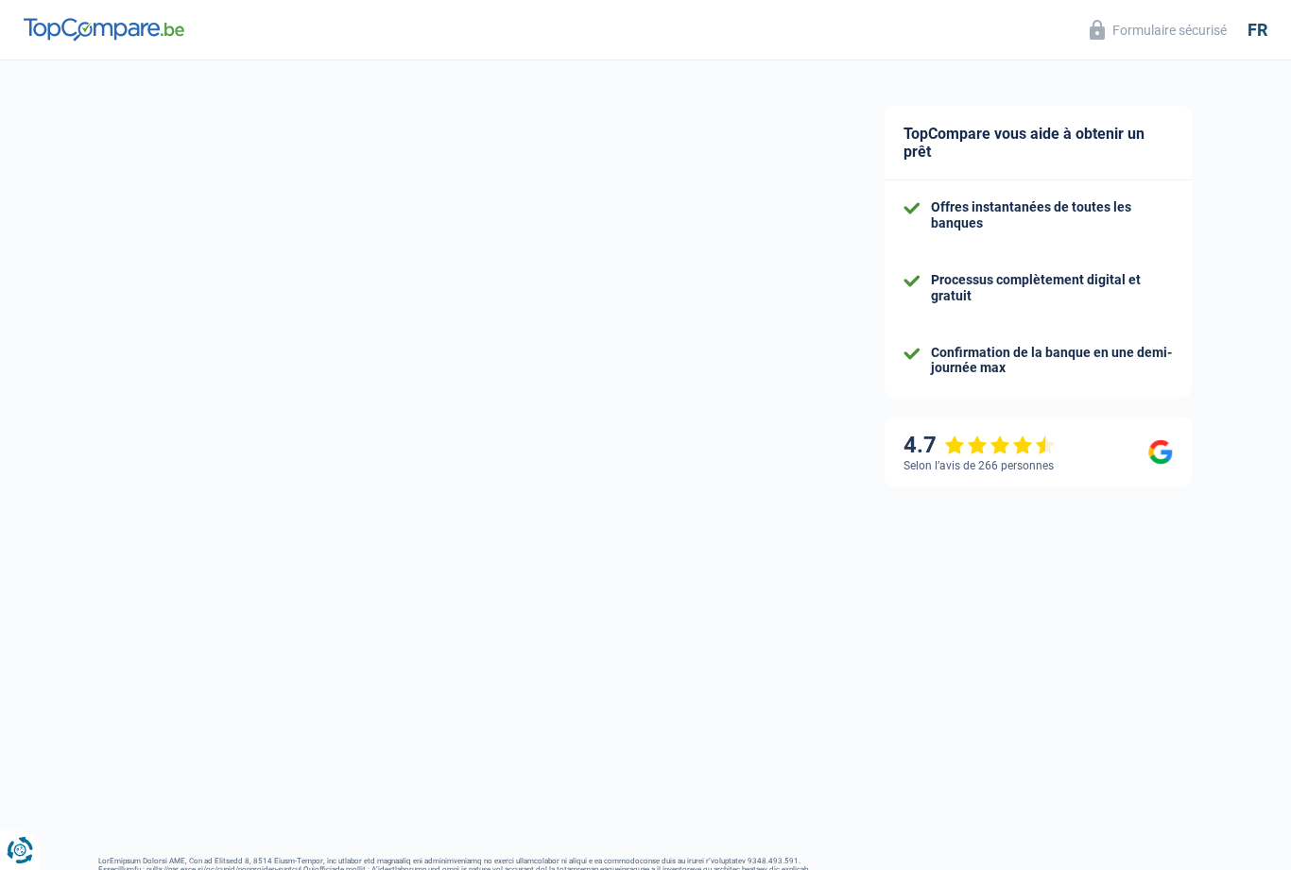
scroll to position [18, 0]
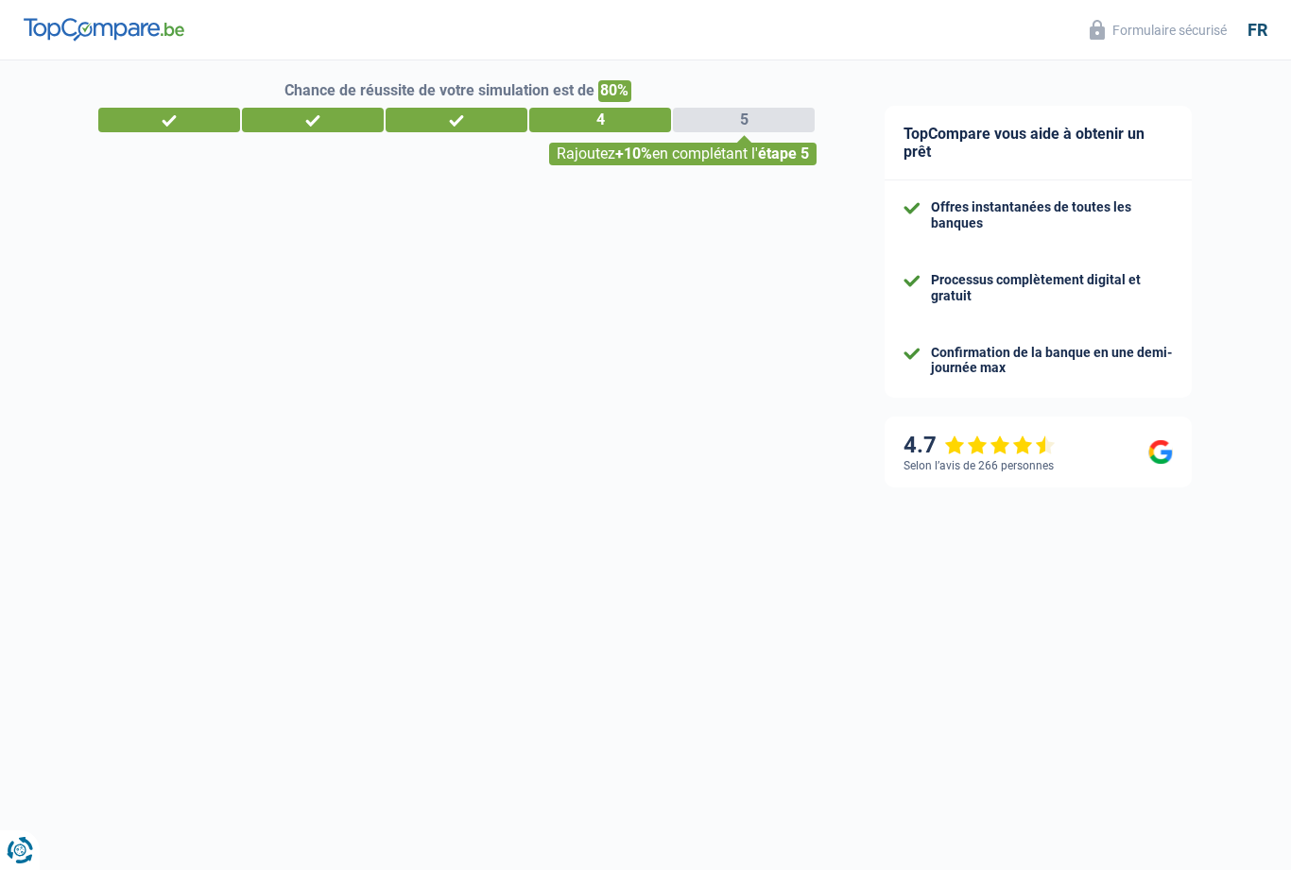
select select "60"
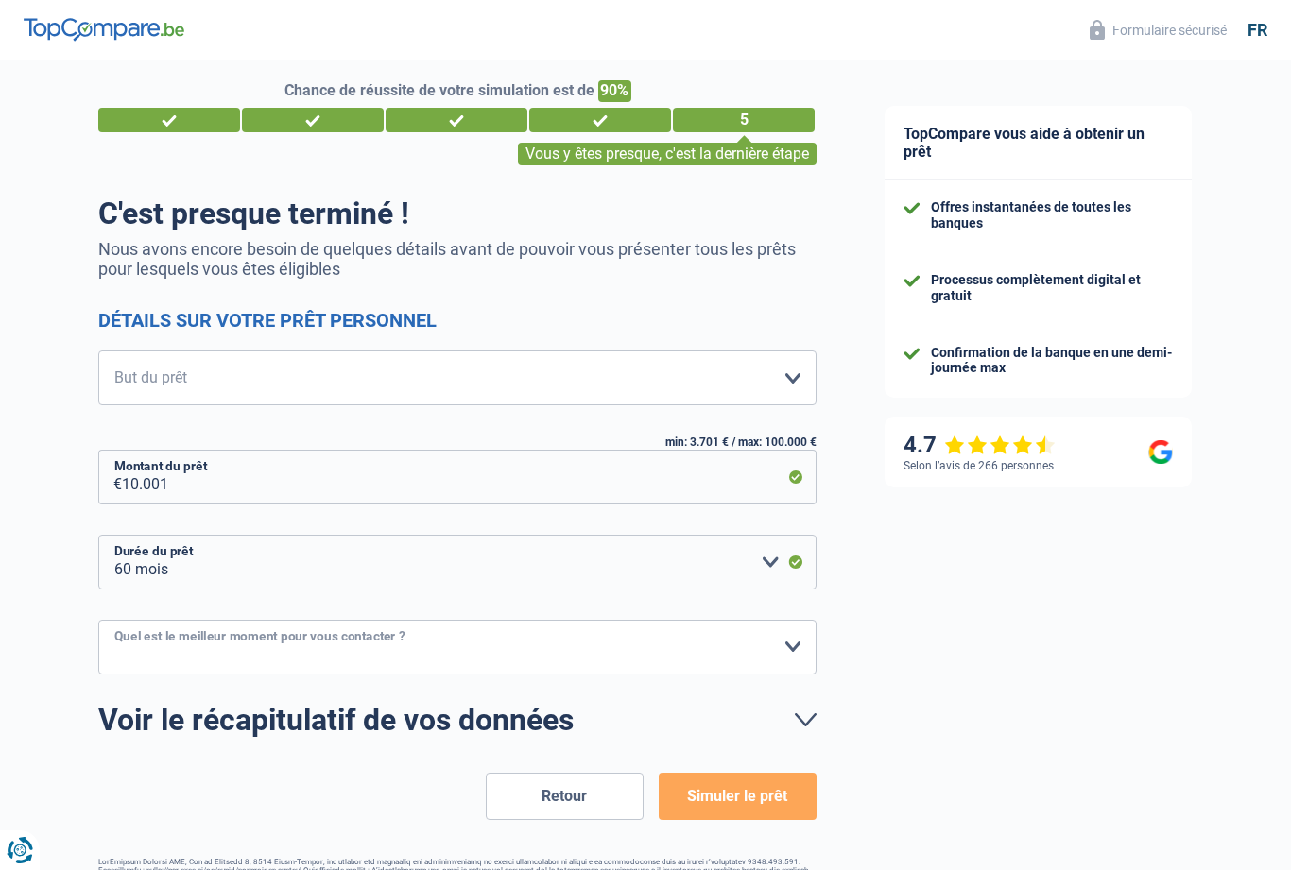
click at [799, 642] on select "10h-12h 12h-14h 14h-16h 16h-18h Veuillez sélectionner une option" at bounding box center [457, 647] width 718 height 55
select select "16-18"
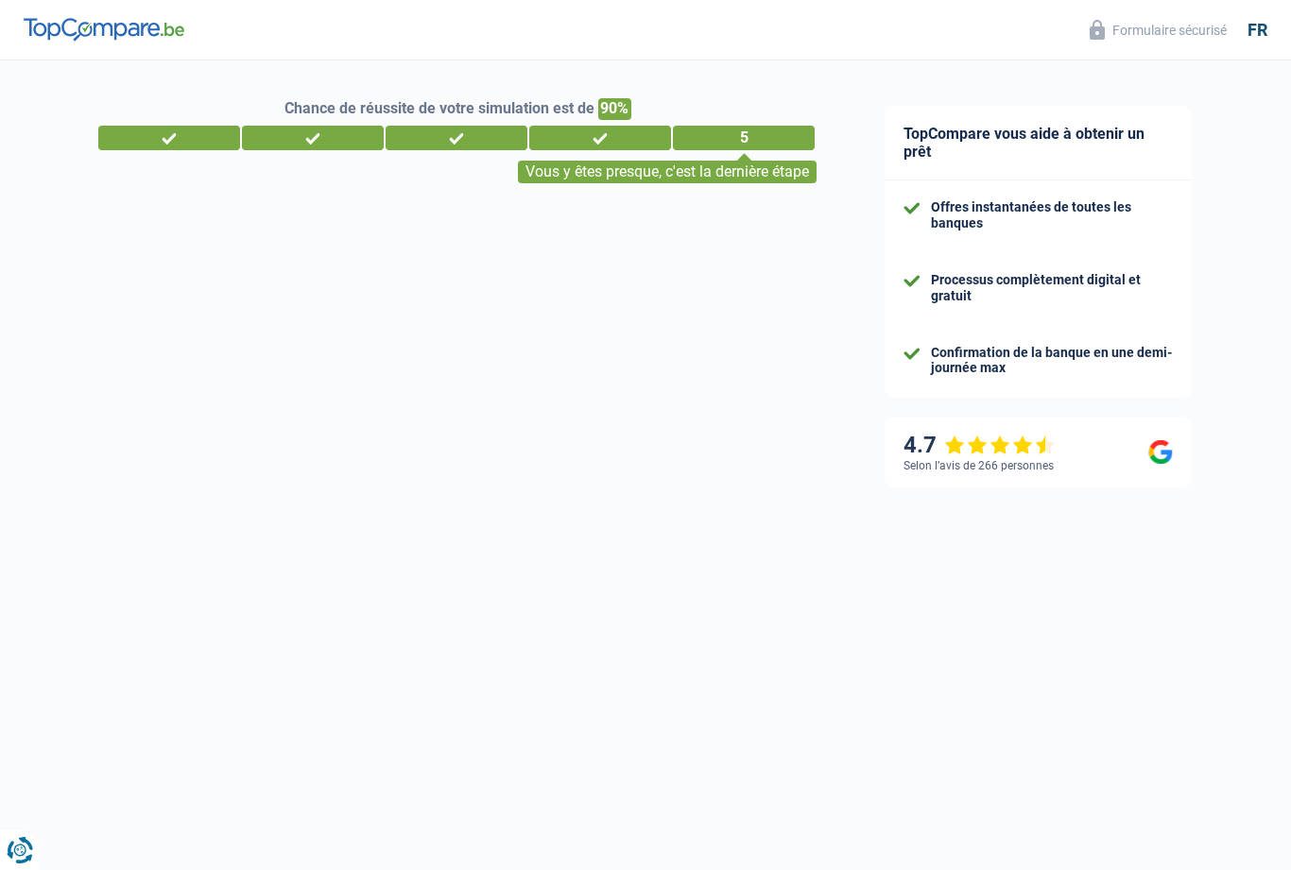
select select "pension"
